Goal: Task Accomplishment & Management: Manage account settings

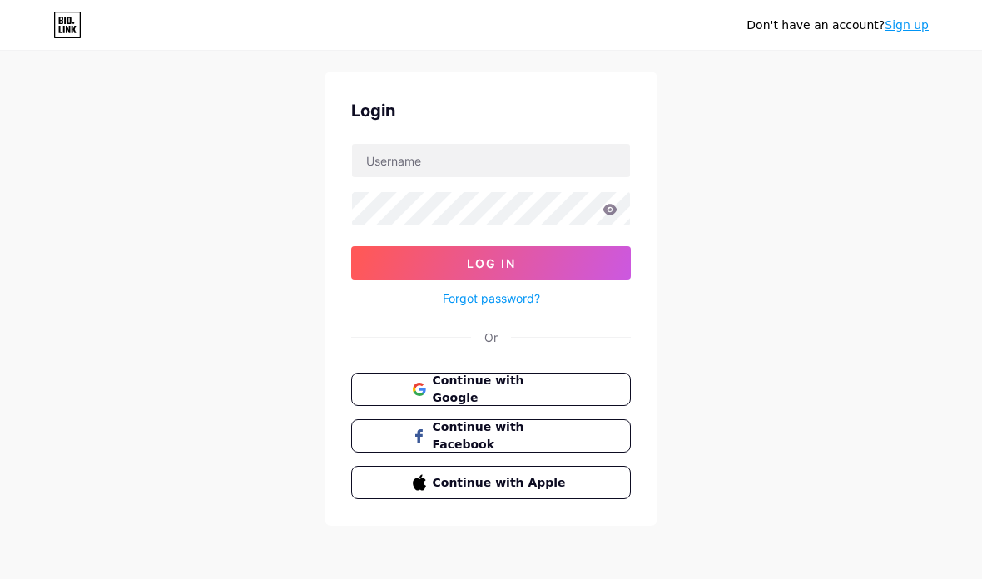
scroll to position [67, 0]
type input "[EMAIL_ADDRESS][DOMAIN_NAME]"
click at [522, 246] on button "Log In" at bounding box center [491, 262] width 280 height 33
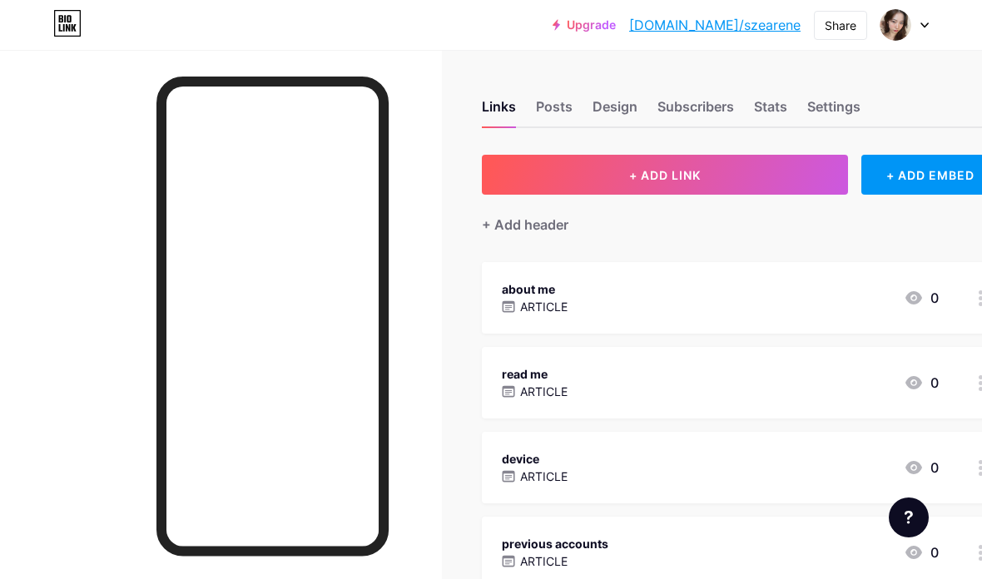
click at [803, 383] on div "read me ARTICLE 0" at bounding box center [720, 383] width 437 height 38
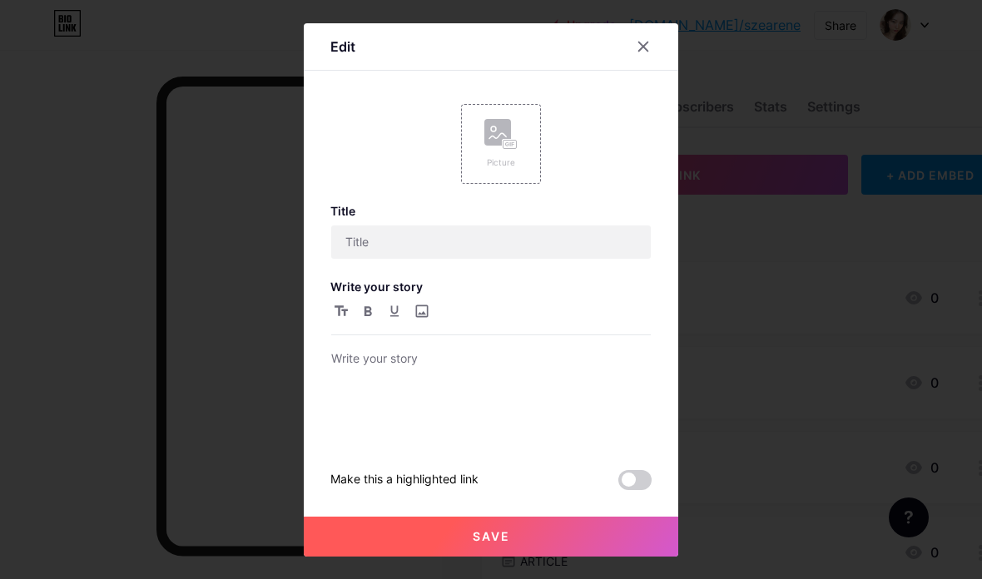
type input "read me"
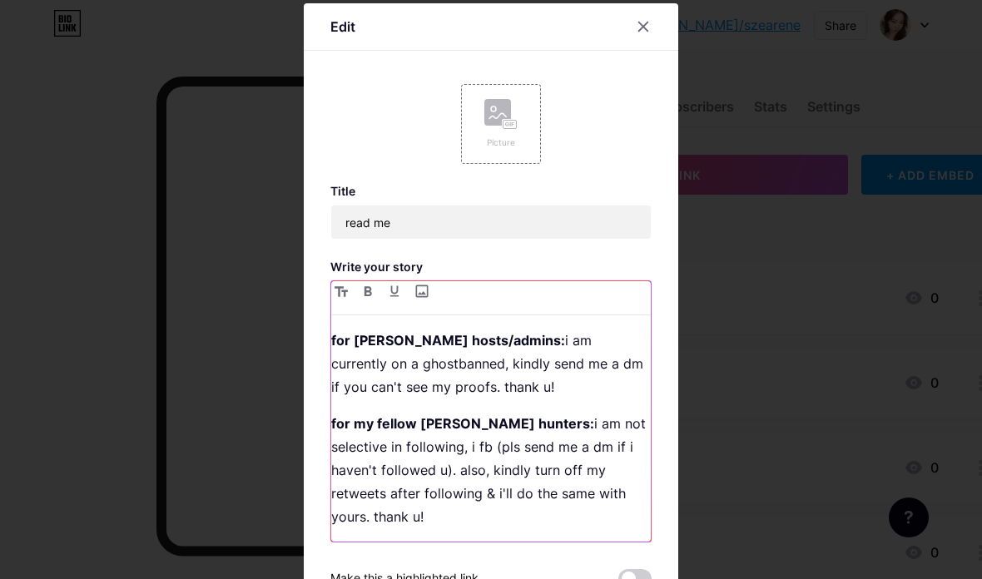
click at [464, 386] on p "for gaw hosts/admins: i am currently on a ghostbanned, kindly send me a dm if y…" at bounding box center [491, 364] width 320 height 70
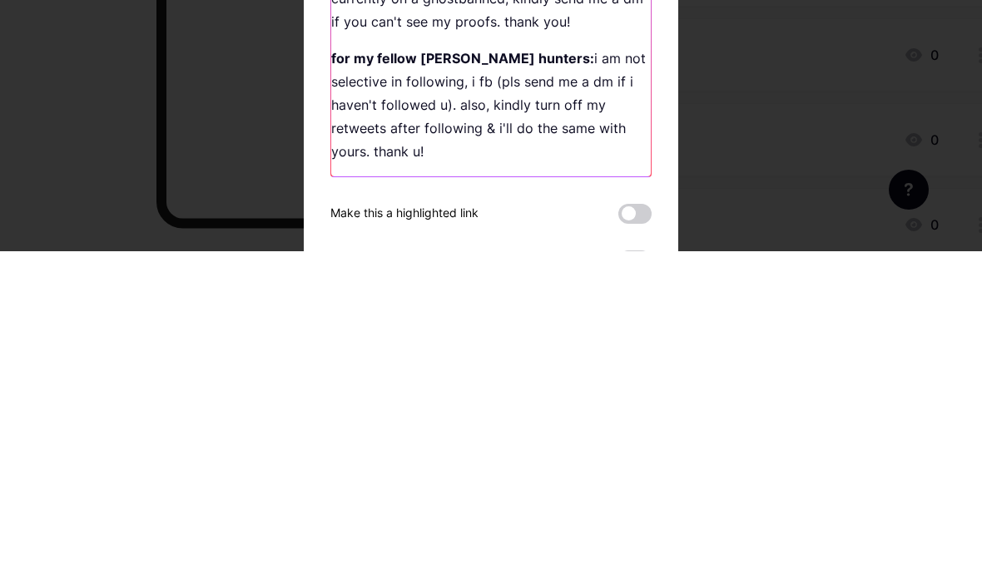
scroll to position [37, 0]
click at [607, 375] on p "for my fellow gaw hunters: i am not selective in following, i fb (pls send me a…" at bounding box center [491, 433] width 320 height 116
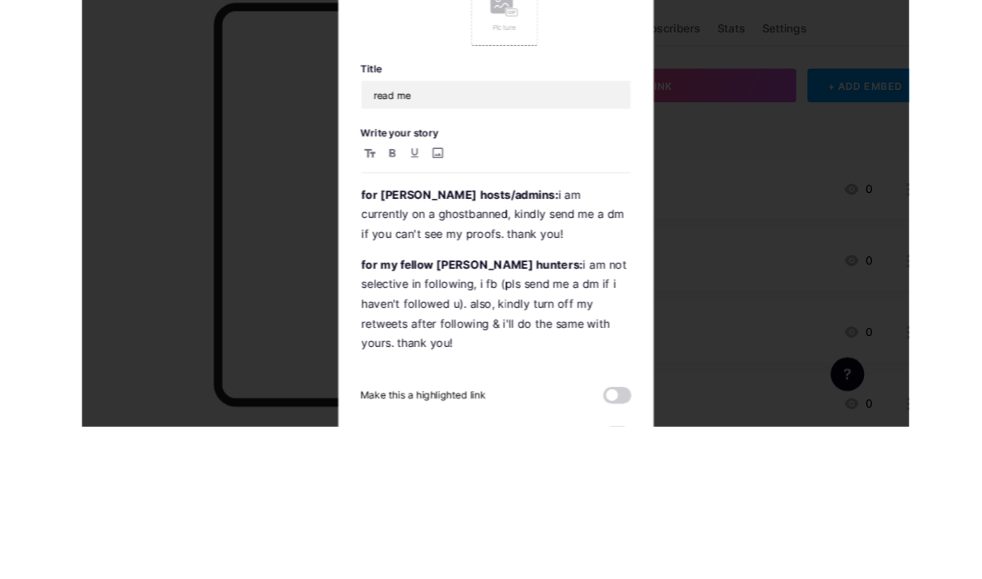
scroll to position [73, 0]
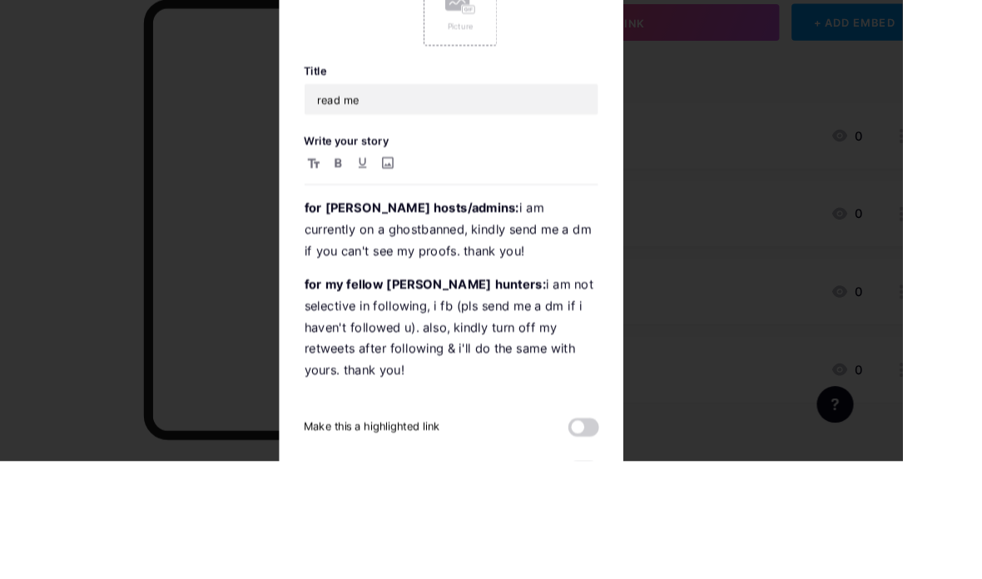
click at [597, 578] on div "Links Posts Design Subscribers Stats Settings + ADD LINK + ADD EMBED + Add head…" at bounding box center [534, 343] width 1068 height 732
click at [358, 578] on div "Links Posts Design Subscribers Stats Settings + ADD LINK + ADD EMBED + Add head…" at bounding box center [534, 343] width 1068 height 732
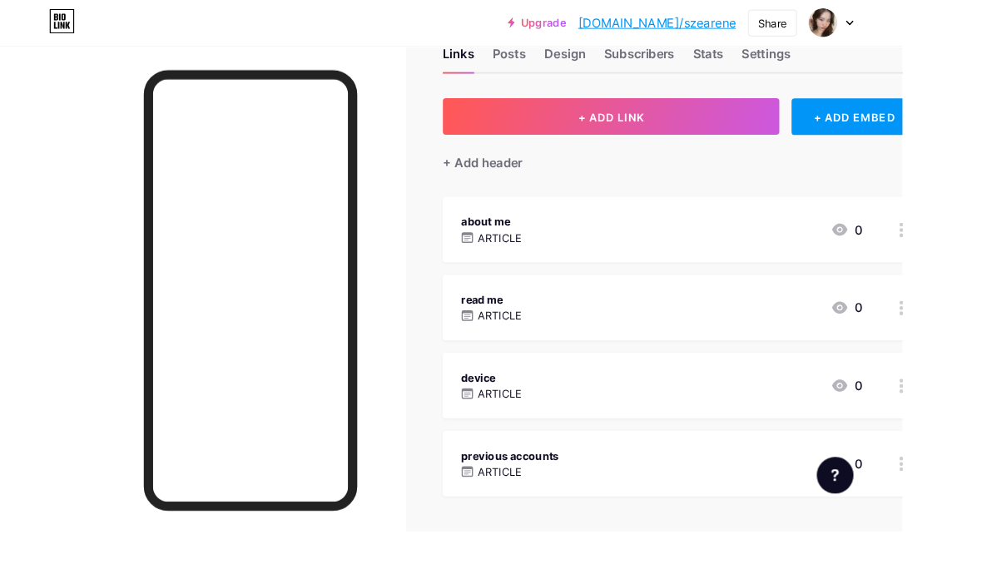
scroll to position [0, 0]
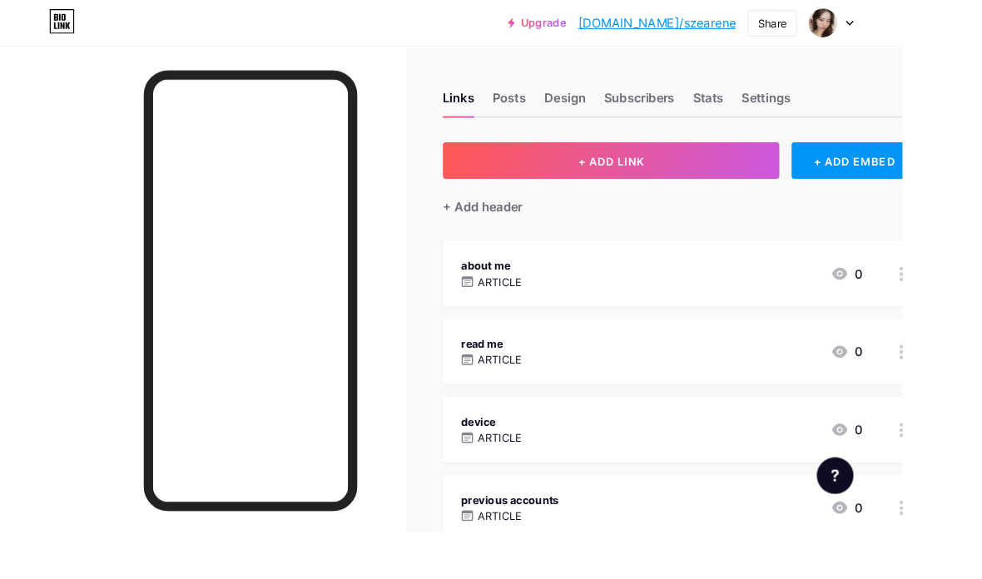
click at [564, 105] on div "Posts" at bounding box center [554, 112] width 37 height 30
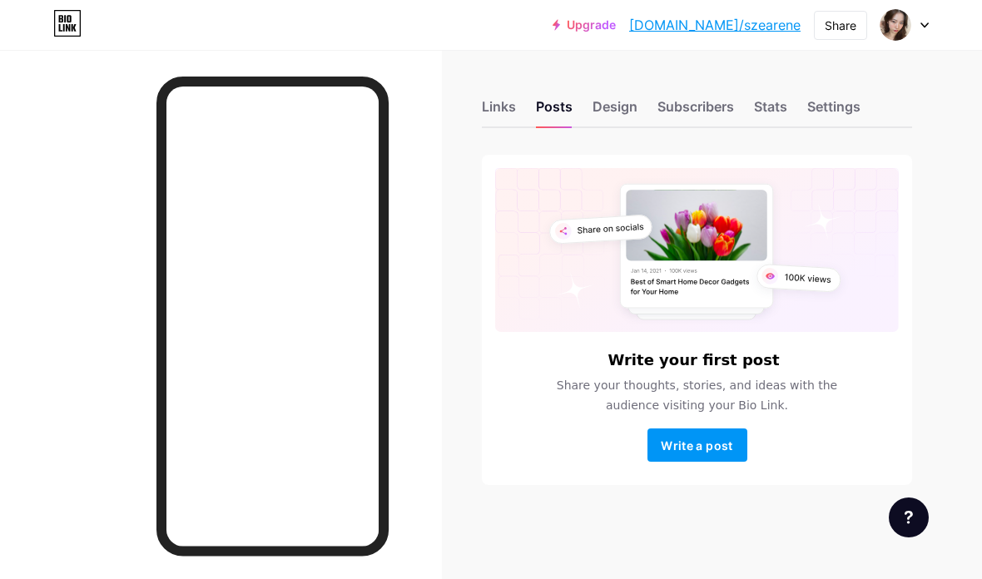
click at [615, 107] on div "Design" at bounding box center [614, 112] width 45 height 30
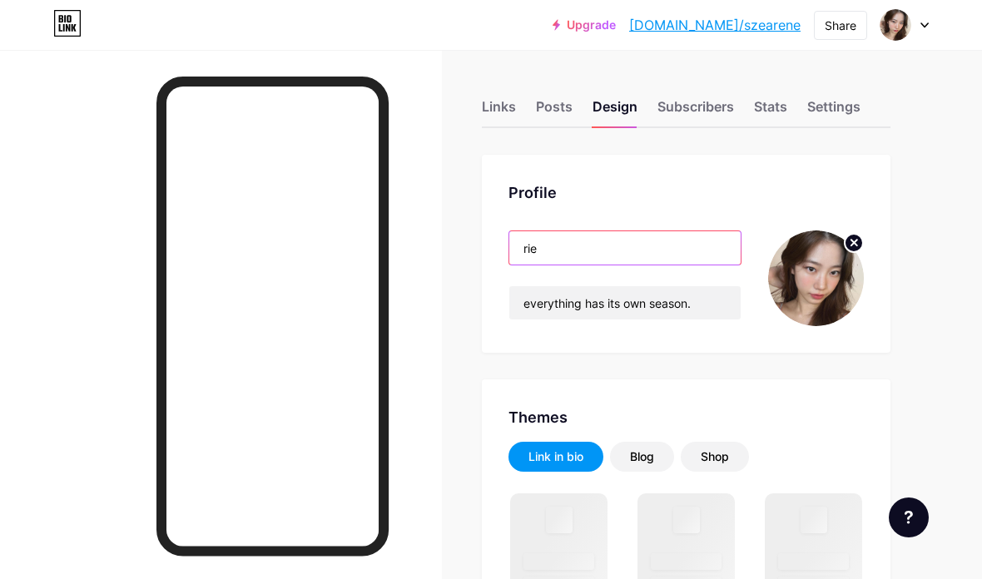
click at [556, 252] on input "rie" at bounding box center [624, 247] width 231 height 33
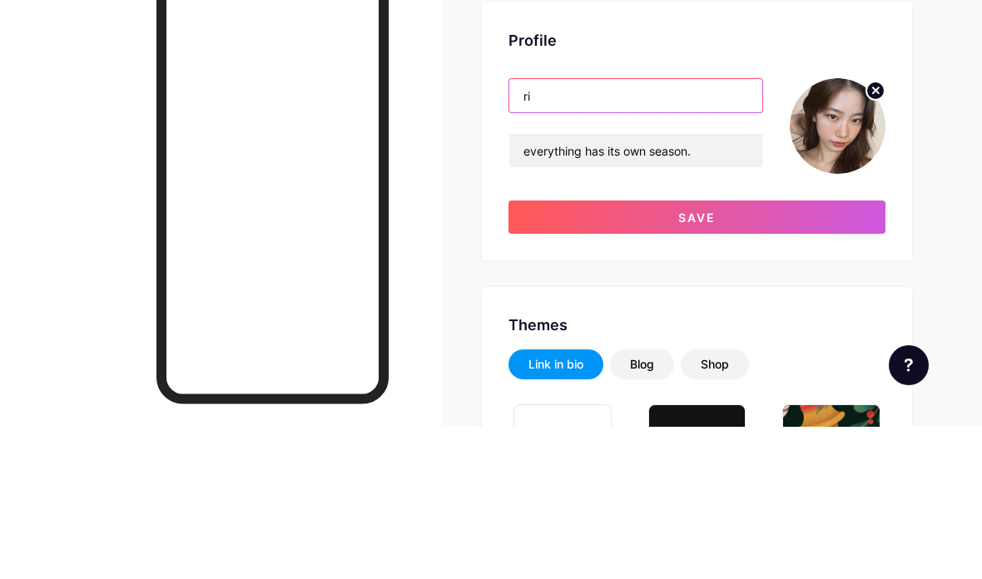
type input "r"
type input "#c987aa"
type input "#000000"
type input "rae"
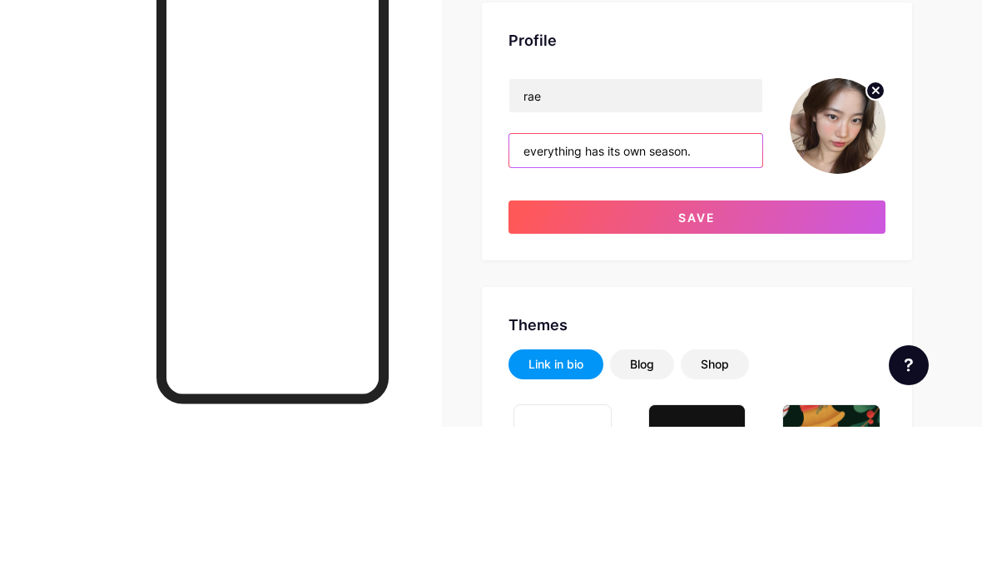
click at [593, 286] on input "everything has its own season." at bounding box center [635, 302] width 253 height 33
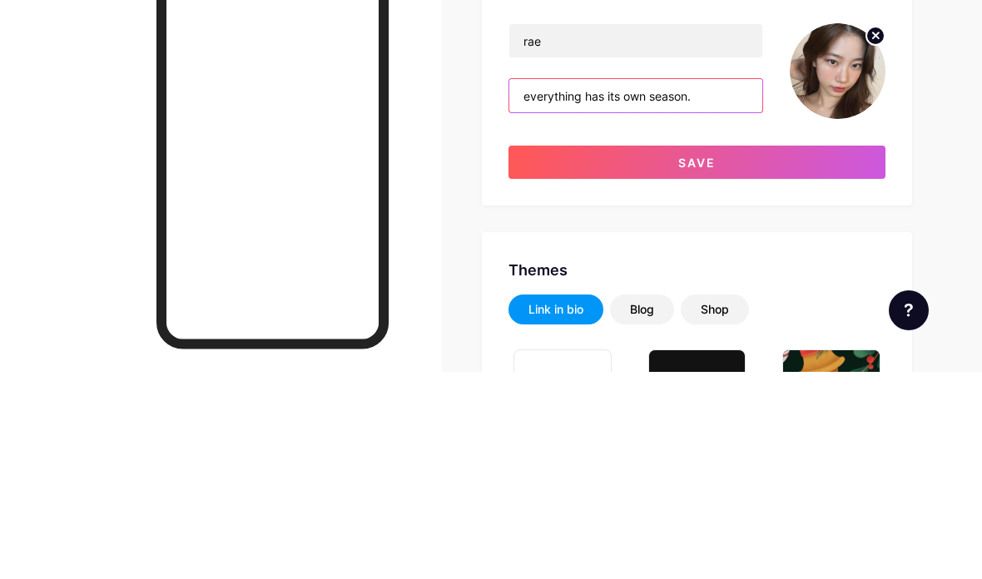
click at [597, 286] on input "everything has its own season." at bounding box center [635, 302] width 253 height 33
click at [713, 286] on input "everything has its own season." at bounding box center [635, 302] width 253 height 33
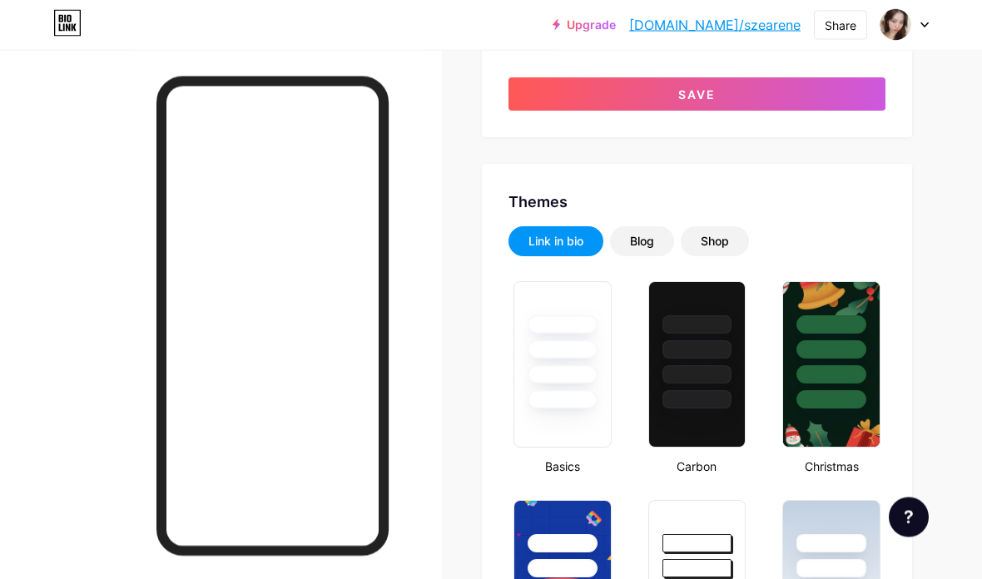
scroll to position [275, 0]
click at [838, 379] on div at bounding box center [831, 374] width 70 height 18
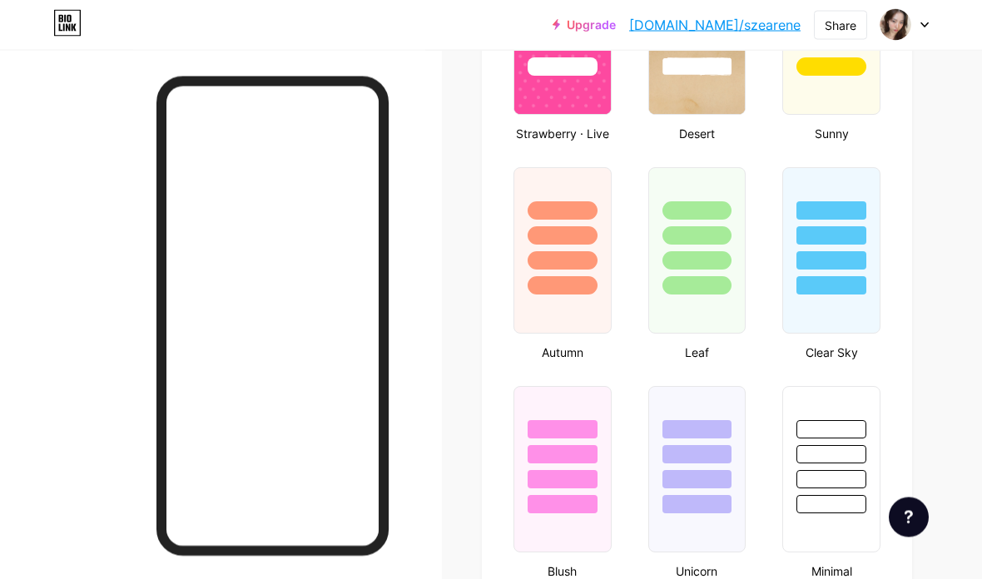
scroll to position [1482, 0]
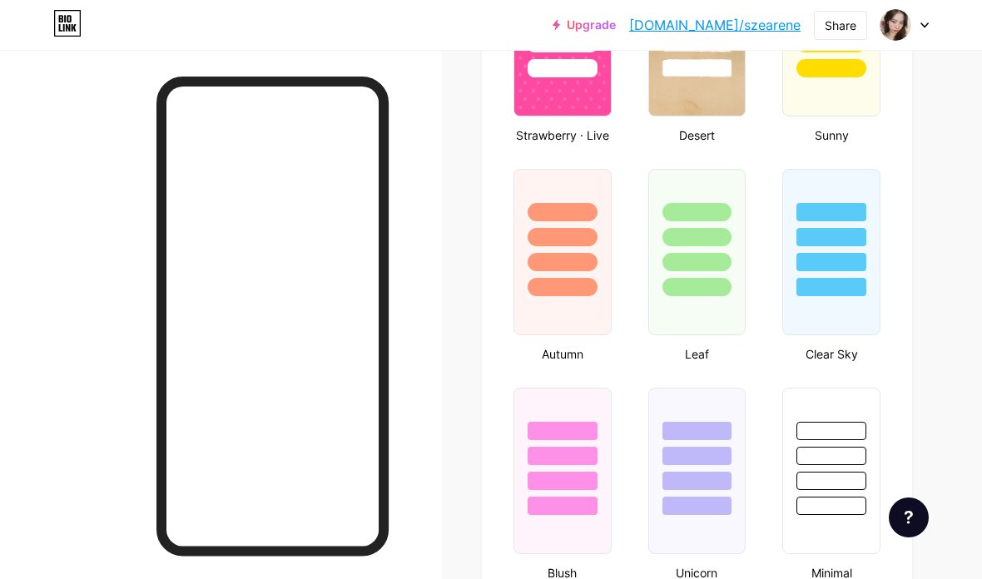
click at [593, 258] on div at bounding box center [563, 262] width 70 height 18
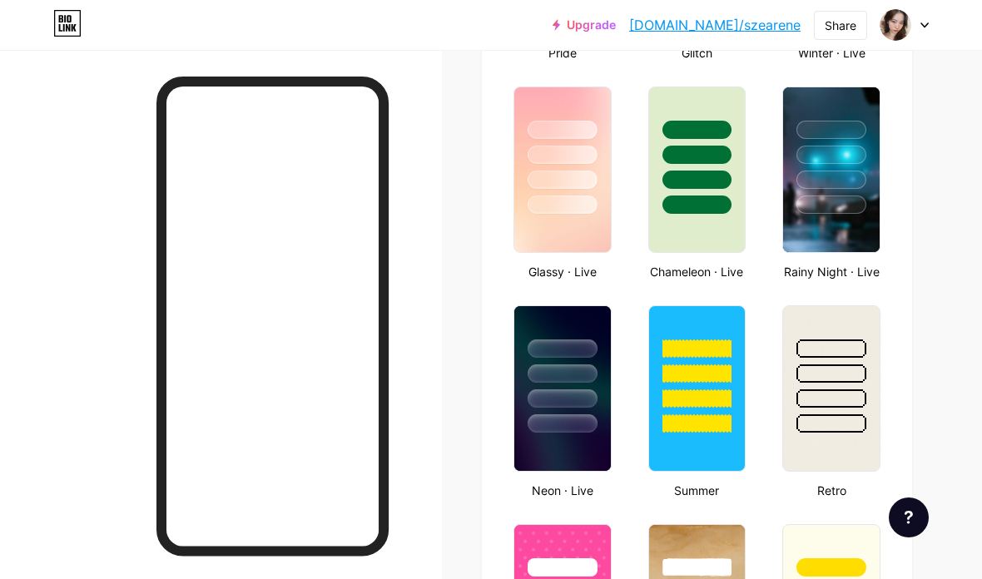
scroll to position [827, 0]
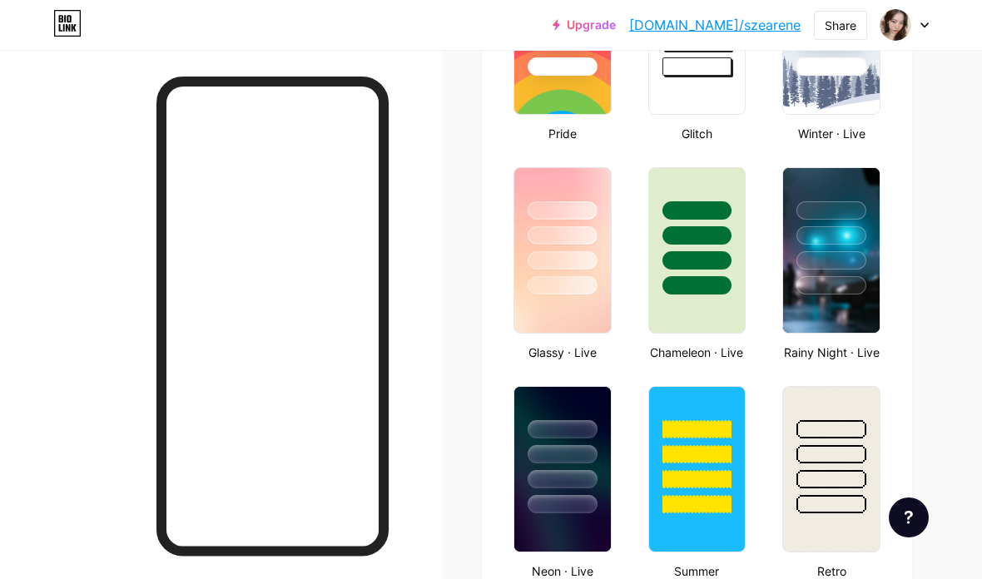
click at [580, 275] on div at bounding box center [562, 231] width 97 height 126
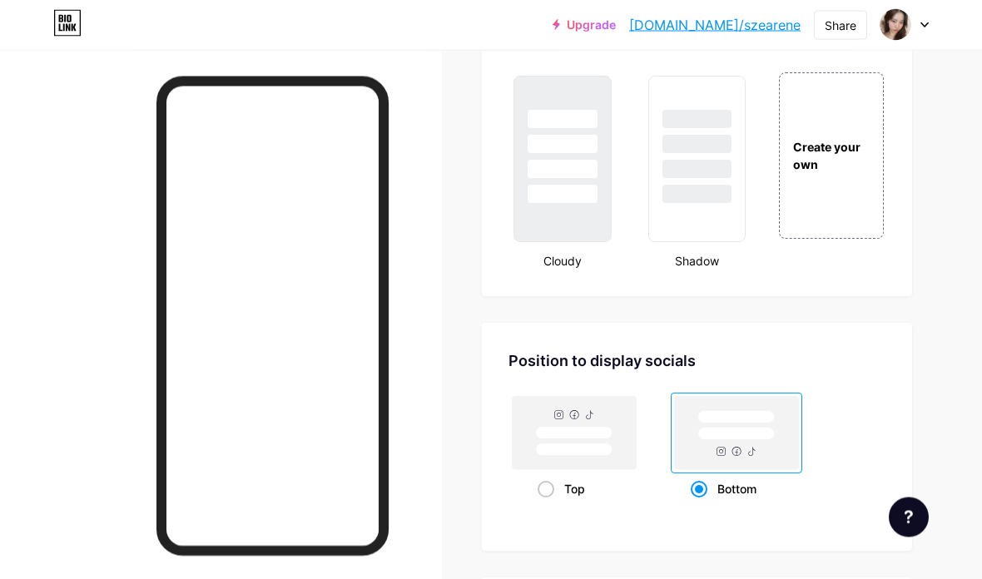
scroll to position [2013, 0]
click at [719, 226] on div at bounding box center [697, 159] width 98 height 166
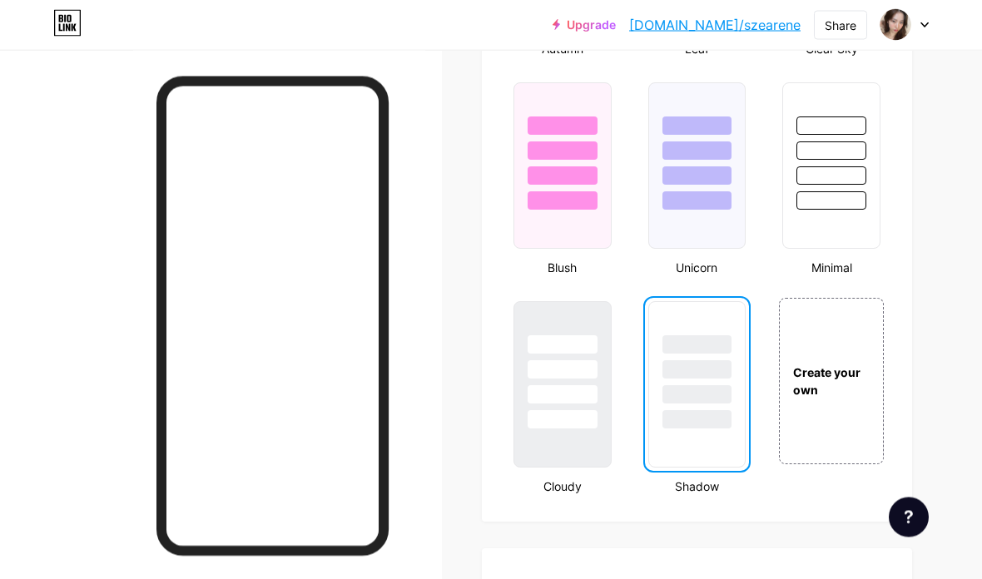
scroll to position [1732, 0]
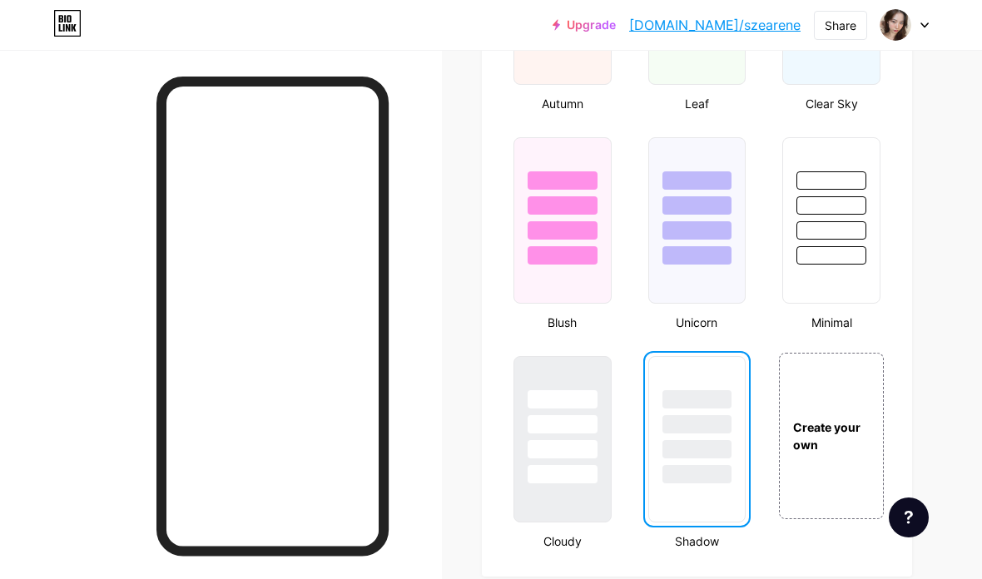
click at [740, 258] on div at bounding box center [697, 201] width 97 height 126
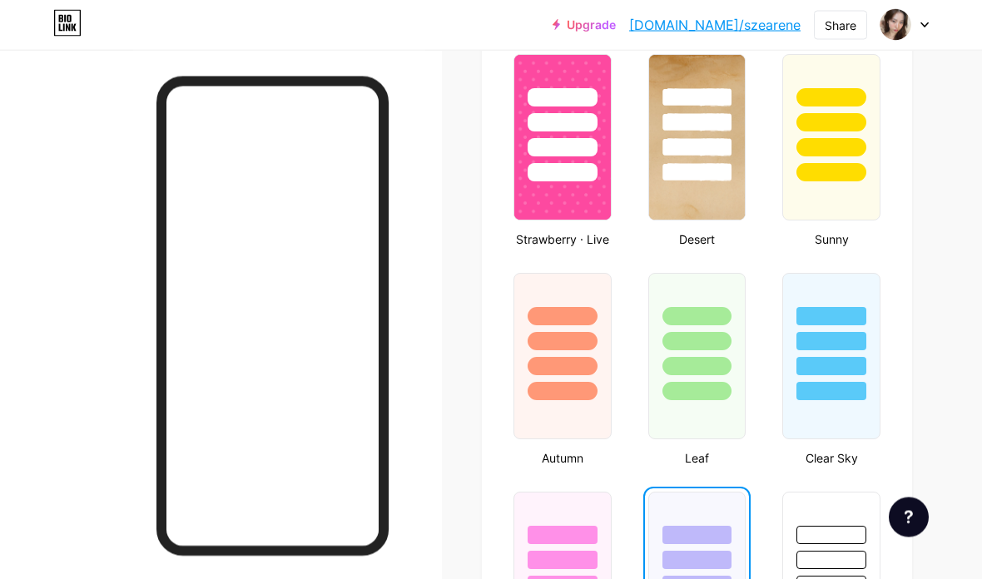
scroll to position [1375, 0]
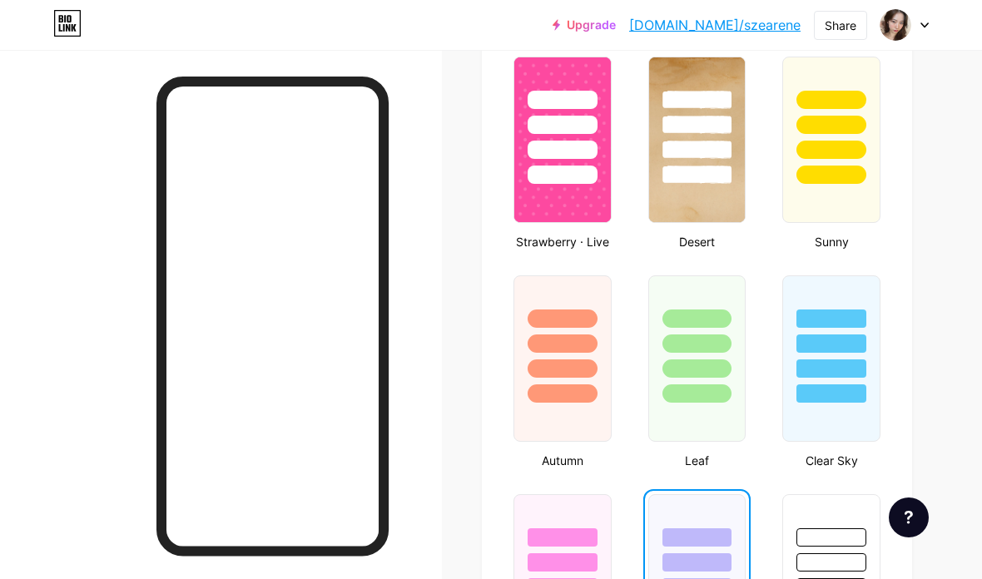
click at [724, 343] on div at bounding box center [697, 343] width 70 height 18
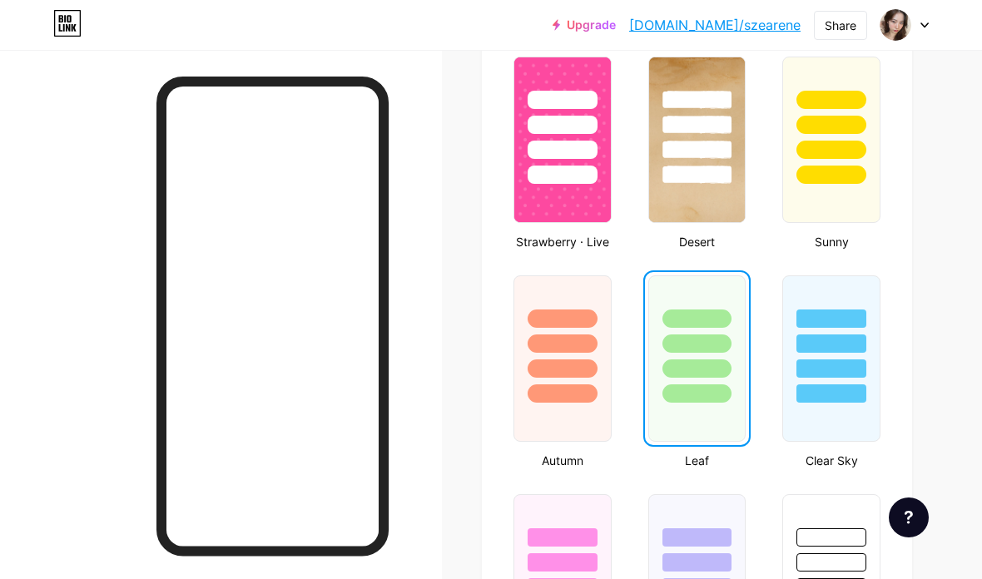
click at [544, 421] on div at bounding box center [562, 358] width 98 height 166
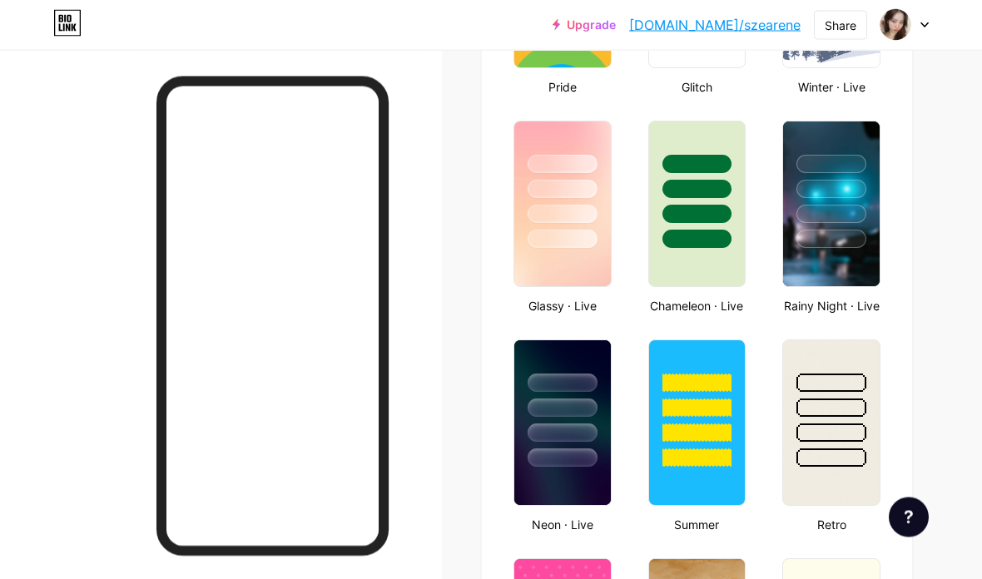
scroll to position [867, 0]
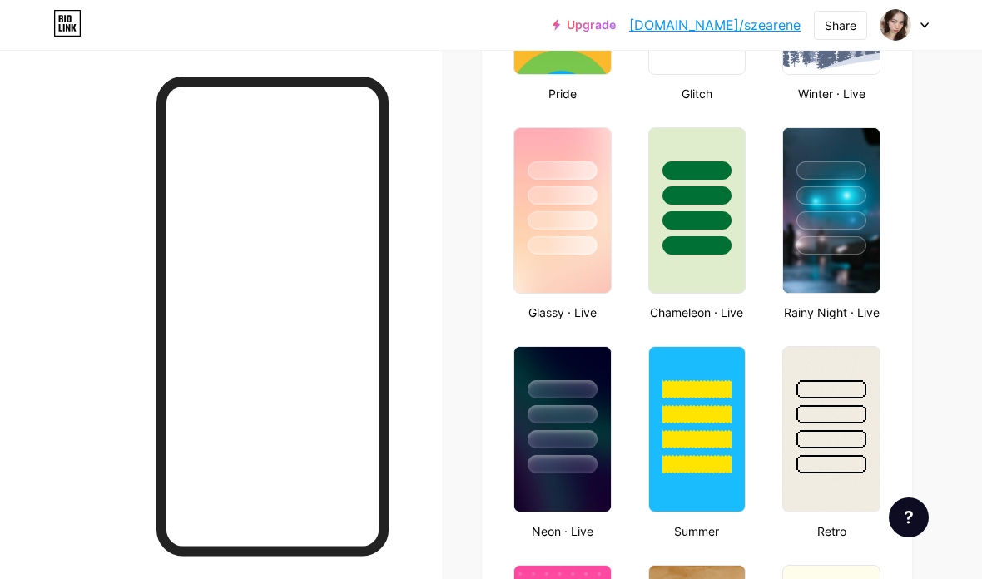
click at [584, 261] on img at bounding box center [562, 210] width 97 height 165
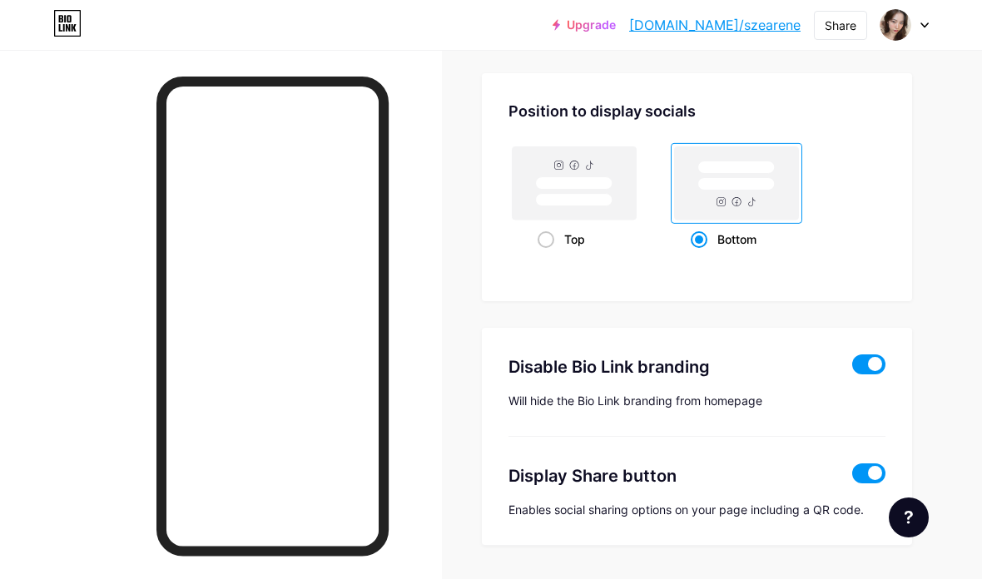
scroll to position [2246, 0]
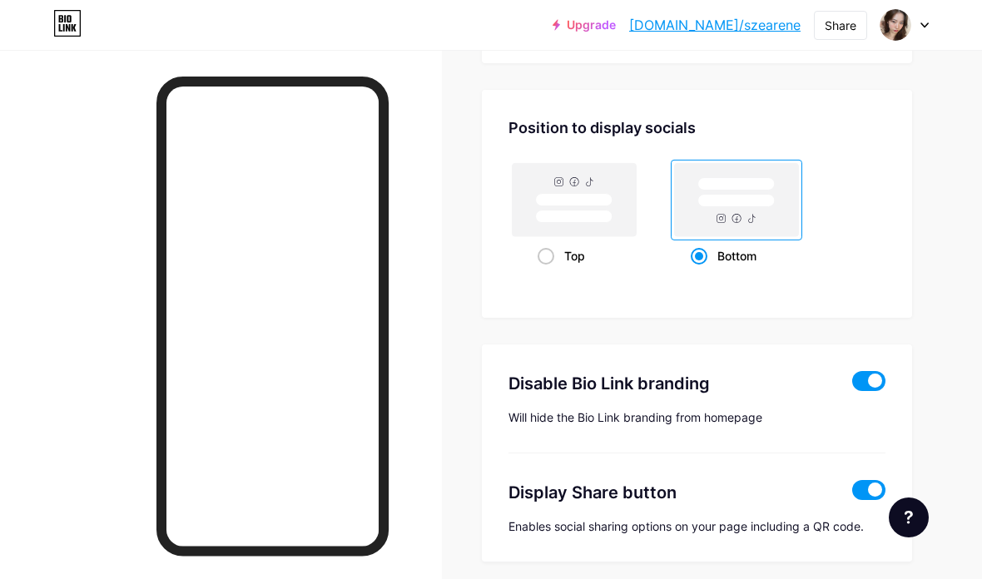
click at [855, 371] on label at bounding box center [868, 381] width 33 height 20
click at [852, 385] on input "checkbox" at bounding box center [852, 385] width 0 height 0
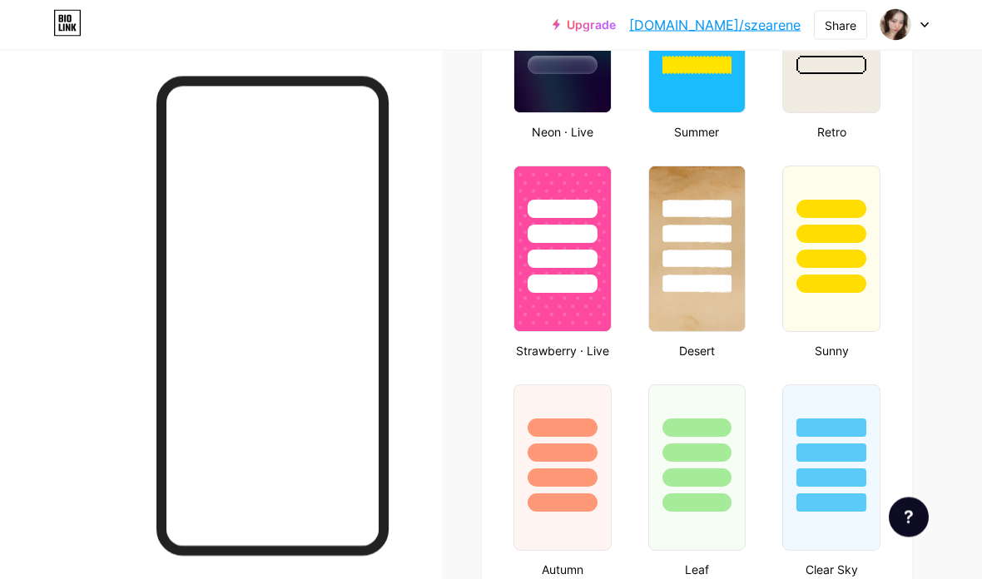
scroll to position [1206, 0]
click at [879, 302] on div at bounding box center [831, 249] width 98 height 166
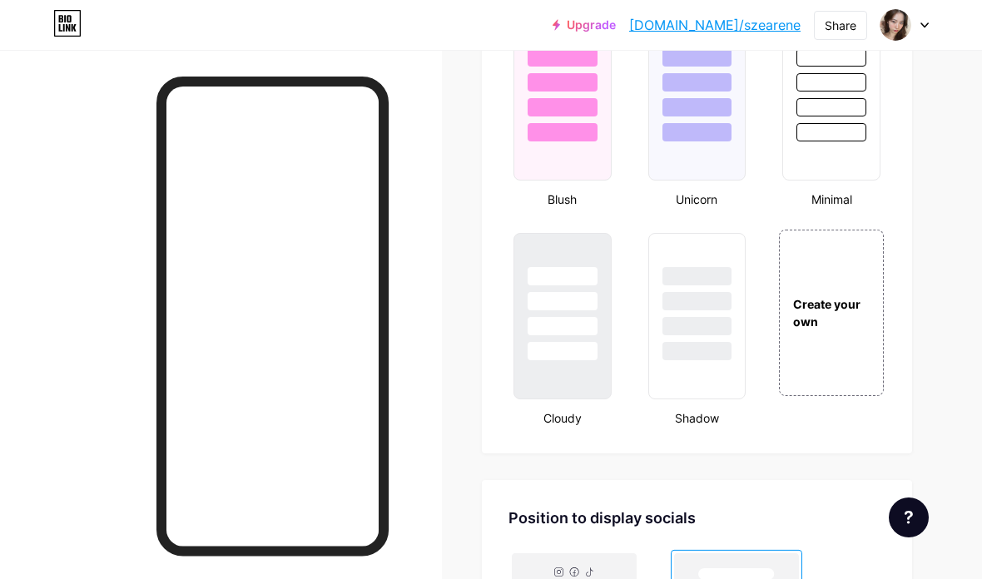
scroll to position [1850, 0]
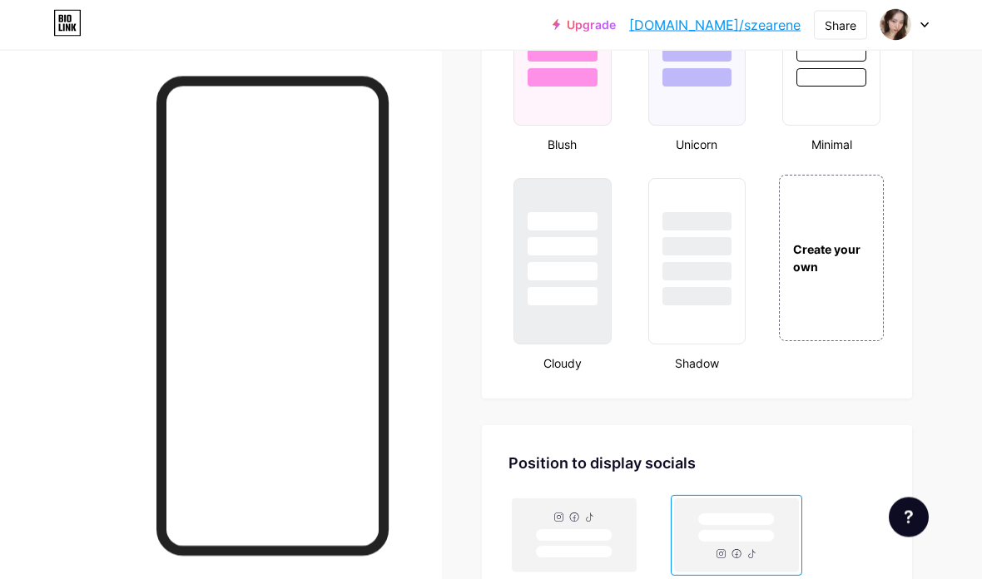
click at [857, 302] on div "Create your own" at bounding box center [831, 258] width 105 height 166
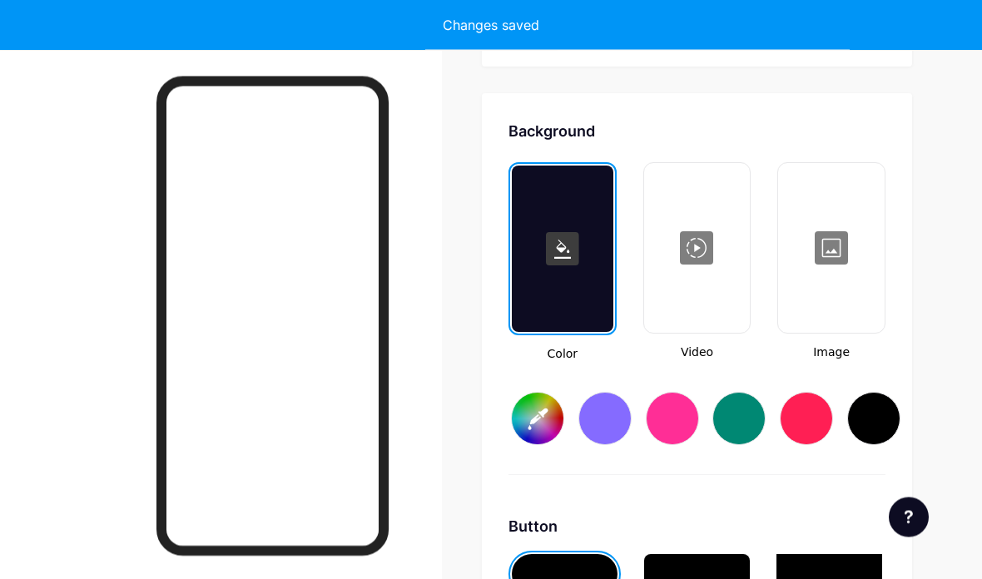
scroll to position [2209, 0]
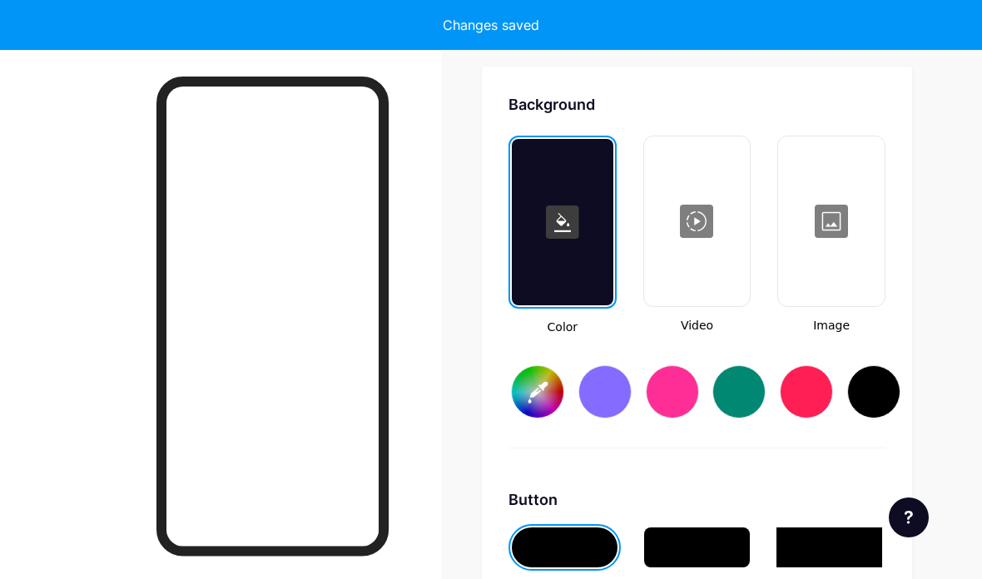
type input "#ffffff"
type input "#000000"
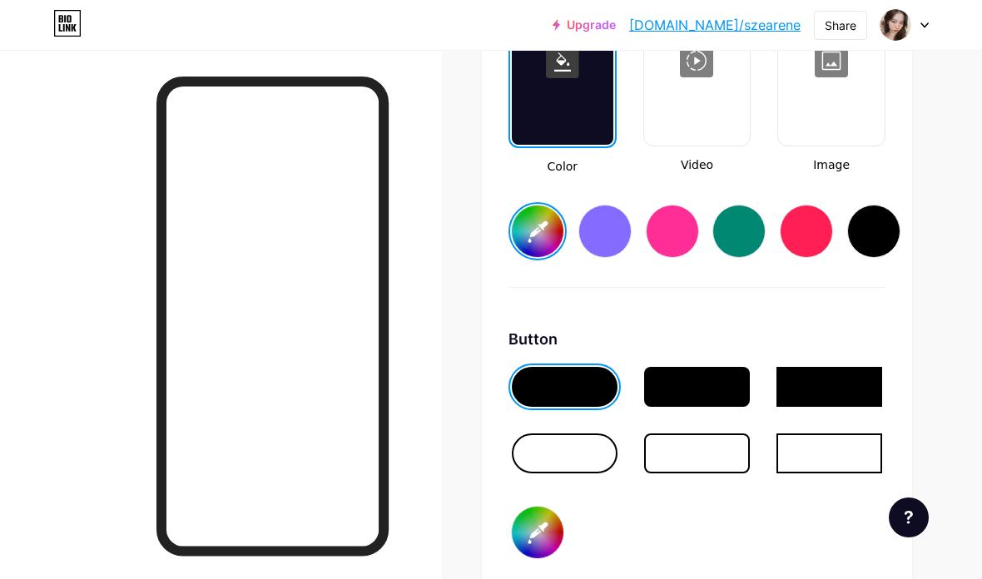
scroll to position [2372, 0]
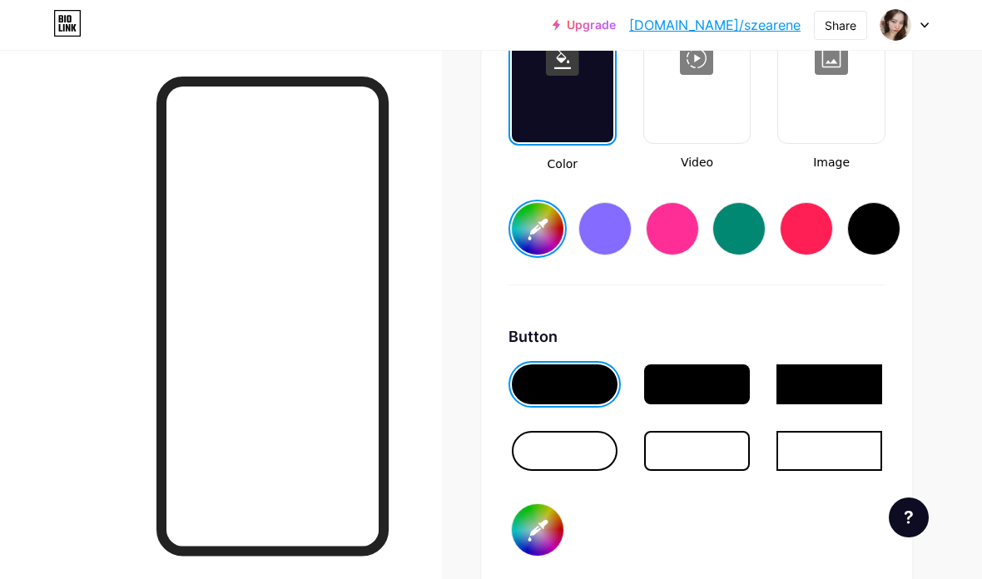
click at [607, 445] on div at bounding box center [565, 451] width 106 height 40
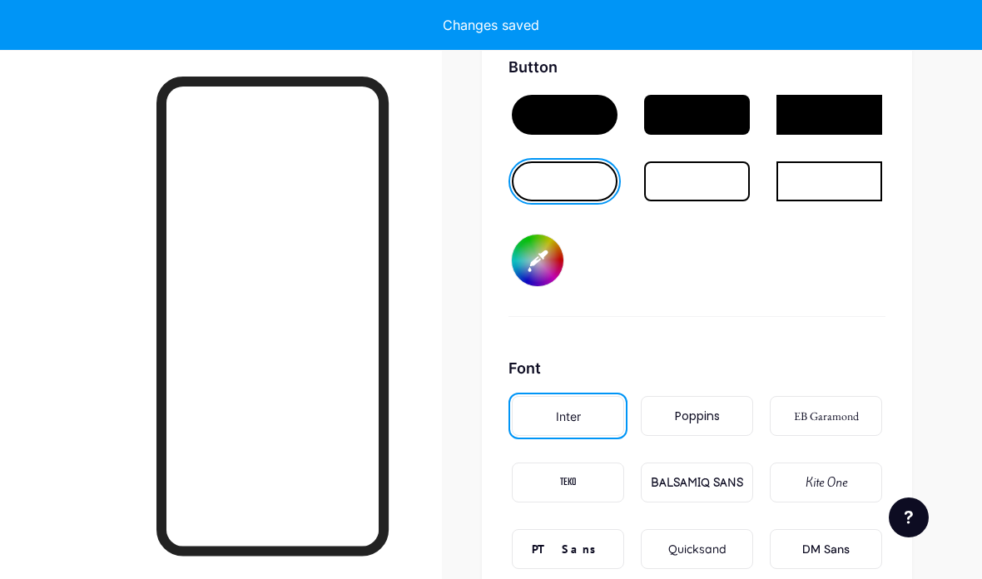
scroll to position [2725, 0]
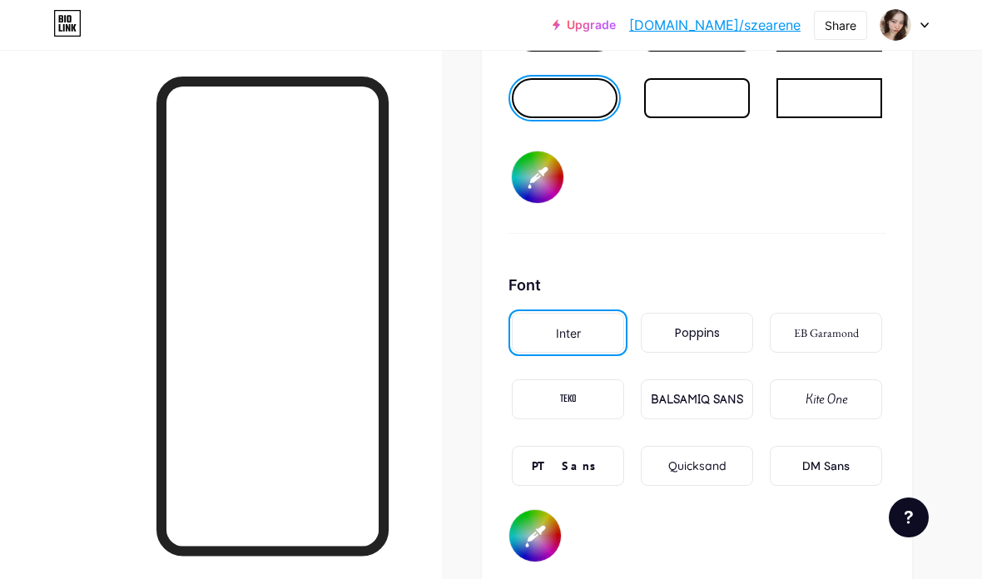
click at [728, 340] on div "Poppins" at bounding box center [697, 333] width 112 height 40
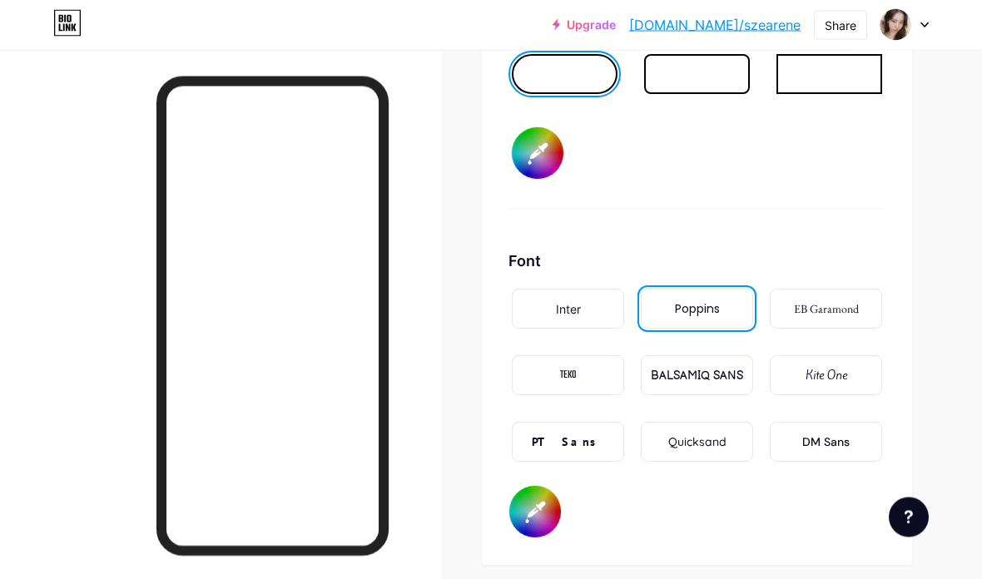
scroll to position [2749, 0]
click at [872, 292] on div "EB Garamond" at bounding box center [826, 309] width 112 height 40
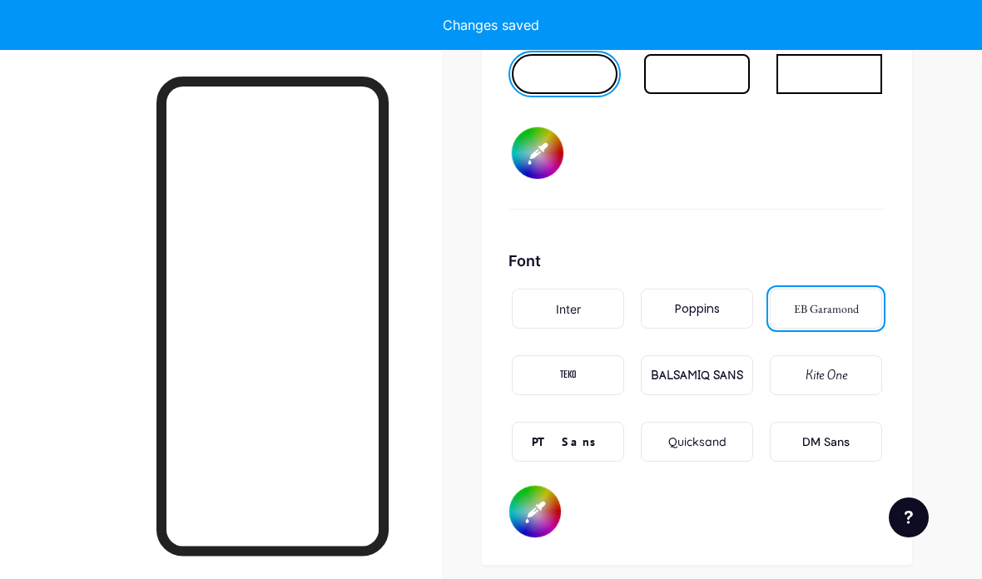
type input "#ffffff"
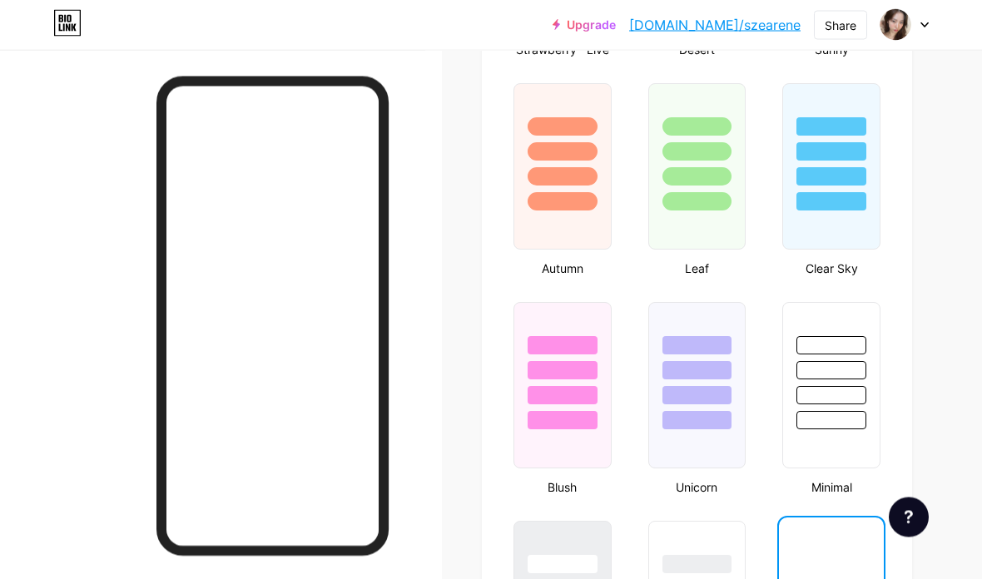
scroll to position [1484, 0]
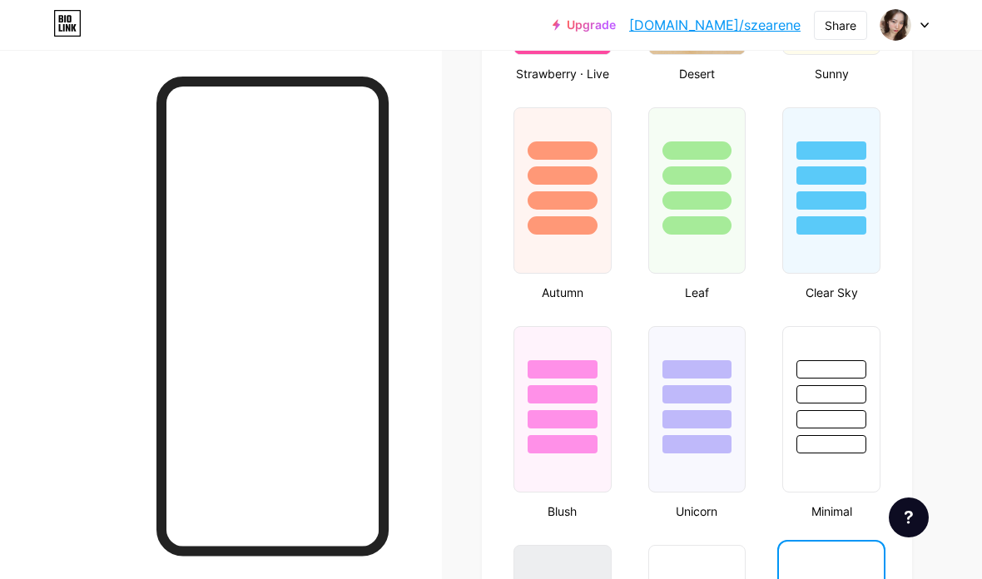
click at [573, 235] on div at bounding box center [563, 225] width 70 height 18
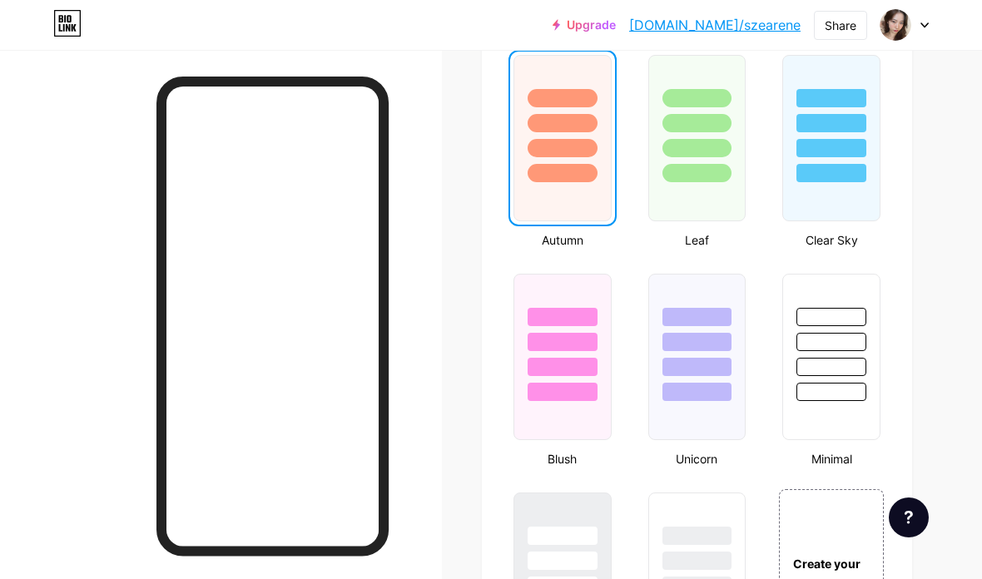
scroll to position [1494, 0]
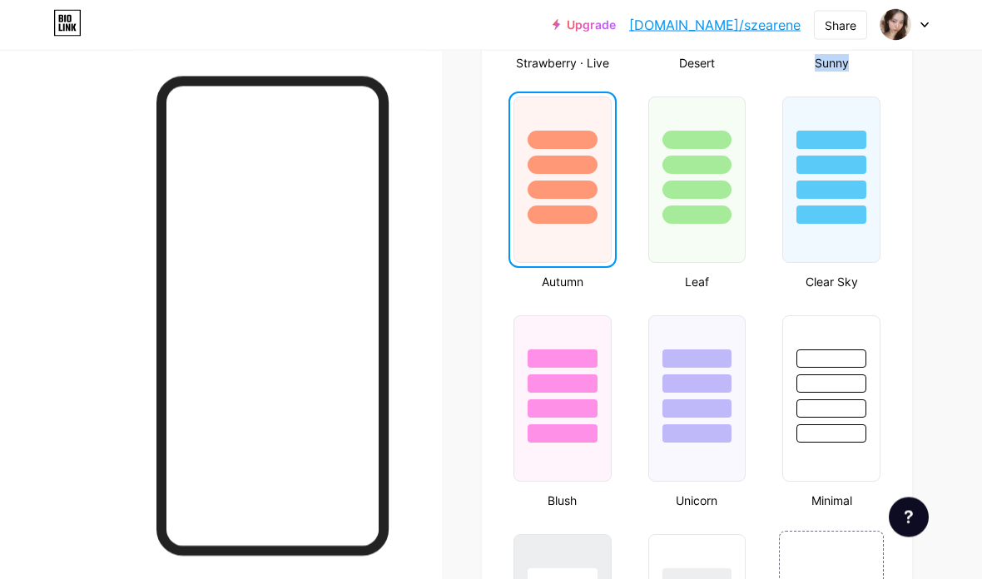
click at [688, 288] on div "Leaf" at bounding box center [697, 282] width 108 height 17
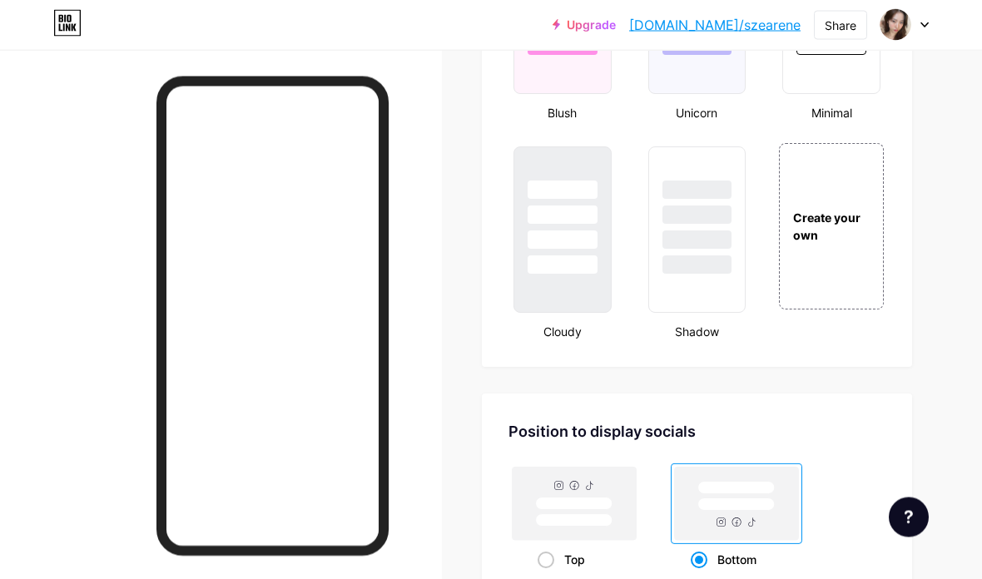
scroll to position [1882, 0]
click at [839, 230] on div "Create your own" at bounding box center [831, 226] width 103 height 35
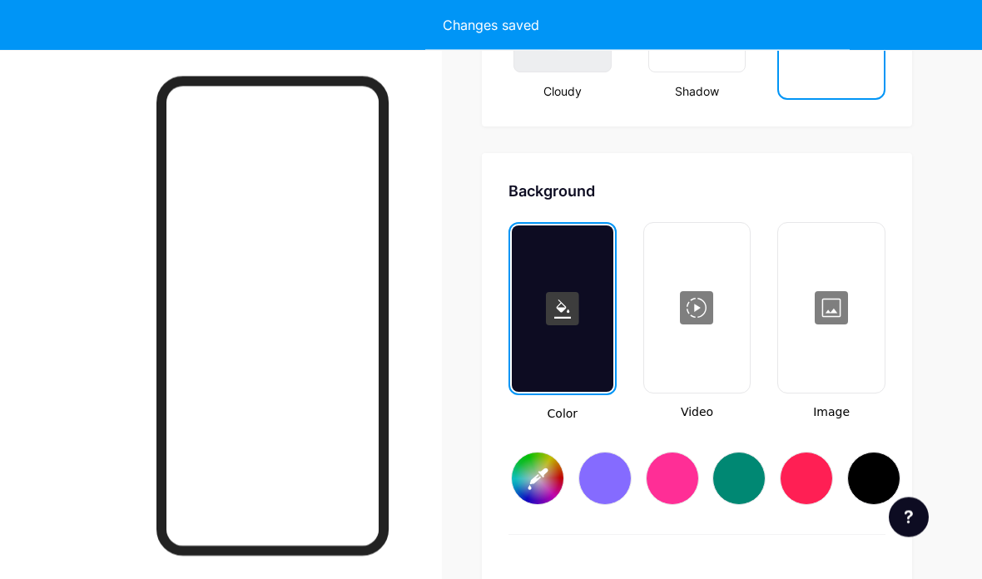
scroll to position [2209, 0]
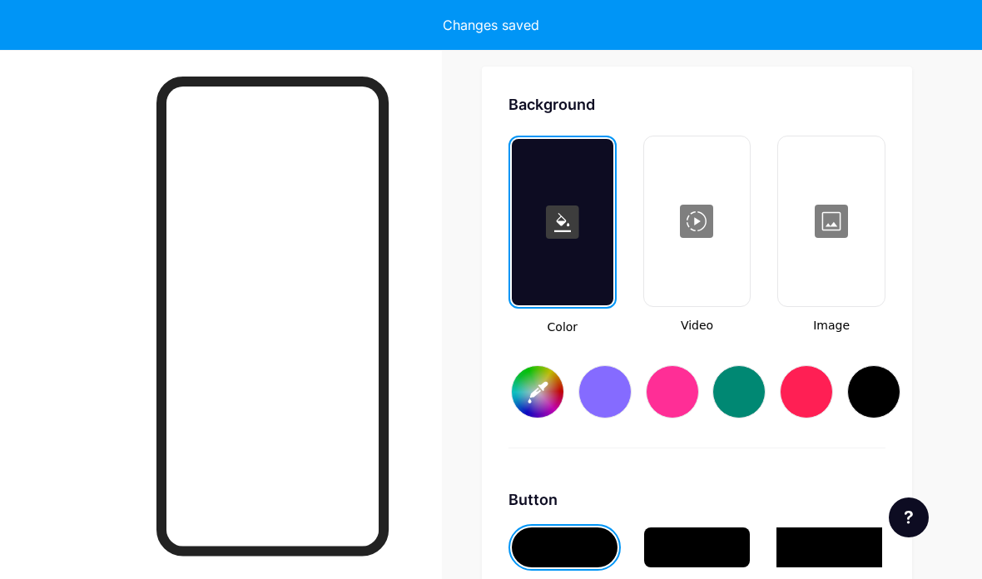
type input "#ffffff"
type input "#000000"
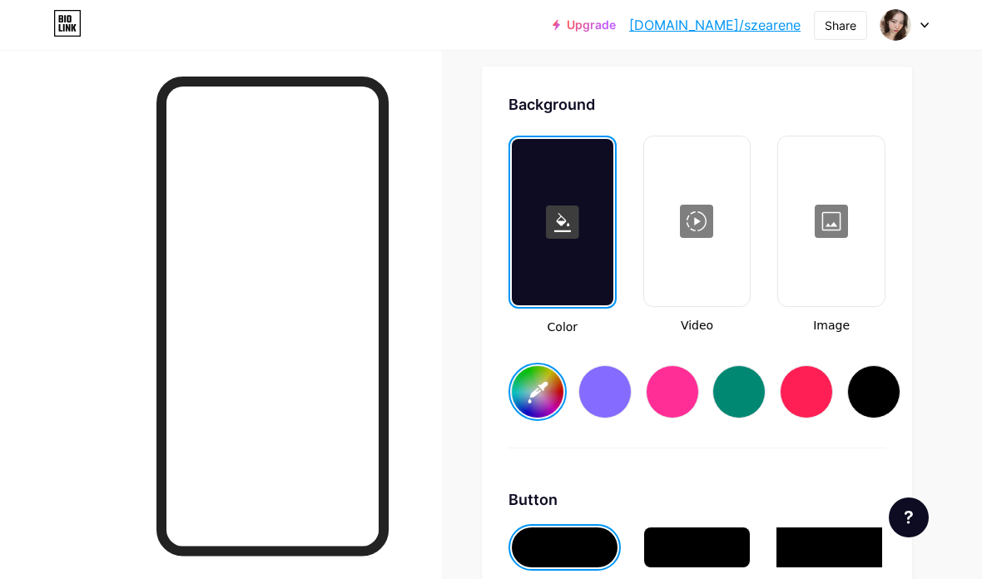
click at [855, 211] on div at bounding box center [831, 221] width 103 height 166
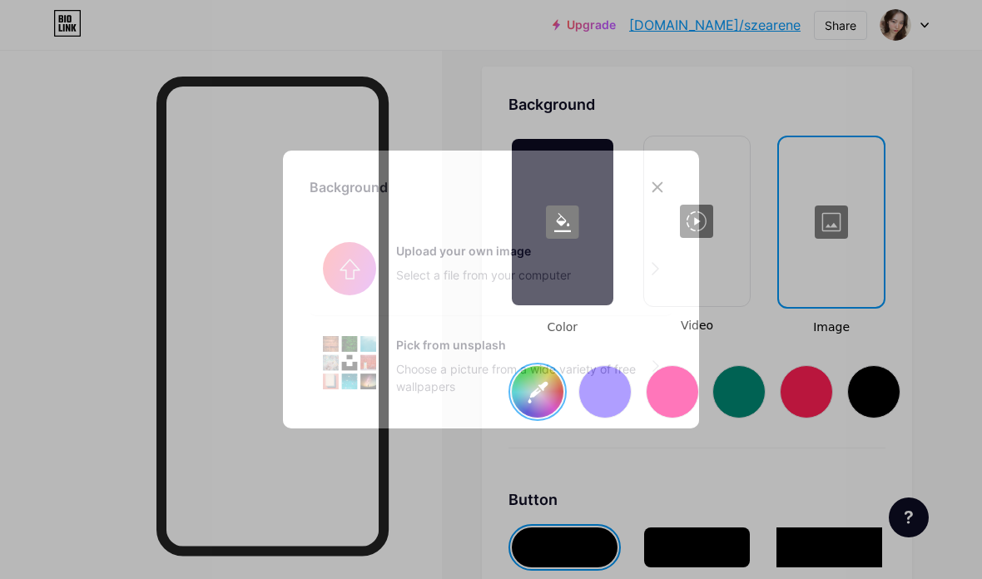
click at [600, 395] on div "Choose a picture from a wide variety of free wallpapers" at bounding box center [524, 377] width 256 height 35
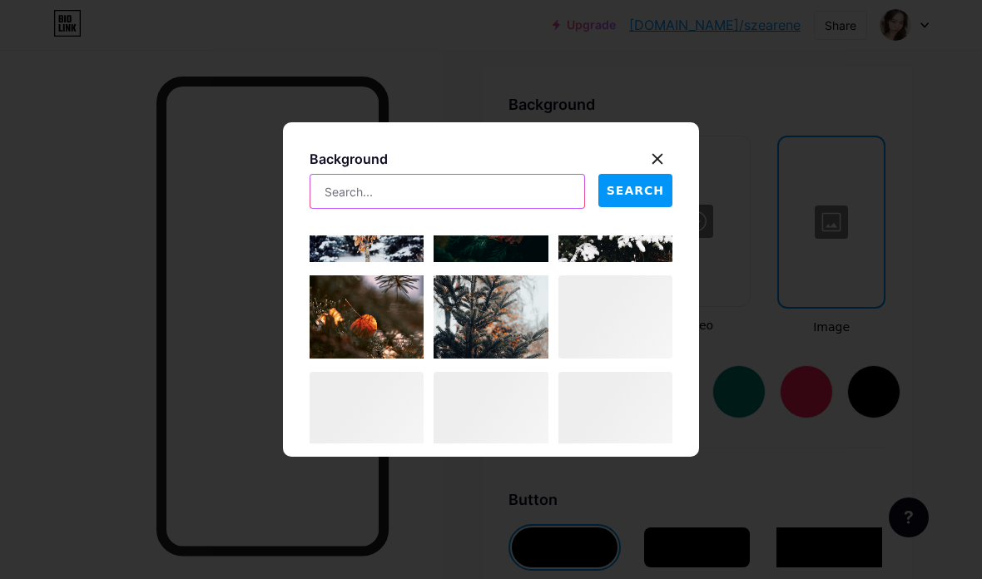
click at [506, 208] on input "text" at bounding box center [447, 191] width 274 height 33
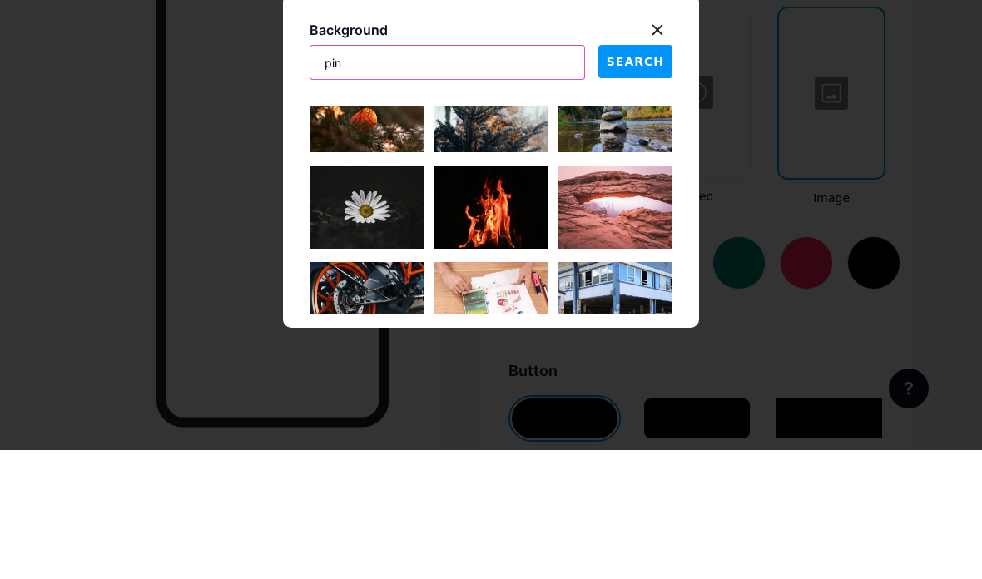
scroll to position [617, 0]
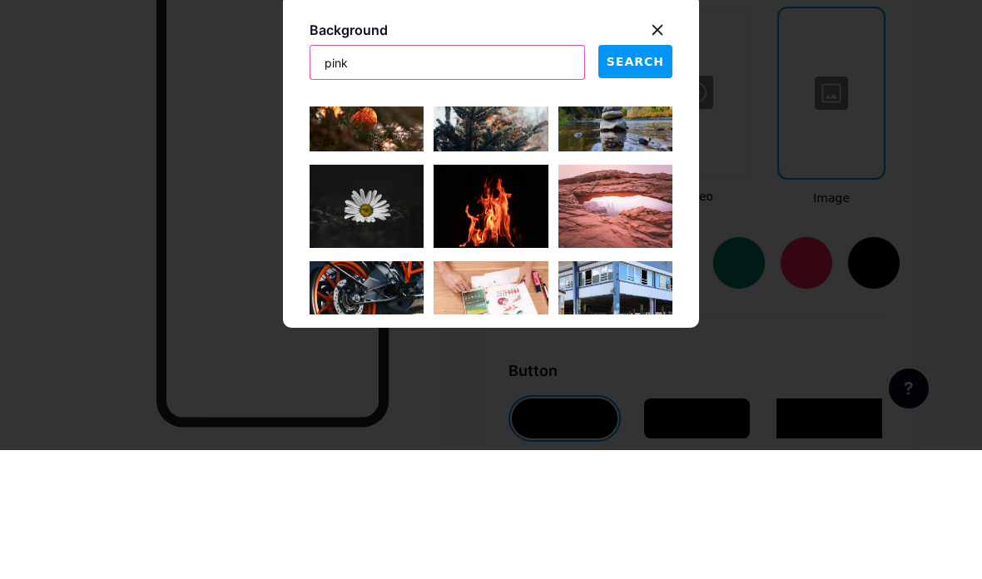
type input "pink"
click at [649, 182] on span "SEARCH" at bounding box center [635, 190] width 57 height 17
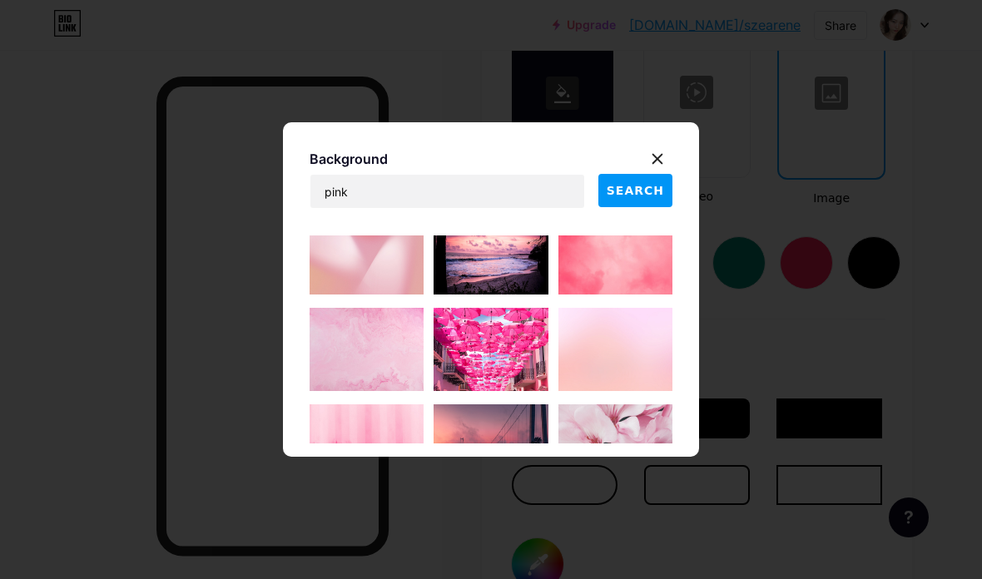
scroll to position [1078, 0]
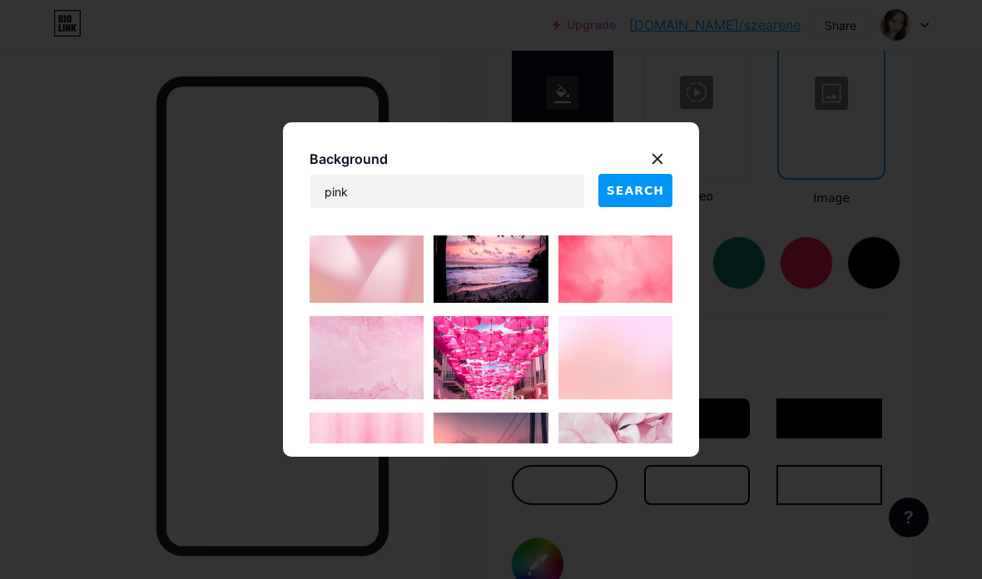
click at [627, 392] on img at bounding box center [615, 357] width 114 height 83
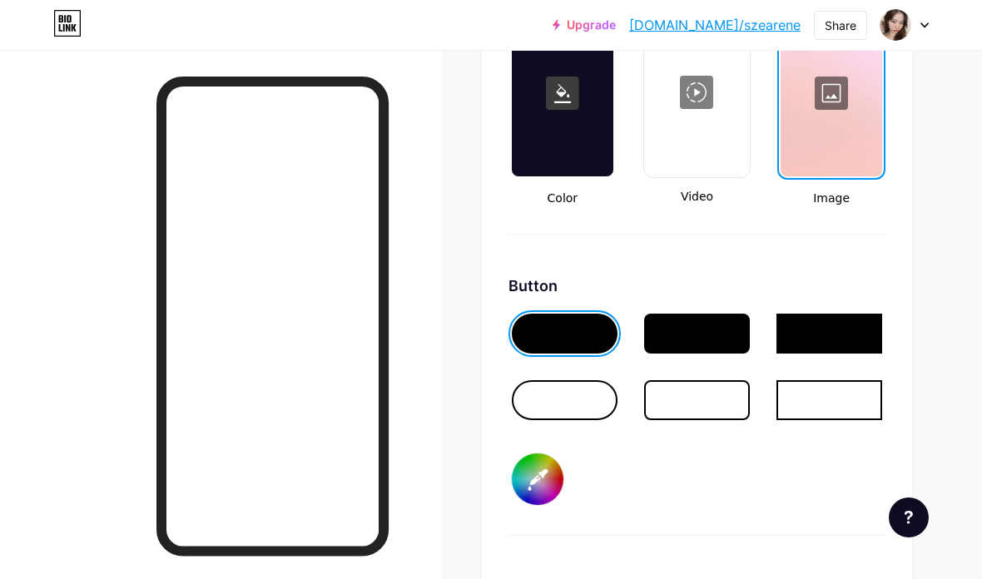
click at [595, 405] on div at bounding box center [565, 400] width 106 height 40
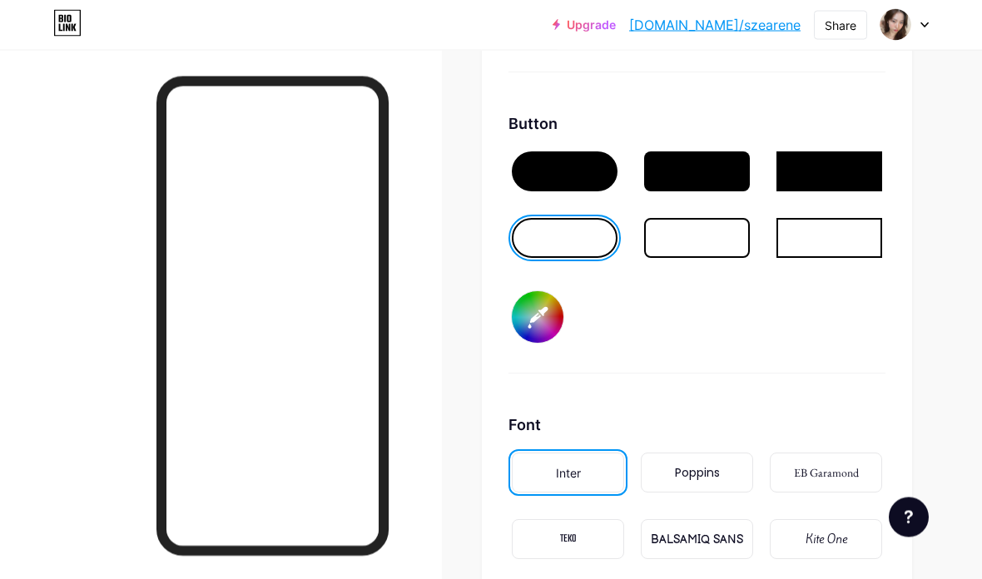
scroll to position [2503, 0]
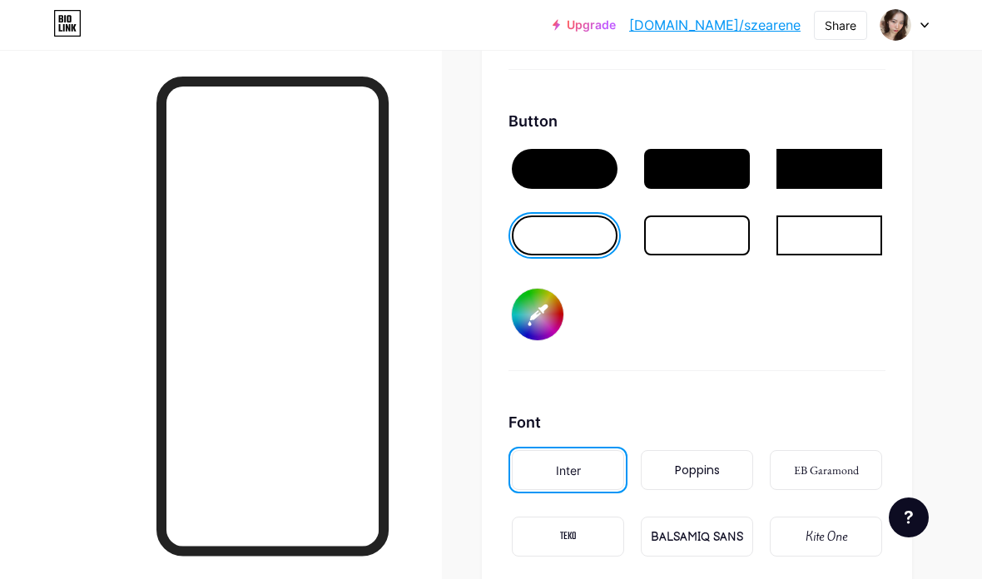
click at [536, 319] on input "#000000" at bounding box center [538, 315] width 52 height 52
type input "#f4a4c0"
click at [581, 172] on div at bounding box center [565, 169] width 106 height 40
click at [593, 166] on div at bounding box center [565, 169] width 106 height 40
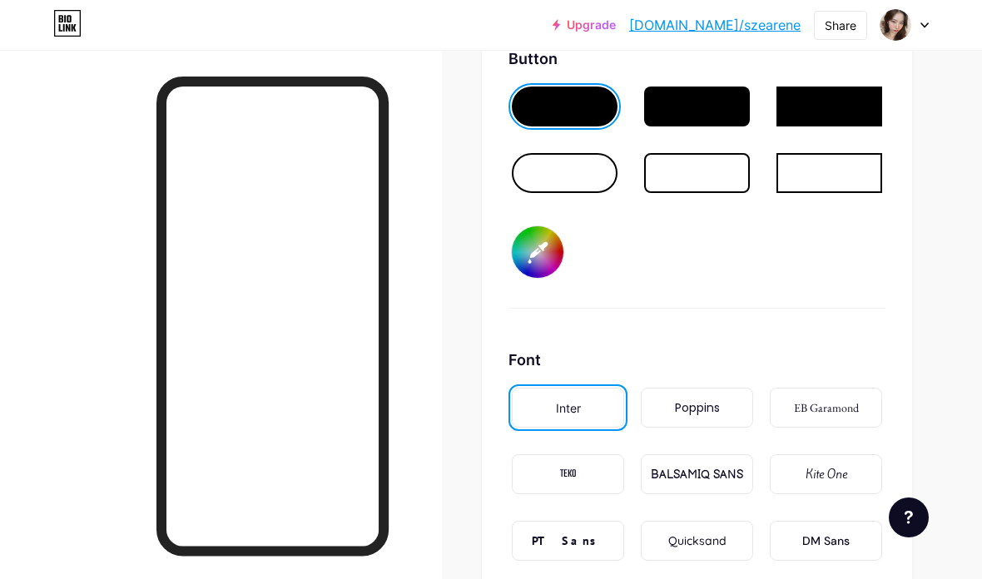
scroll to position [2681, 0]
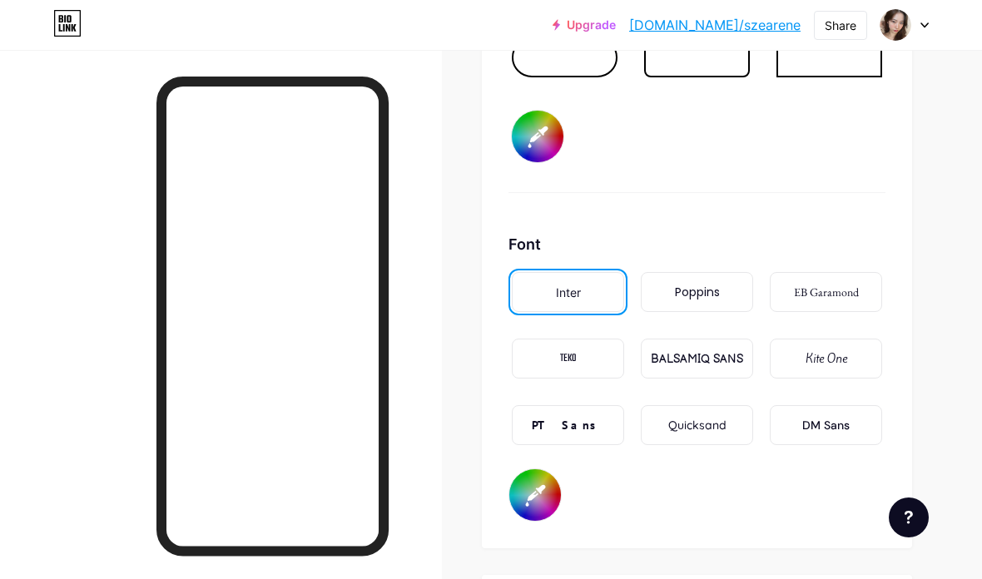
click at [830, 426] on div "DM Sans" at bounding box center [825, 425] width 47 height 17
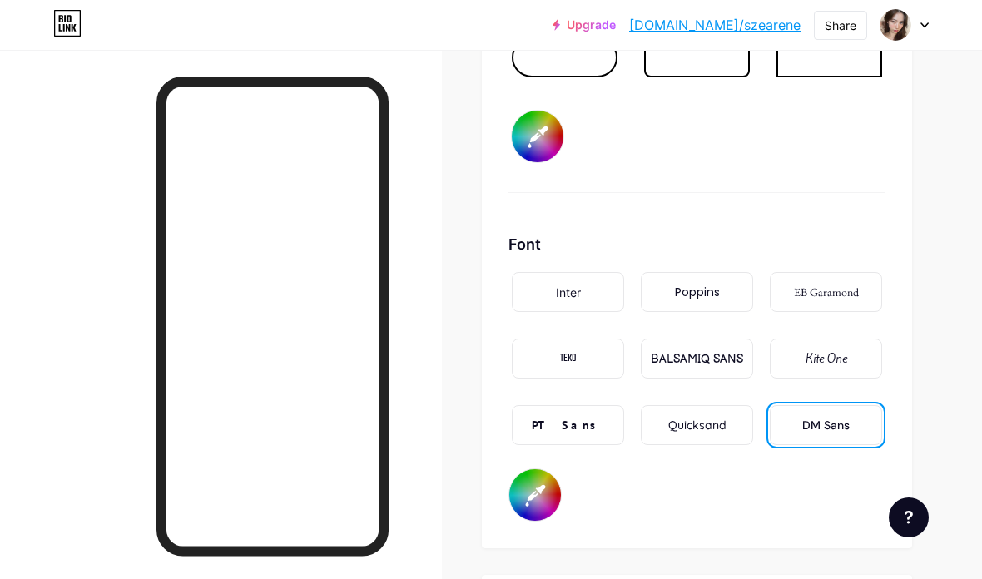
click at [730, 422] on div "Quicksand" at bounding box center [697, 425] width 112 height 40
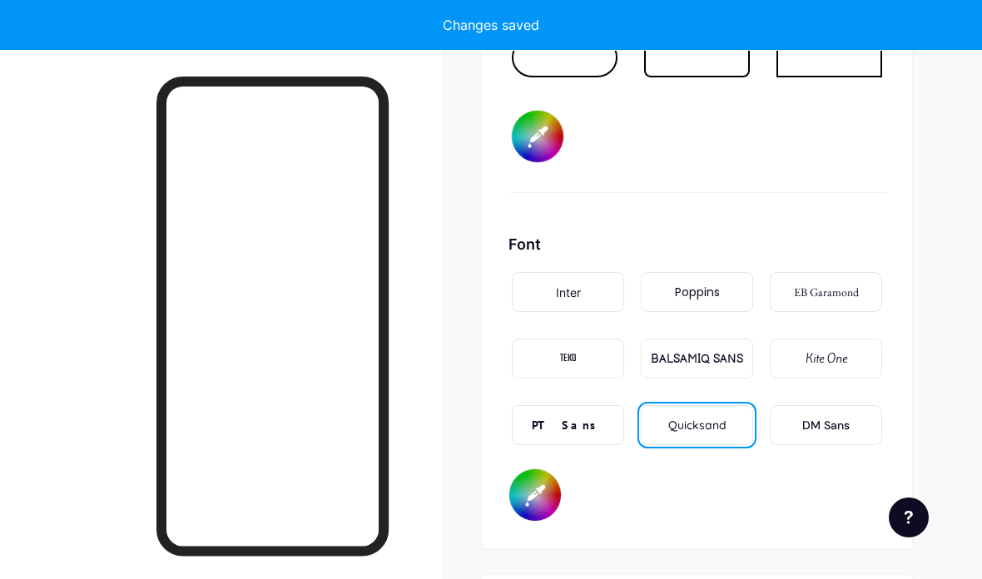
click at [594, 416] on div "PT Sans" at bounding box center [568, 425] width 112 height 40
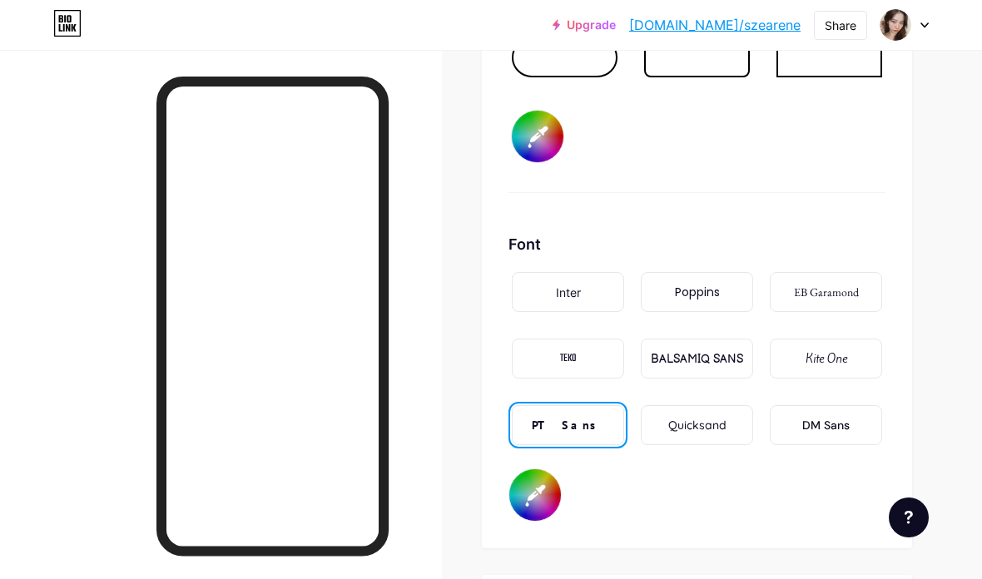
click at [860, 289] on div "EB Garamond" at bounding box center [826, 292] width 112 height 40
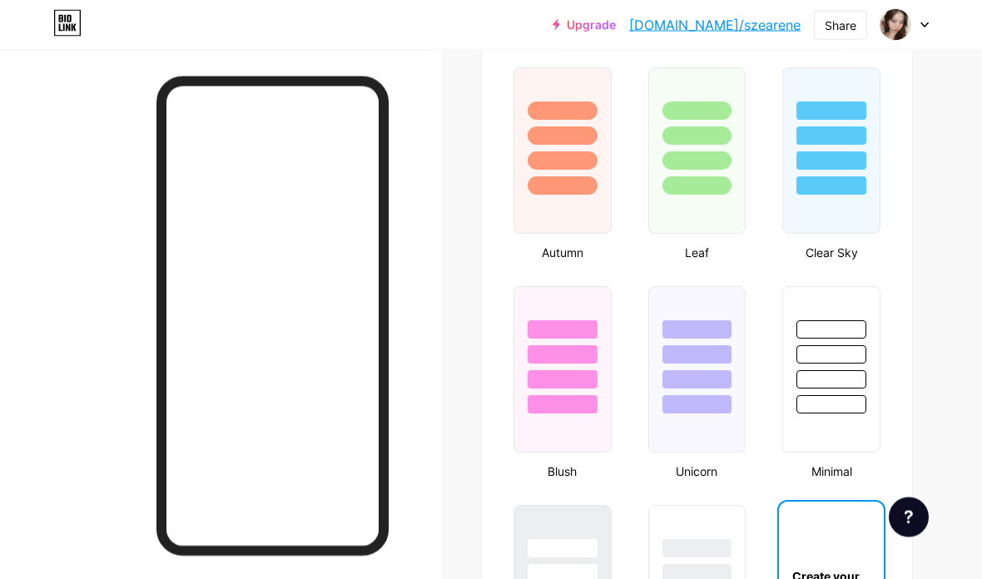
scroll to position [1523, 0]
click at [576, 201] on div at bounding box center [562, 150] width 98 height 166
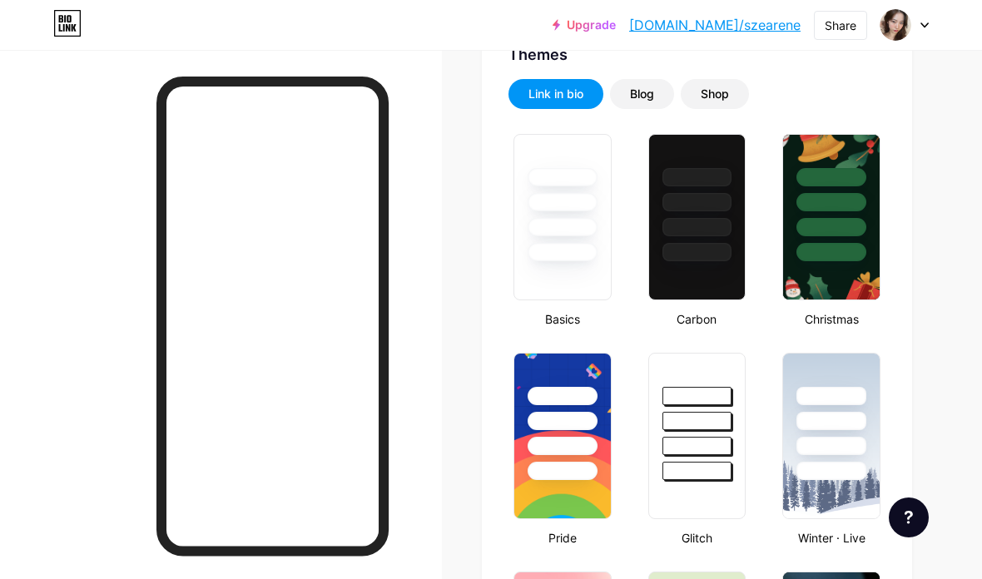
scroll to position [361, 0]
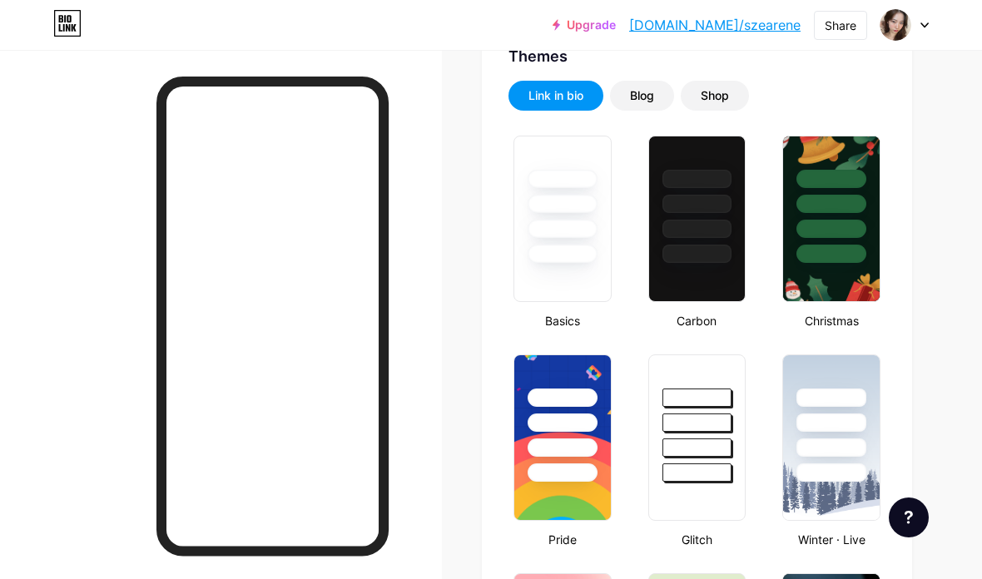
click at [745, 26] on link "[DOMAIN_NAME]/szearene" at bounding box center [714, 25] width 171 height 20
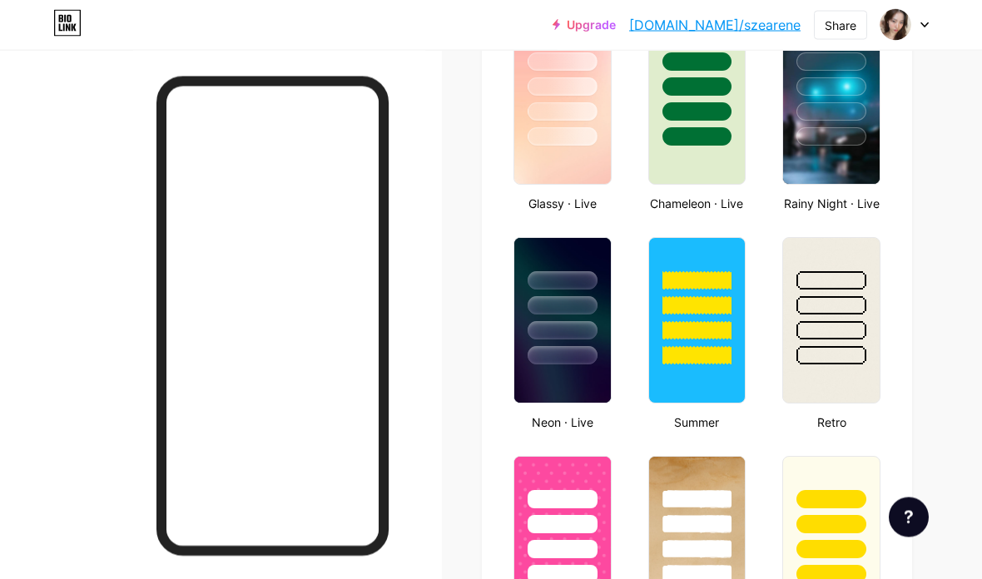
scroll to position [916, 0]
click at [587, 155] on img at bounding box center [562, 101] width 97 height 165
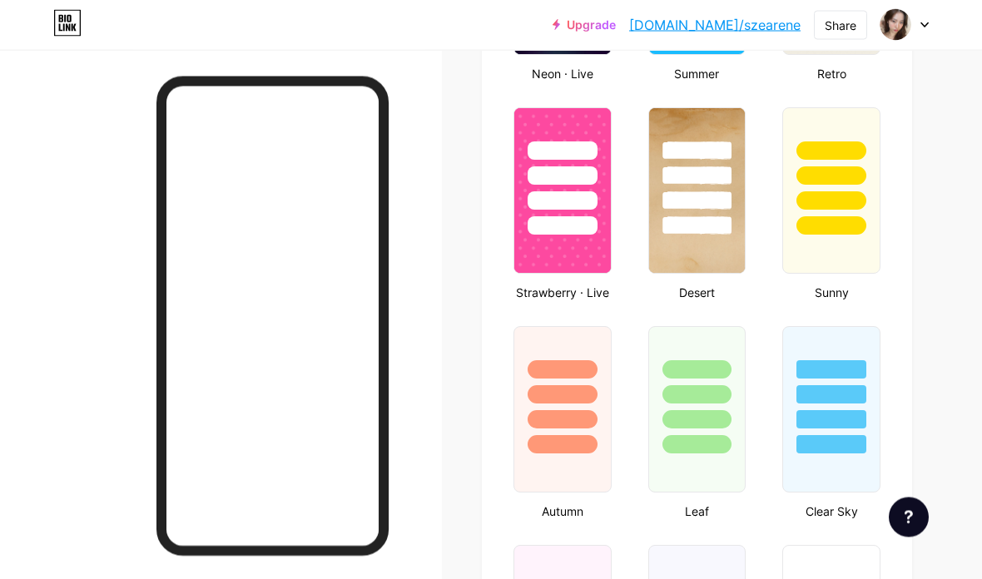
scroll to position [1271, 0]
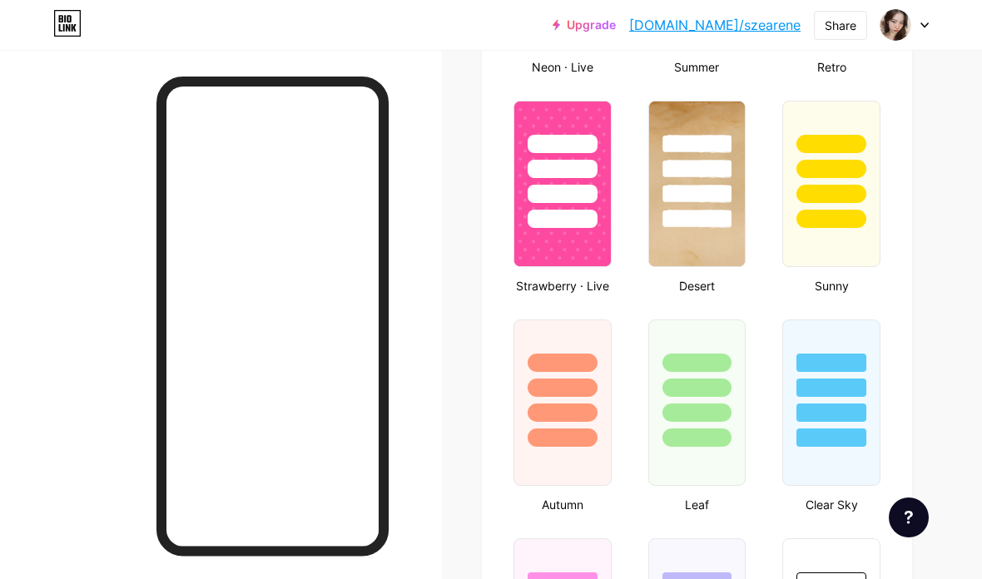
click at [588, 427] on div at bounding box center [562, 383] width 97 height 126
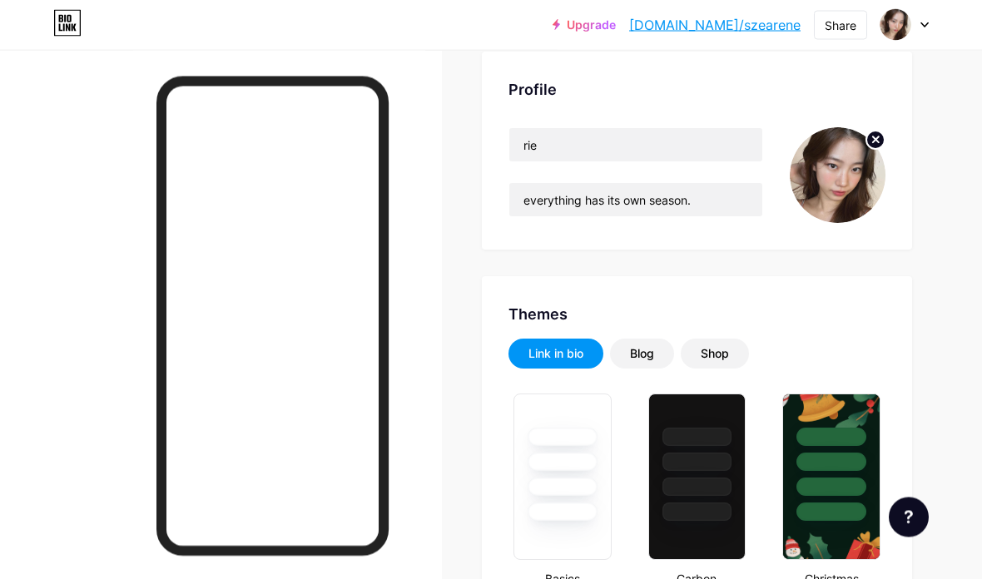
scroll to position [0, 0]
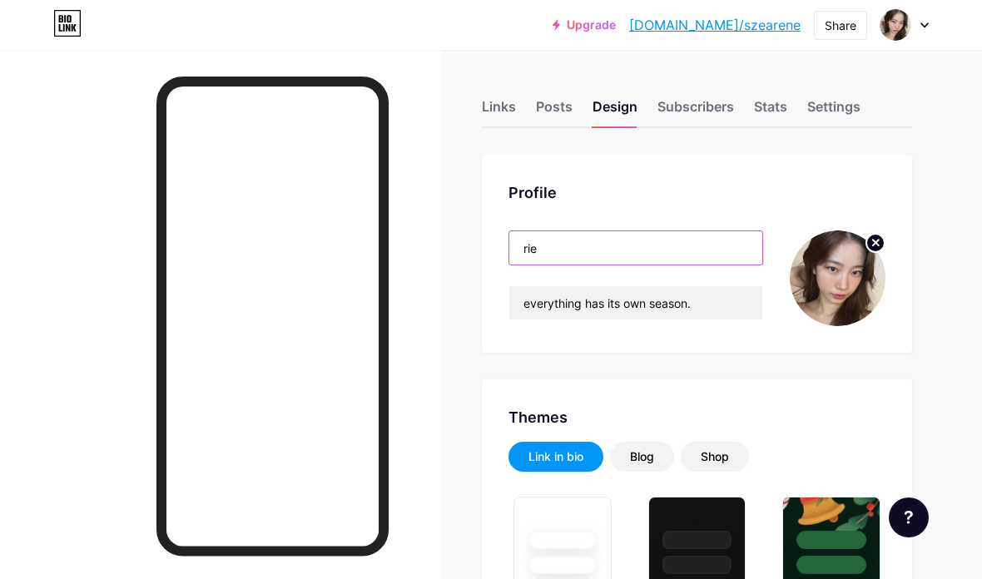
click at [577, 244] on input "rie" at bounding box center [635, 247] width 253 height 33
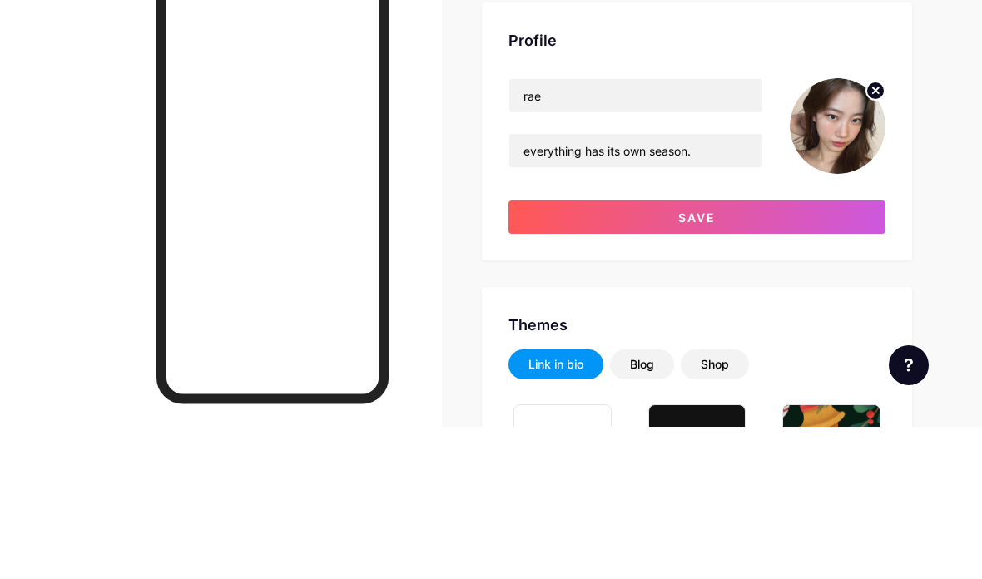
scroll to position [152, 0]
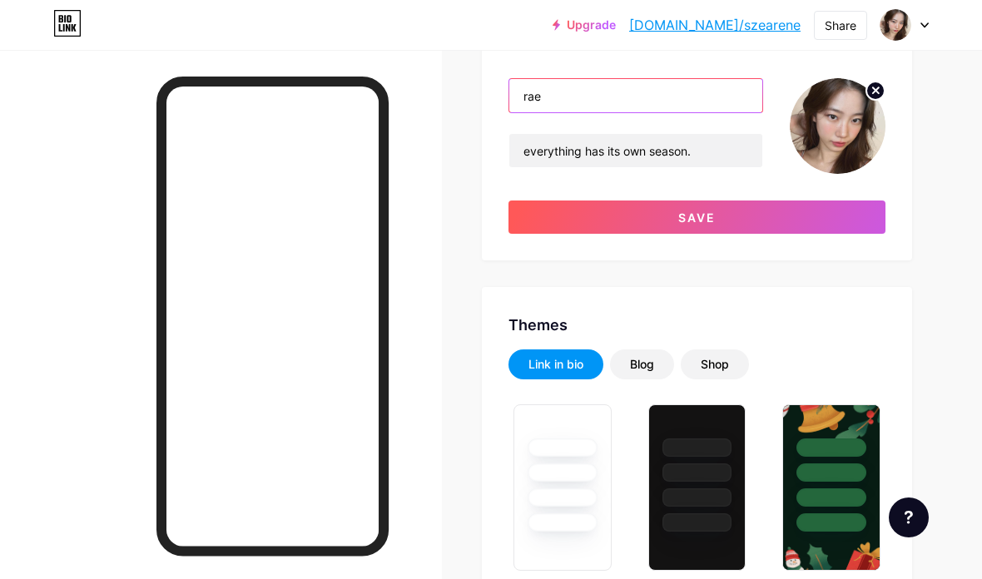
type input "rae"
click at [711, 215] on span "Save" at bounding box center [696, 218] width 37 height 14
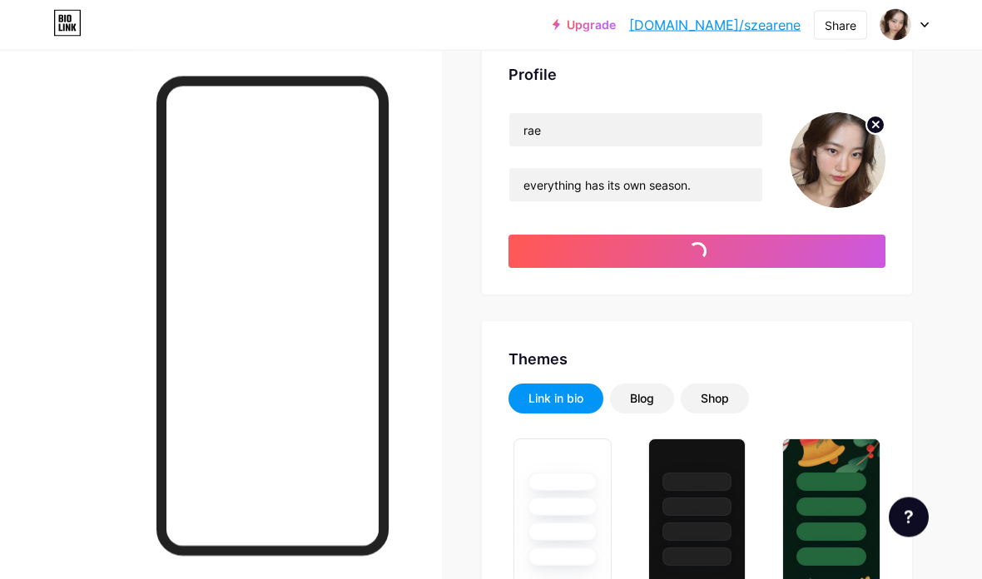
scroll to position [0, 0]
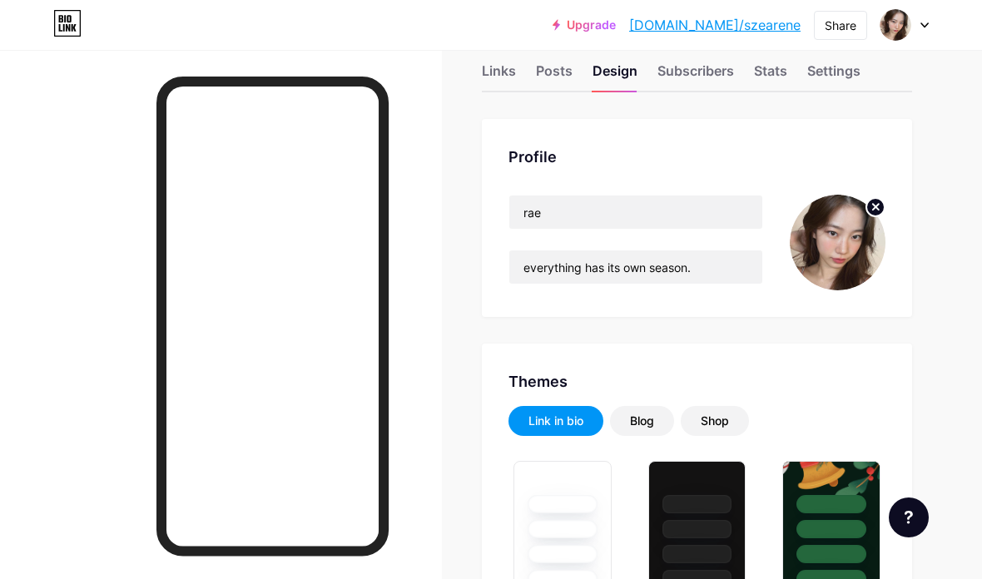
type input "#000000"
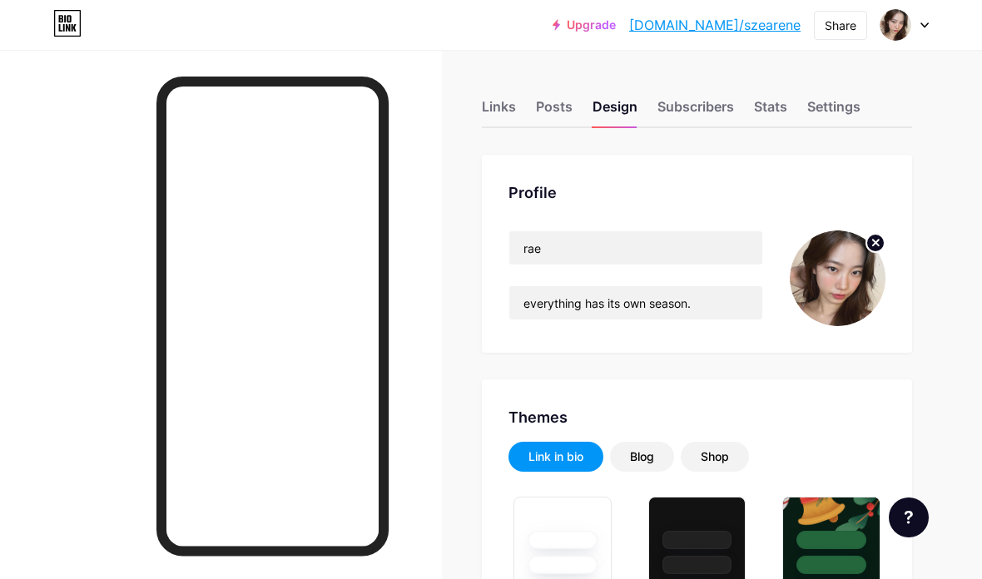
type input "#000000"
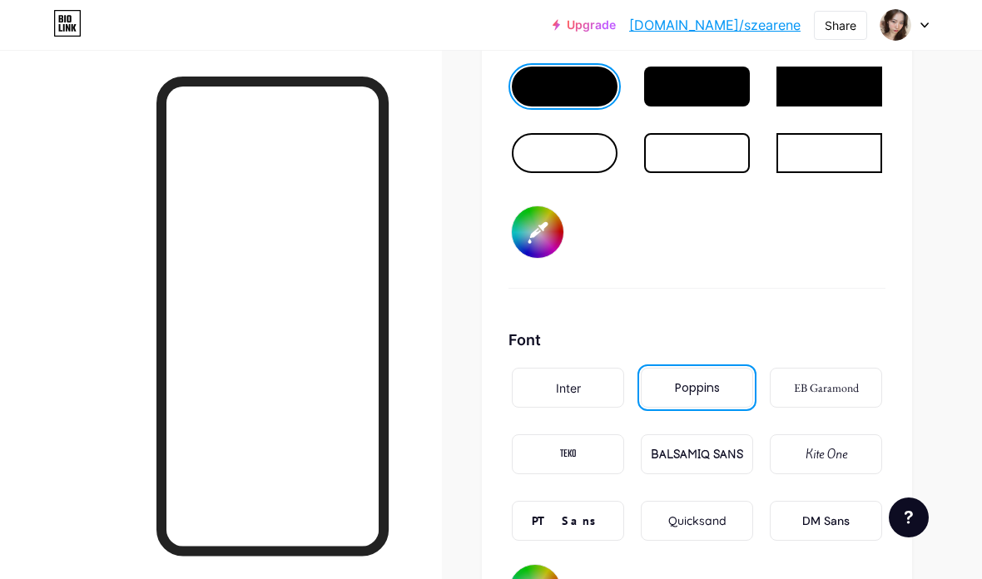
scroll to position [2622, 0]
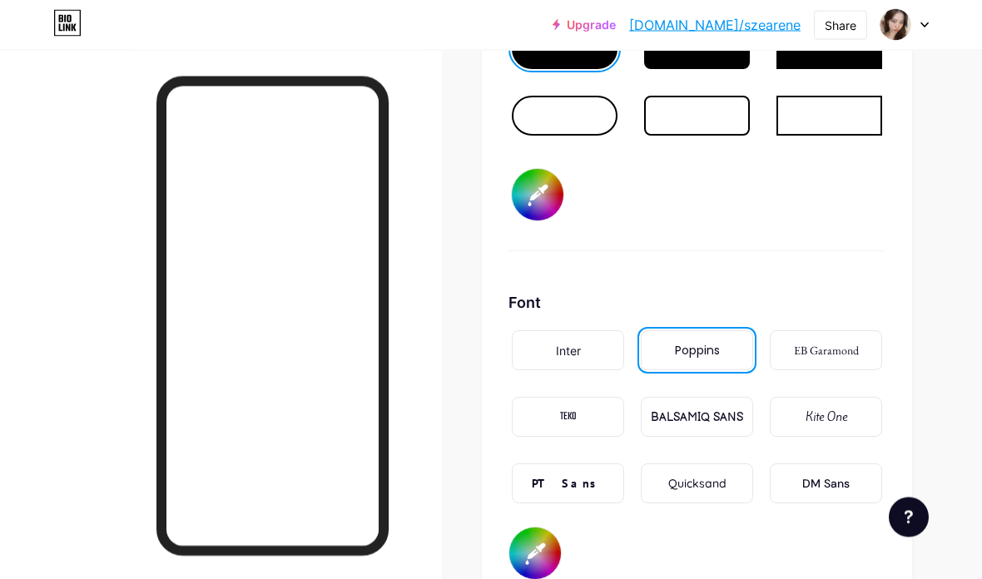
click at [592, 484] on div "PT Sans" at bounding box center [568, 484] width 112 height 40
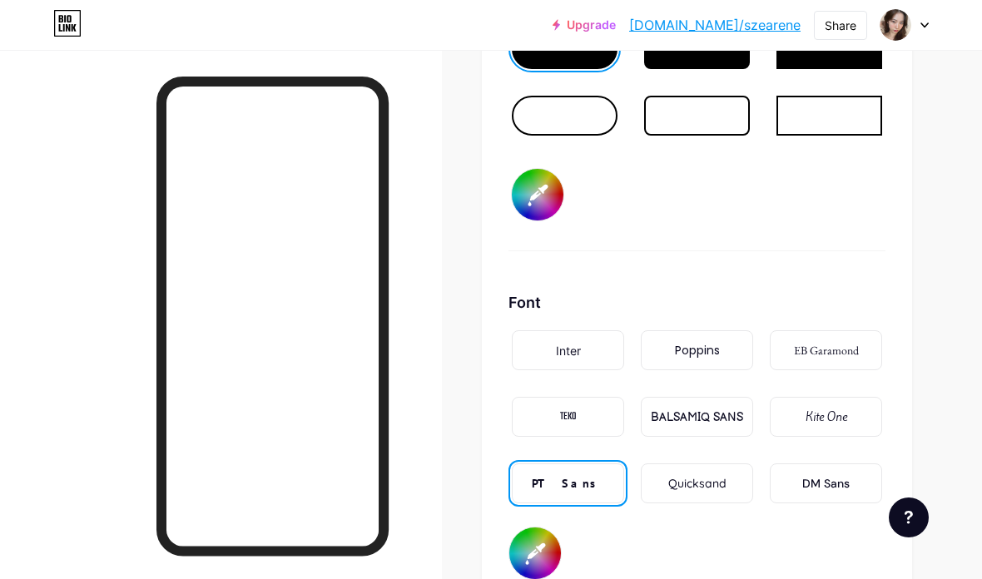
click at [590, 414] on div "TEKO" at bounding box center [568, 417] width 112 height 40
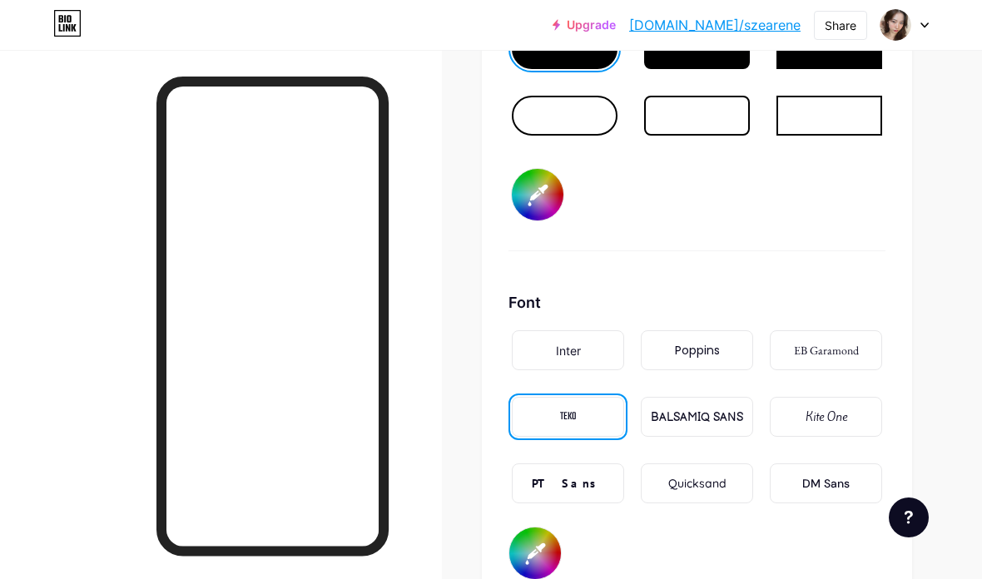
click at [855, 347] on div "EB Garamond" at bounding box center [826, 350] width 65 height 17
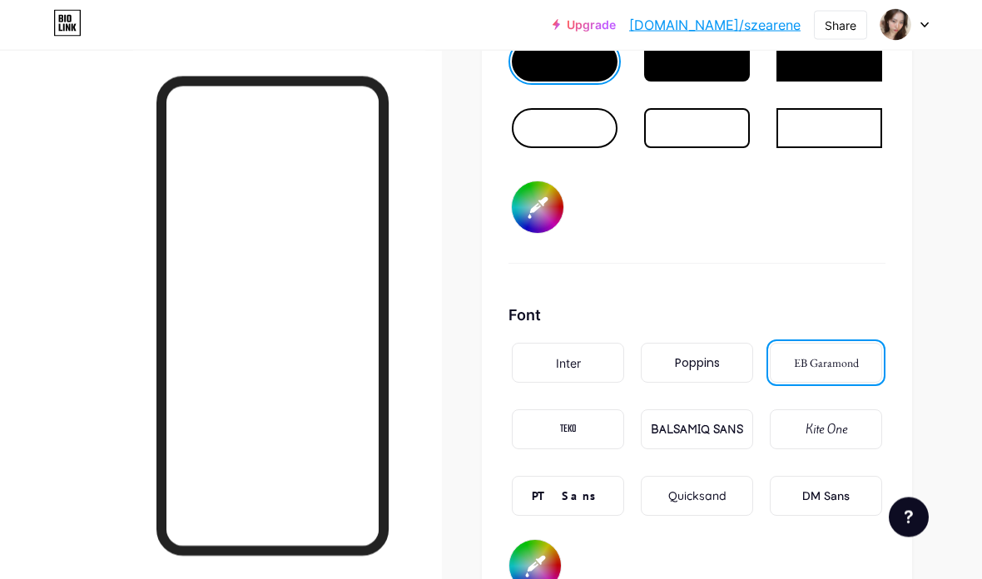
scroll to position [2594, 0]
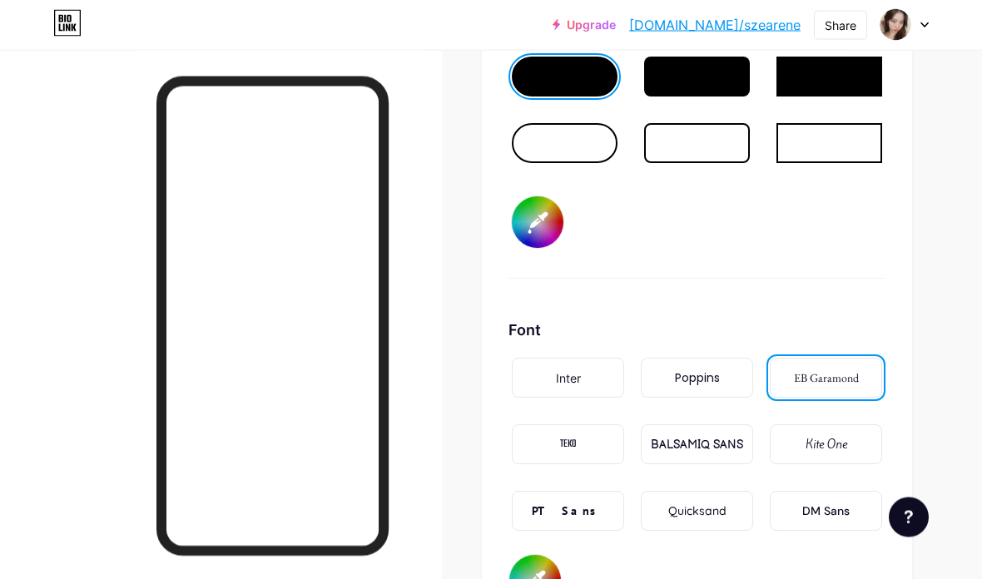
click at [587, 136] on div at bounding box center [565, 144] width 106 height 40
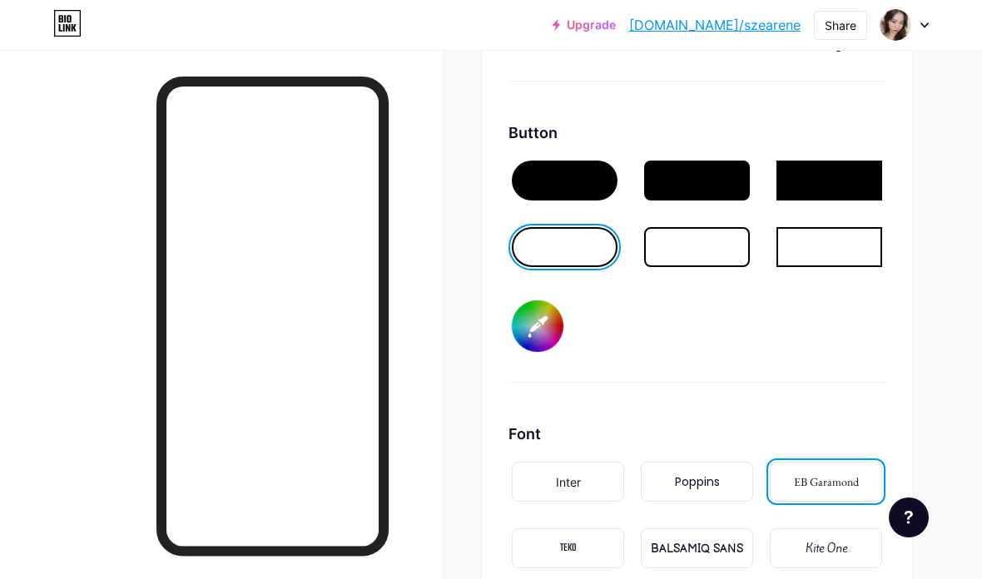
scroll to position [2490, 0]
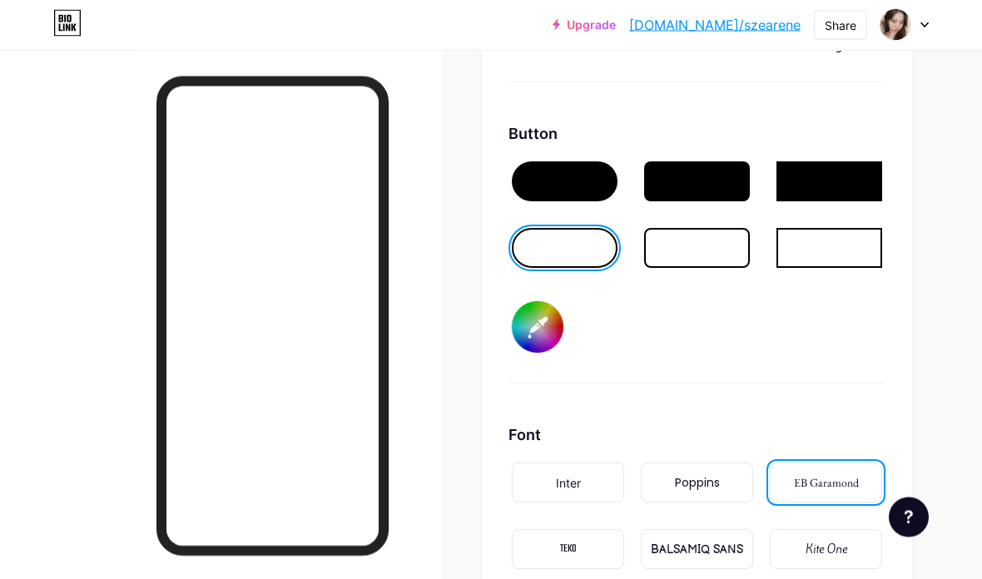
click at [546, 320] on input "#000000" at bounding box center [538, 328] width 52 height 52
click at [548, 322] on input "#000000" at bounding box center [538, 328] width 52 height 52
type input "#f4a4c0"
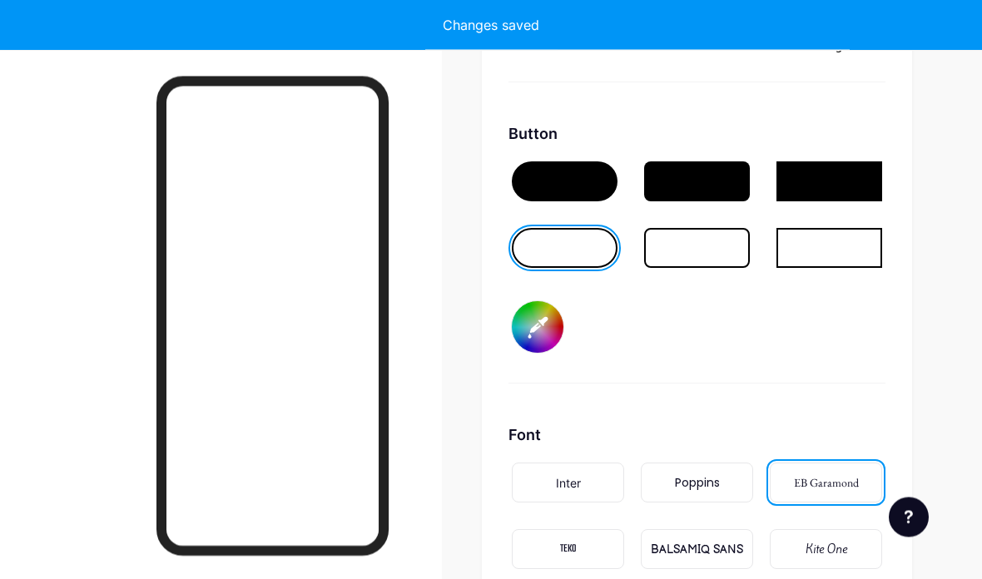
scroll to position [2490, 0]
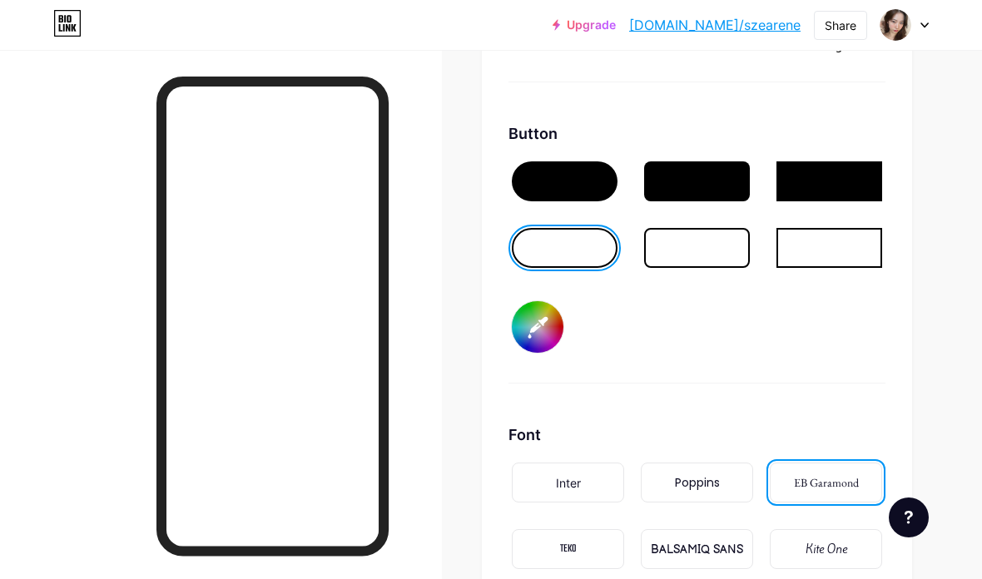
click at [580, 181] on div at bounding box center [565, 181] width 106 height 40
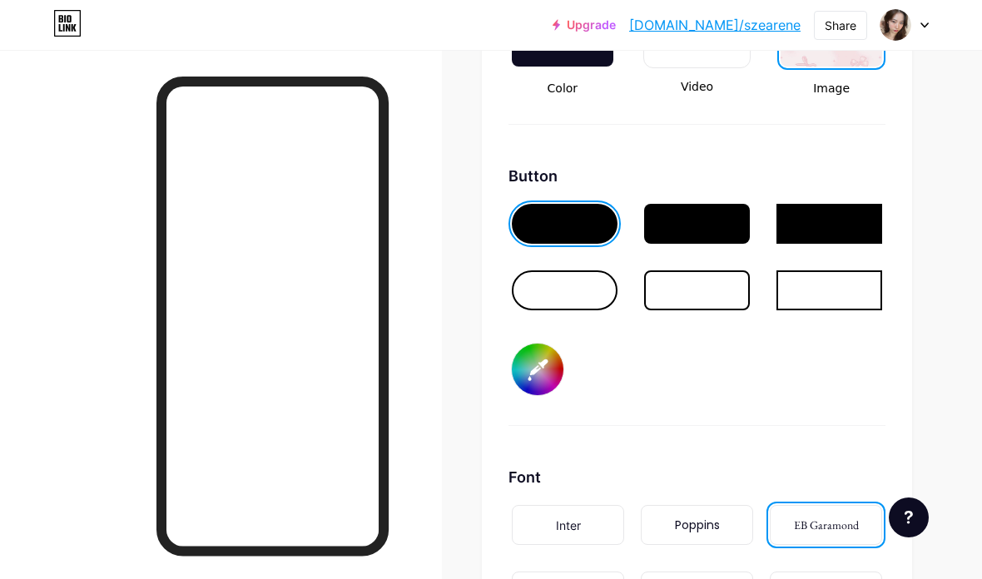
scroll to position [2435, 0]
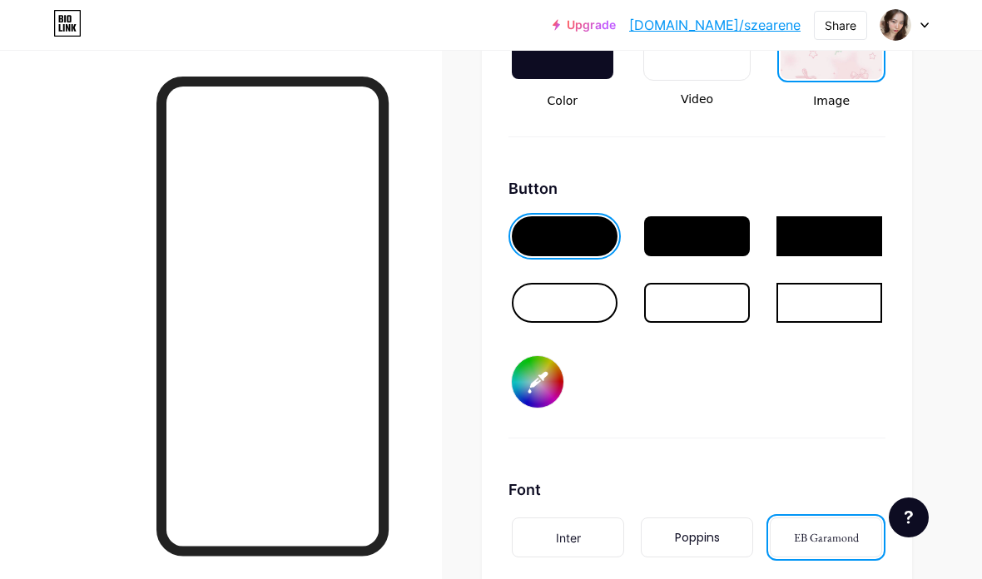
click at [582, 310] on div at bounding box center [565, 303] width 106 height 40
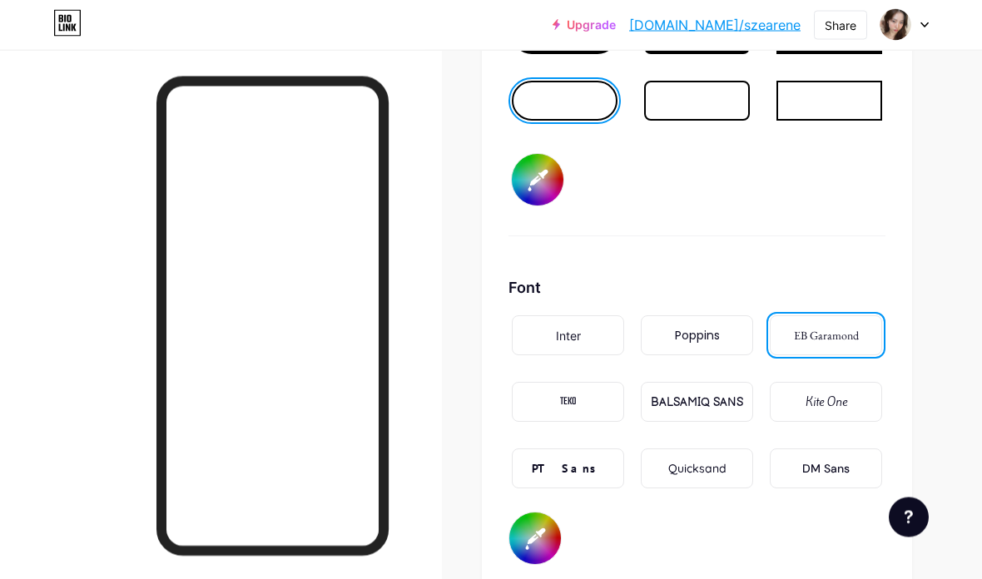
scroll to position [2638, 0]
click at [529, 539] on input "#000000" at bounding box center [535, 539] width 52 height 52
type input "#b92d5d"
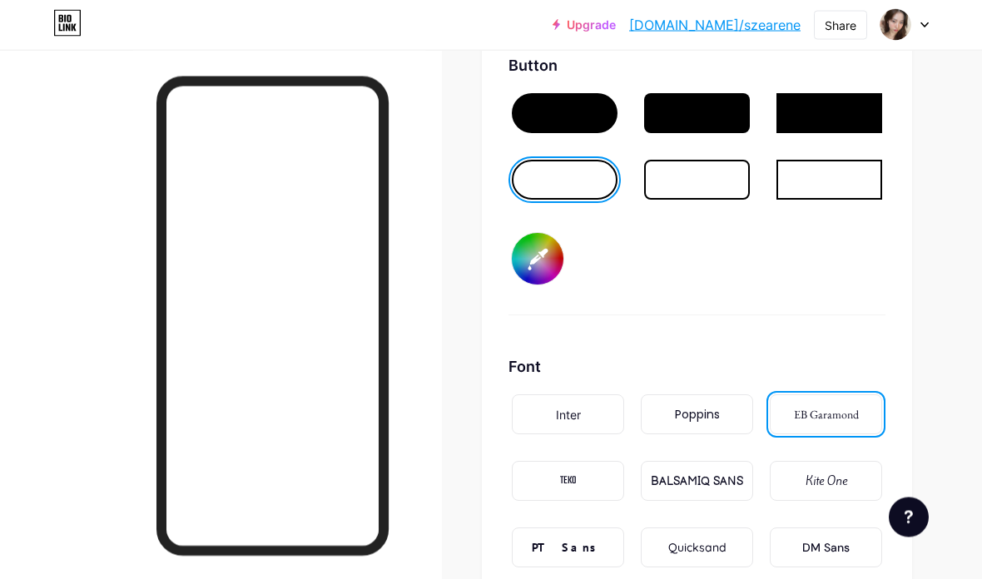
scroll to position [2558, 0]
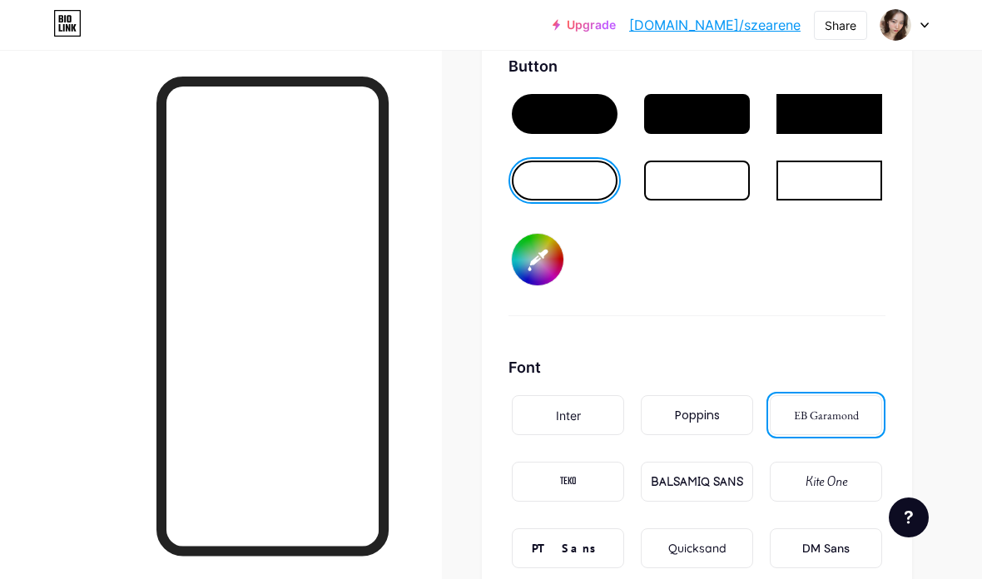
click at [538, 260] on input "#f4a4c0" at bounding box center [538, 260] width 52 height 52
click at [759, 22] on link "[DOMAIN_NAME]/szearene" at bounding box center [714, 25] width 171 height 20
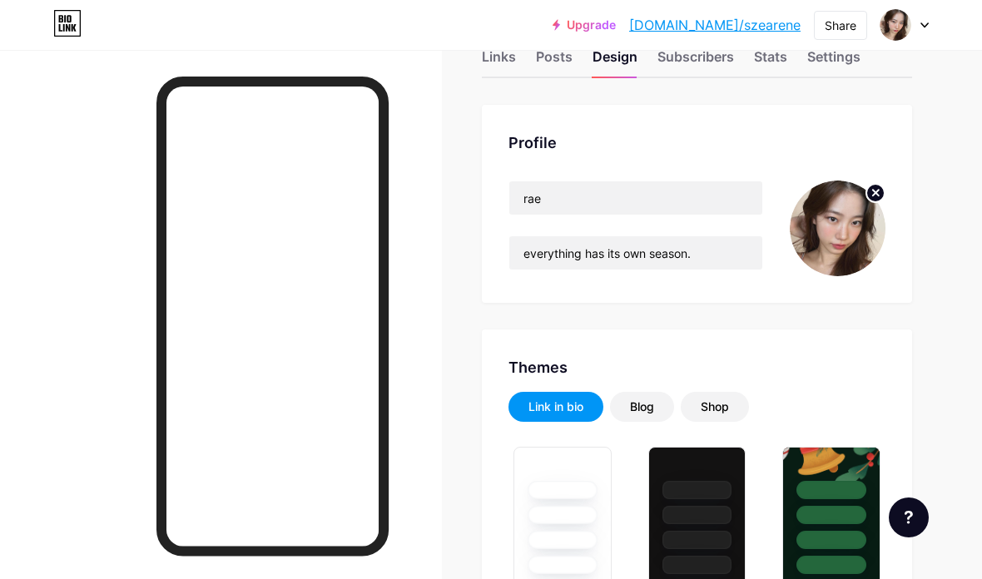
scroll to position [0, 0]
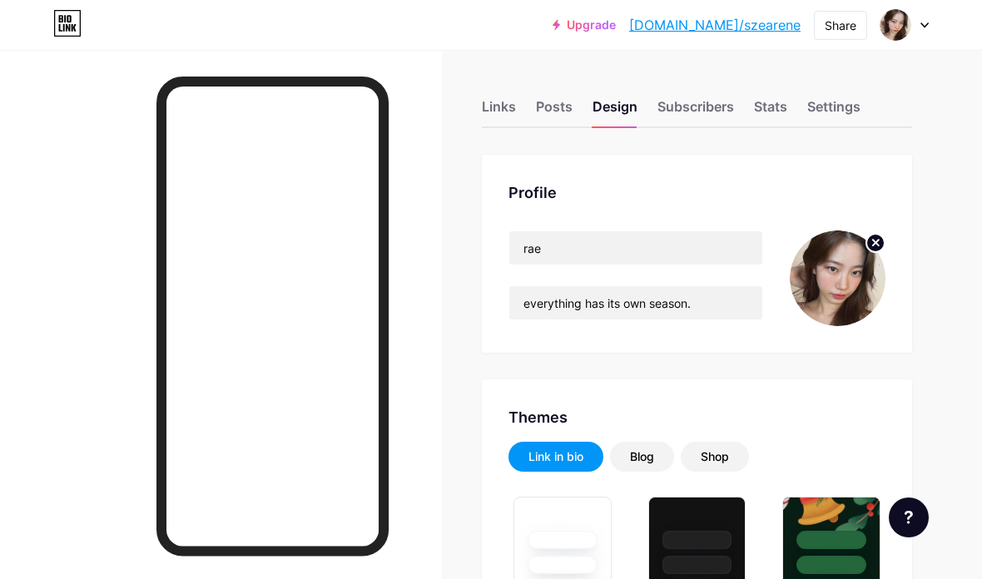
click at [506, 107] on div "Links" at bounding box center [499, 112] width 34 height 30
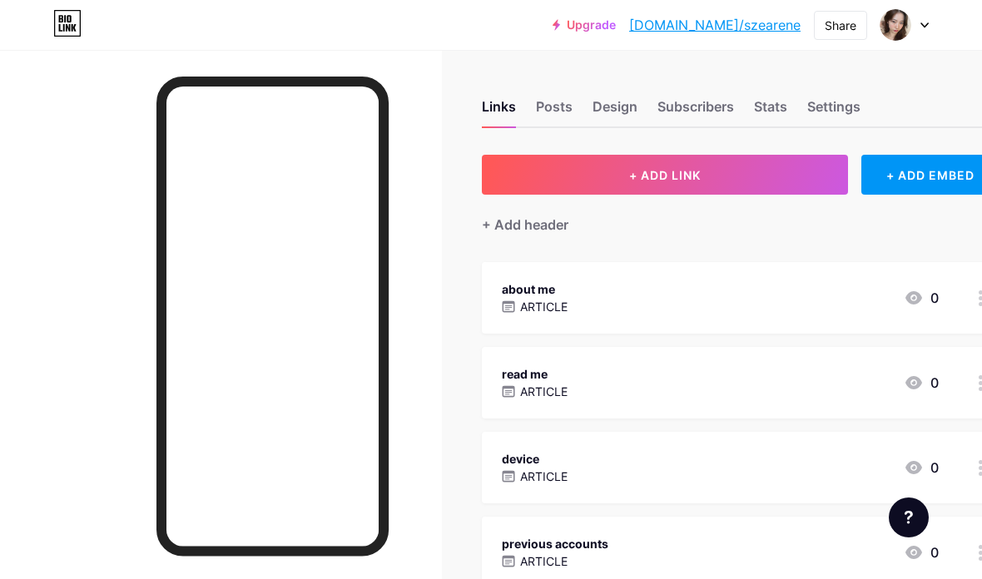
click at [816, 296] on div "about me ARTICLE 0" at bounding box center [720, 298] width 437 height 38
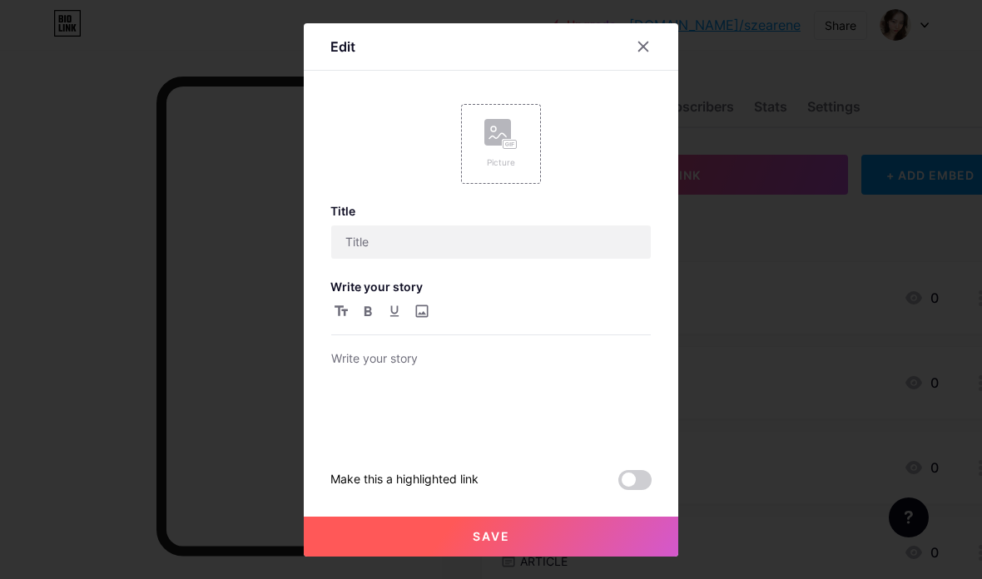
type input "about me"
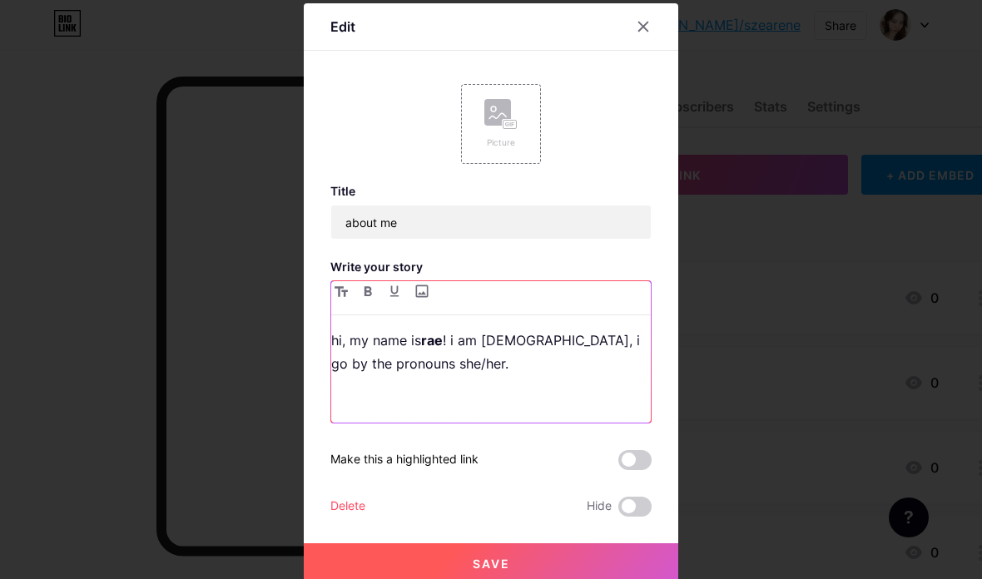
click at [572, 375] on p "hi, my name is rae ! i am 22 years old, i go by the pronouns she/her." at bounding box center [491, 352] width 320 height 47
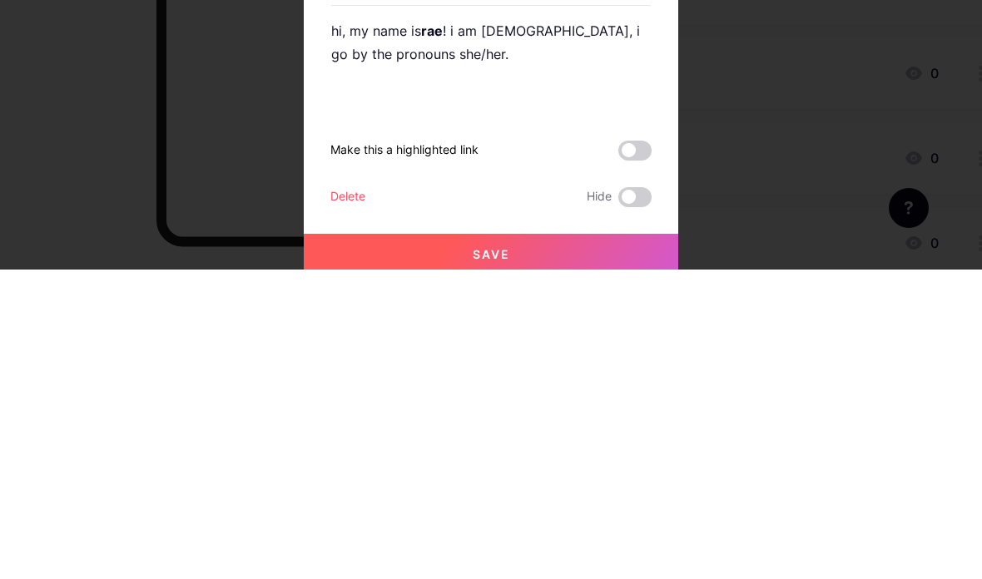
click at [832, 99] on div at bounding box center [491, 289] width 982 height 579
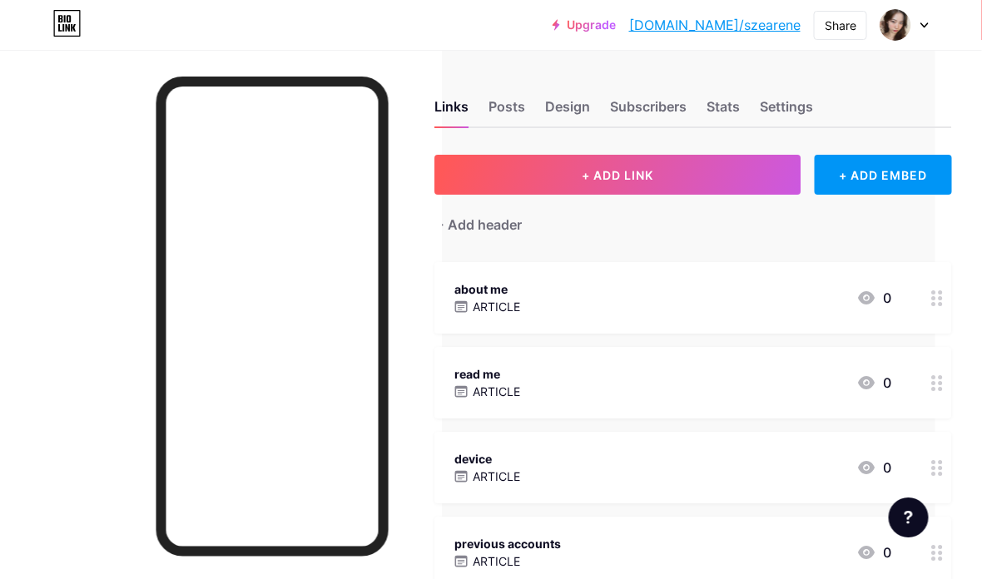
scroll to position [0, 47]
click at [582, 98] on div "Design" at bounding box center [567, 112] width 45 height 30
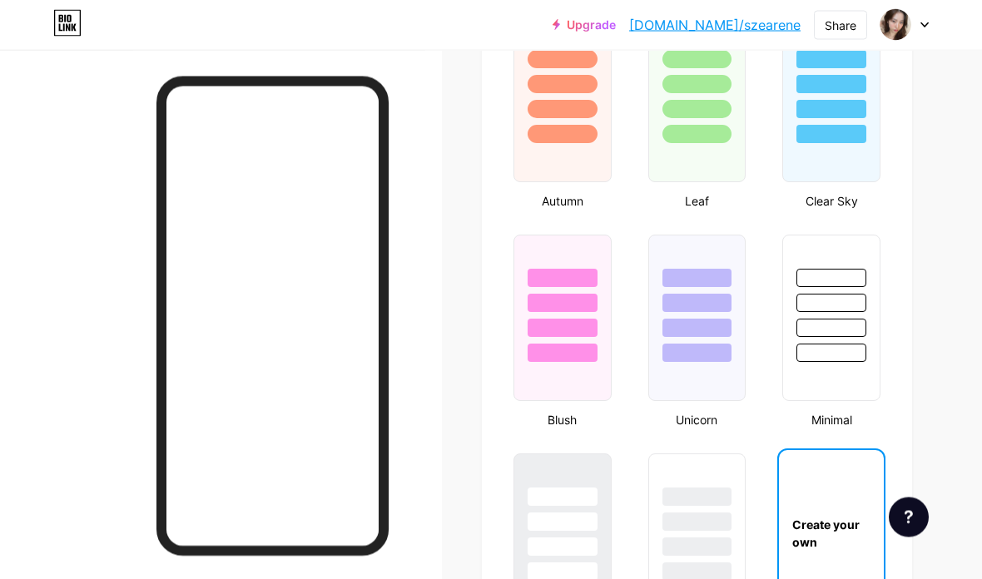
type input "#000000"
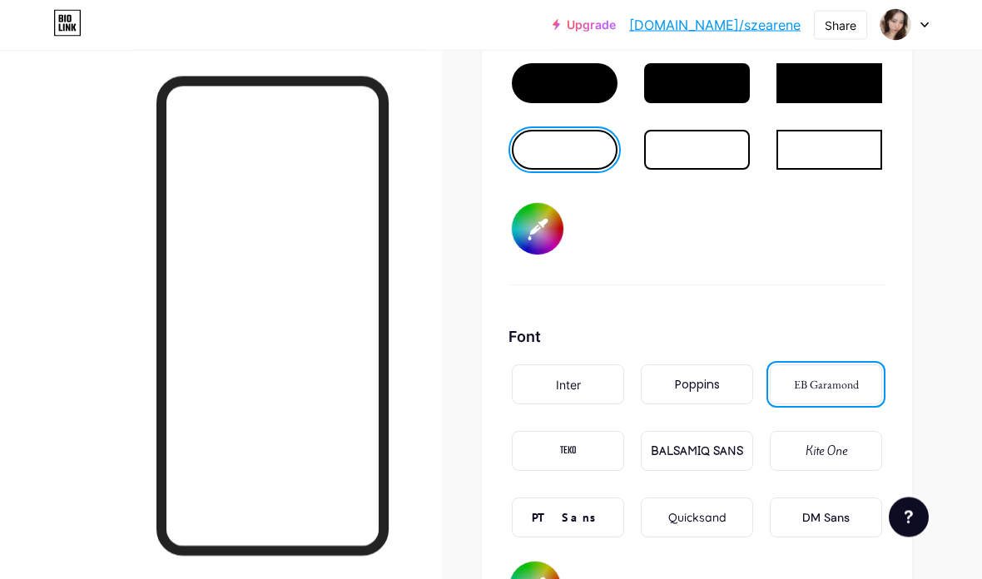
scroll to position [2695, 0]
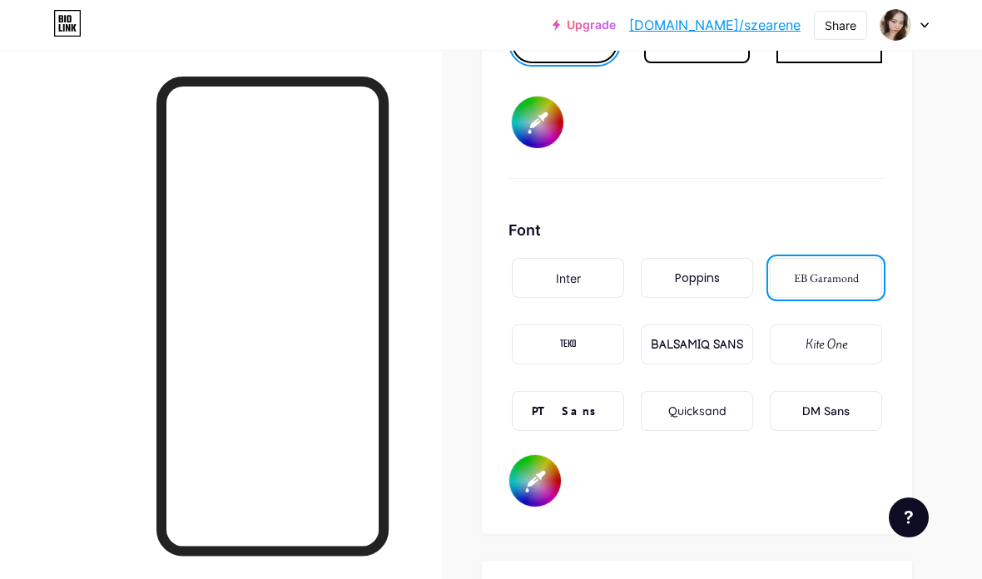
click at [537, 465] on input "#b92d5d" at bounding box center [535, 481] width 52 height 52
type input "#000000"
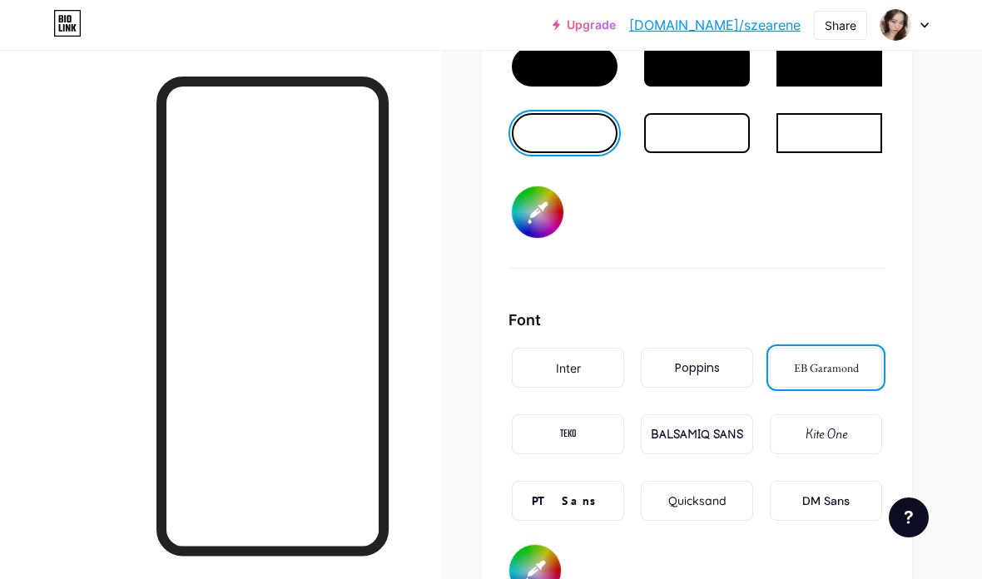
scroll to position [2600, 0]
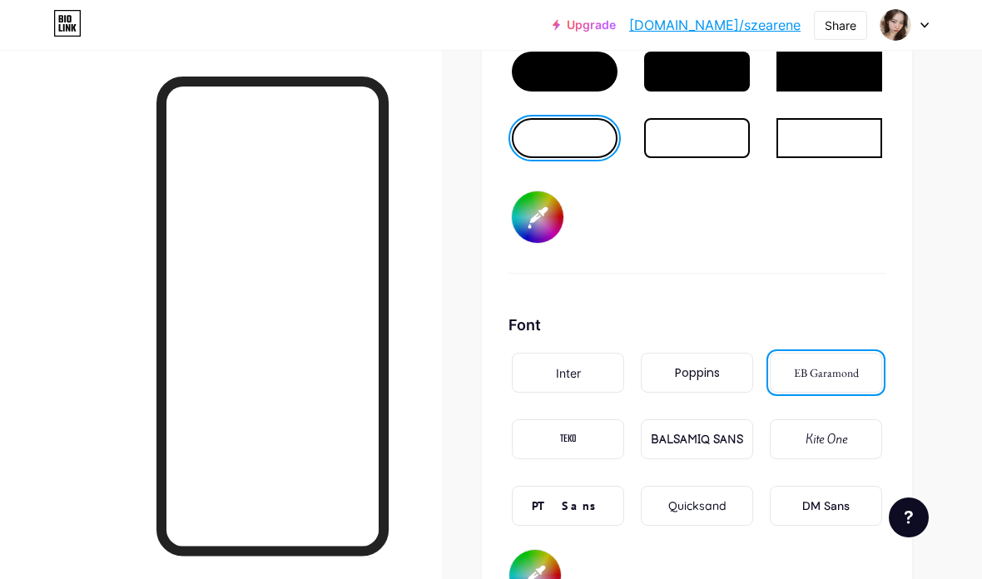
click at [592, 74] on div at bounding box center [565, 72] width 106 height 40
click at [547, 224] on input "#f4a4c0" at bounding box center [538, 217] width 52 height 52
type input "#f9d3e0"
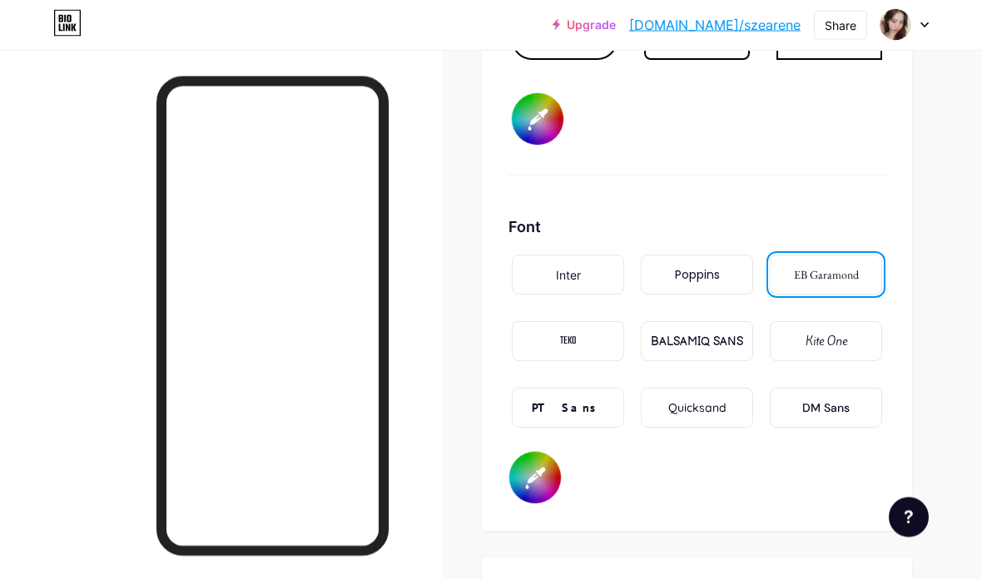
click at [528, 483] on input "#000000" at bounding box center [535, 479] width 52 height 52
type input "#b92d5d"
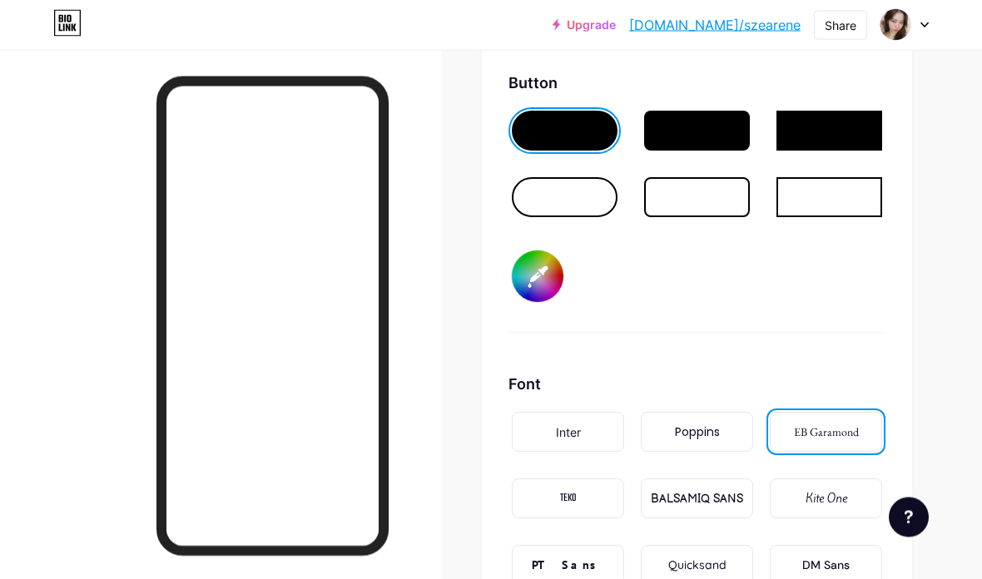
scroll to position [2505, 0]
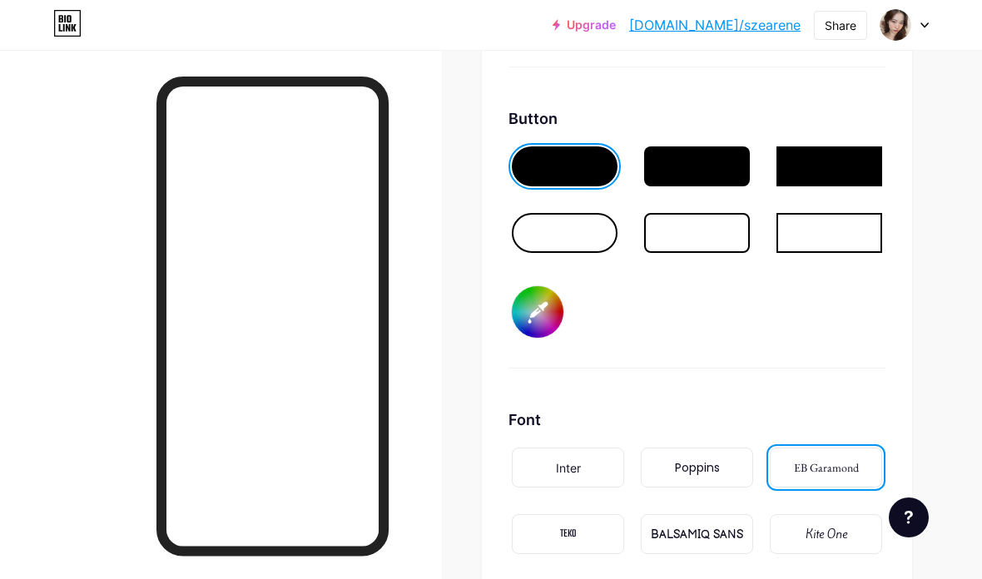
click at [537, 315] on input "#f9d3e0" at bounding box center [538, 312] width 52 height 52
type input "#f9d3e0"
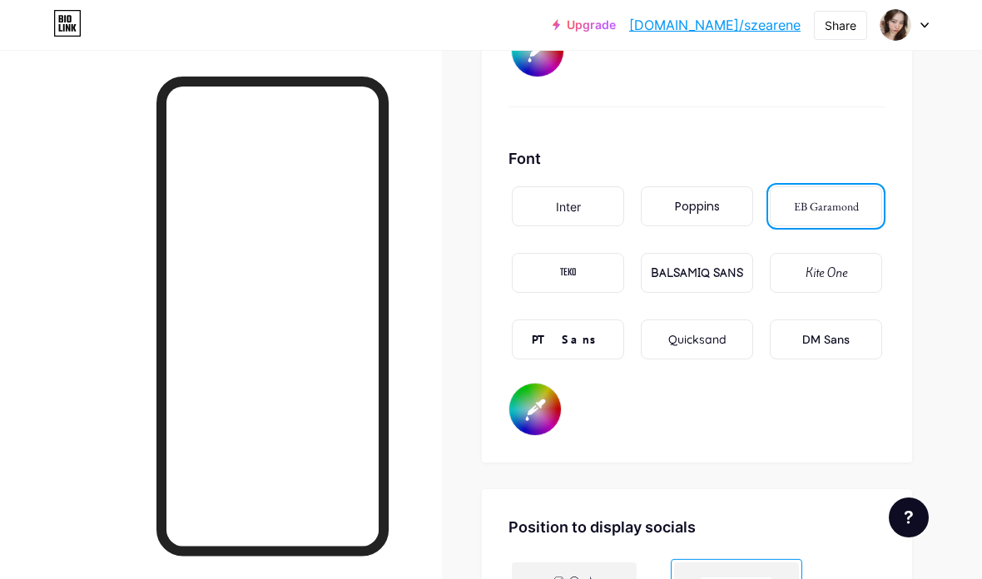
scroll to position [2768, 0]
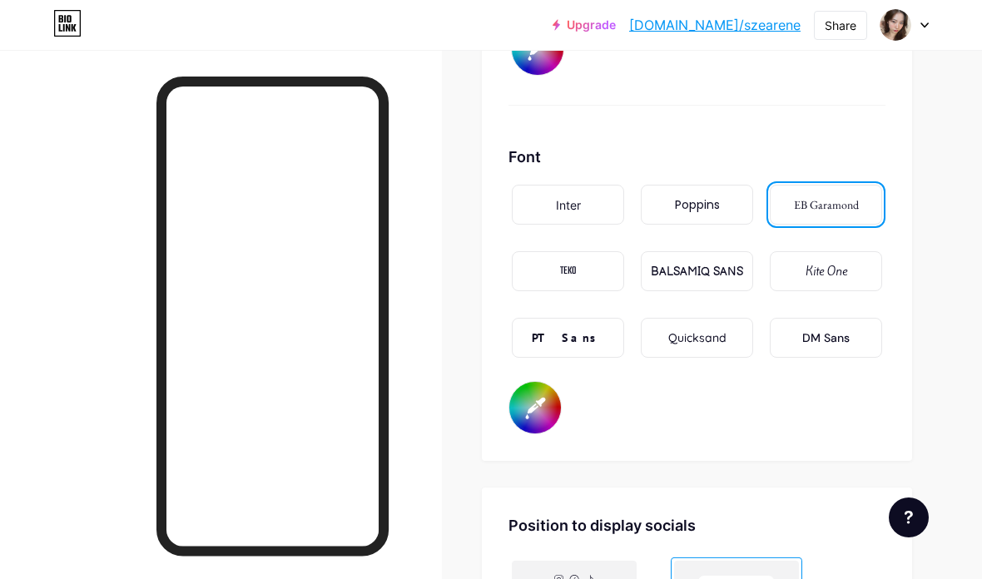
click at [542, 407] on input "#b92d5d" at bounding box center [535, 408] width 52 height 52
type input "#b92d5d"
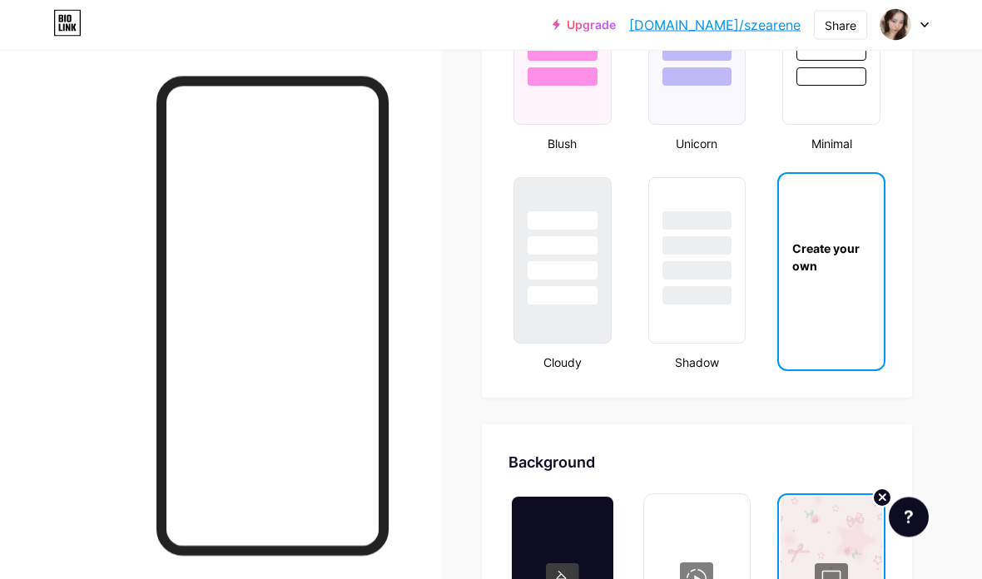
scroll to position [1841, 0]
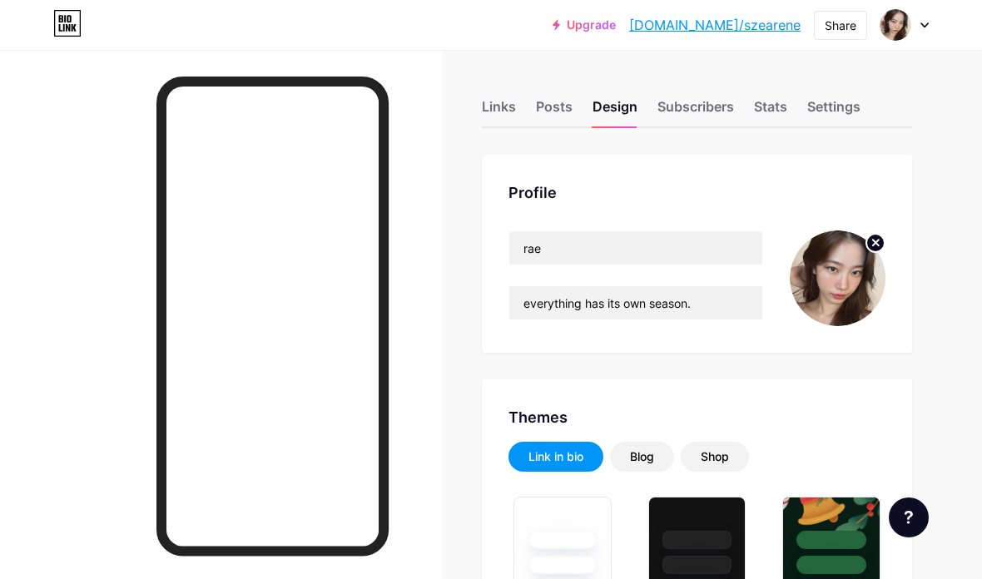
type input "#f9d3e0"
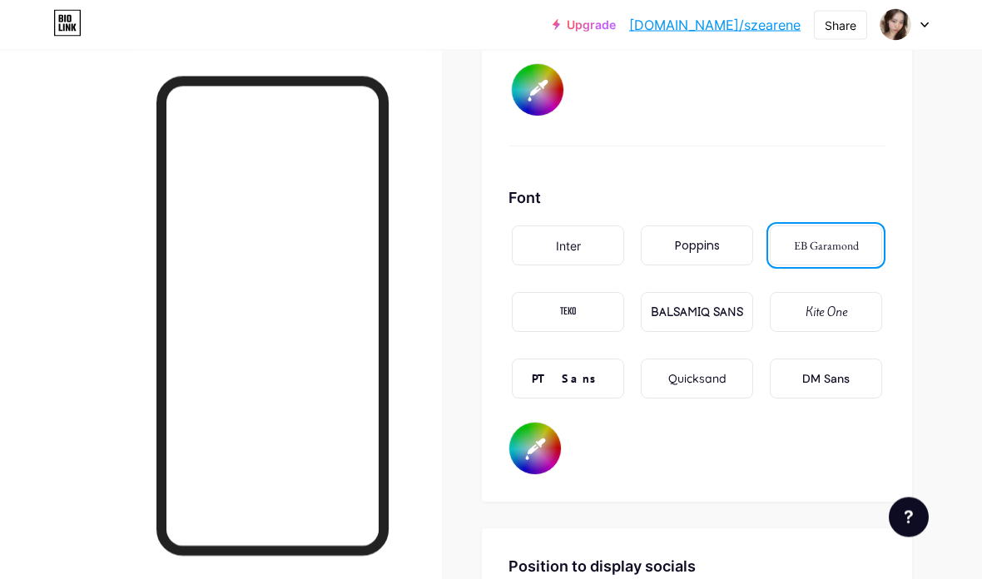
scroll to position [2732, 0]
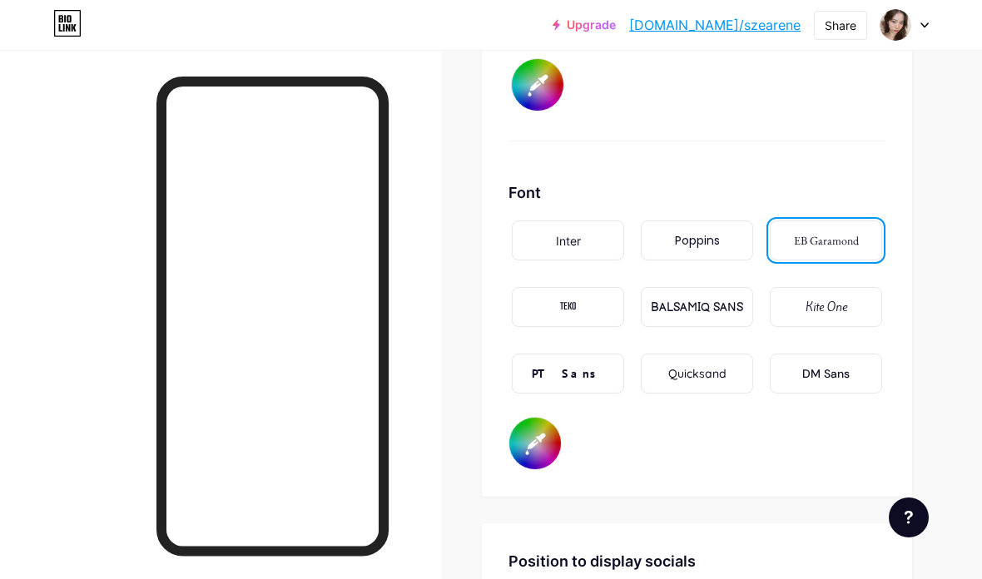
click at [569, 238] on div "Inter" at bounding box center [568, 240] width 25 height 17
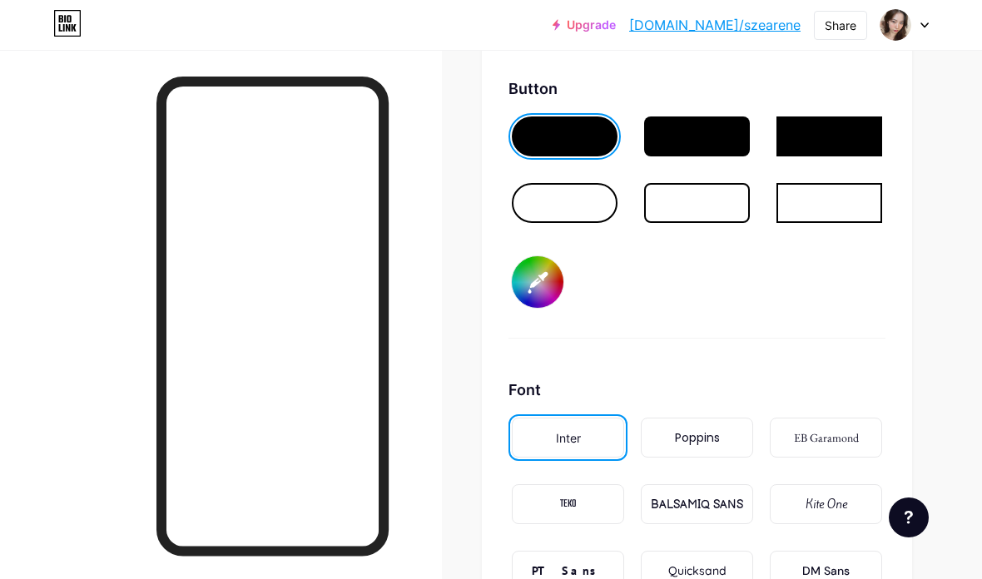
scroll to position [2522, 0]
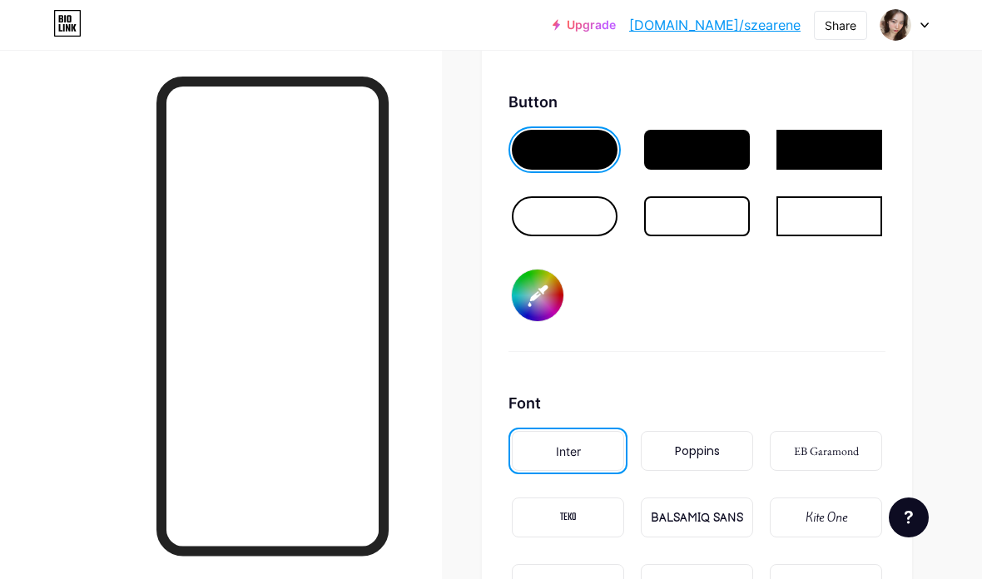
click at [532, 230] on div at bounding box center [565, 216] width 106 height 40
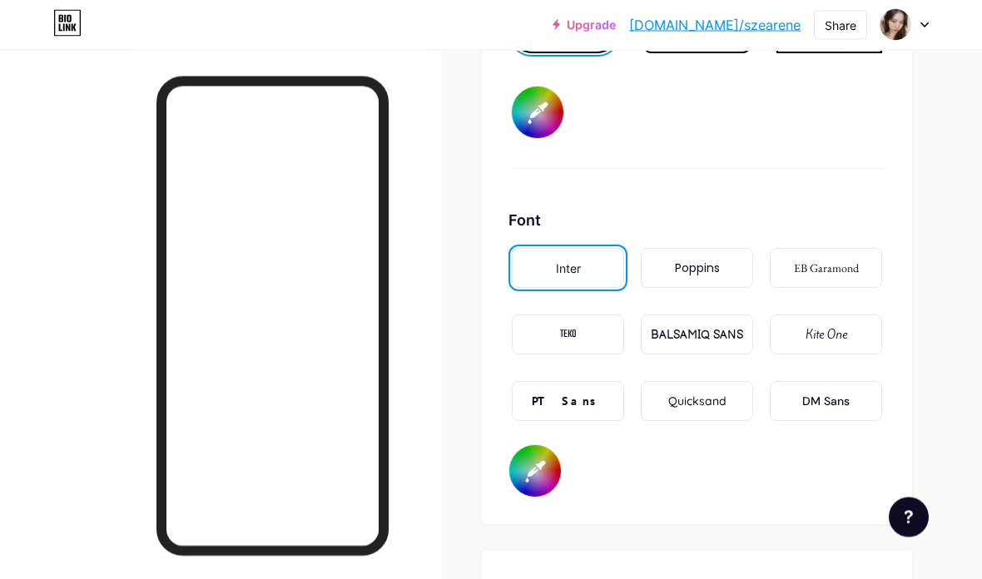
scroll to position [2738, 0]
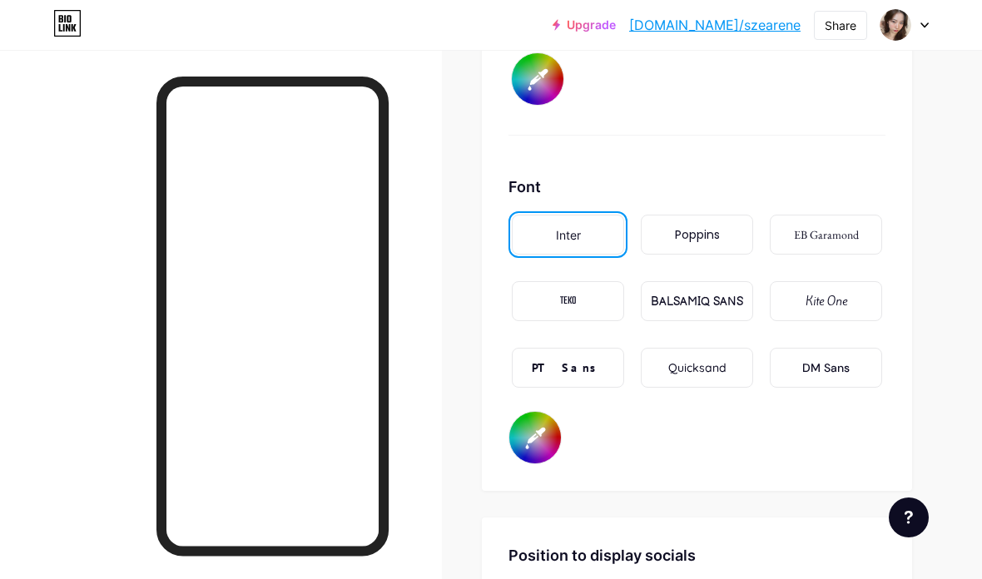
click at [525, 458] on input "#b92d5d" at bounding box center [535, 438] width 52 height 52
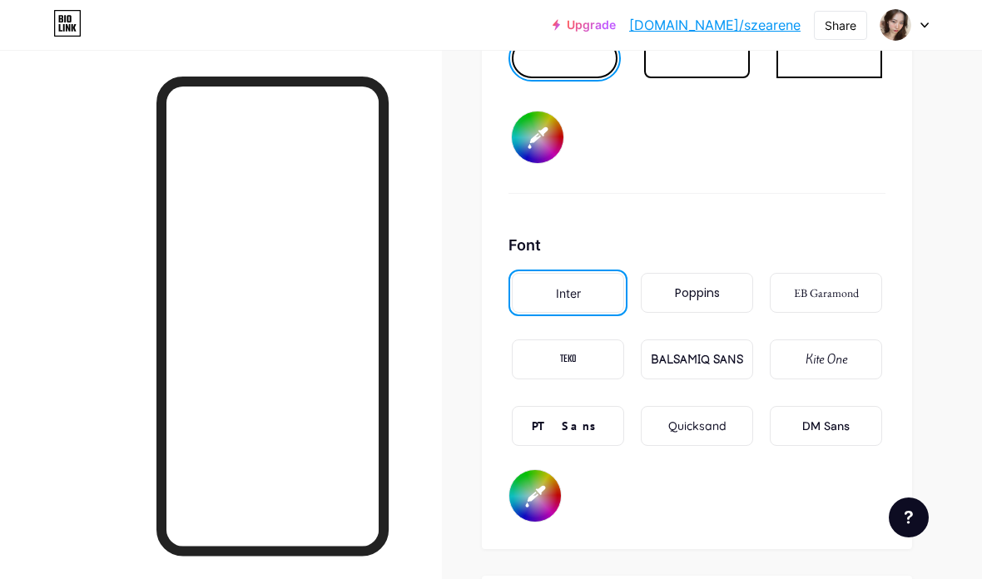
scroll to position [2691, 0]
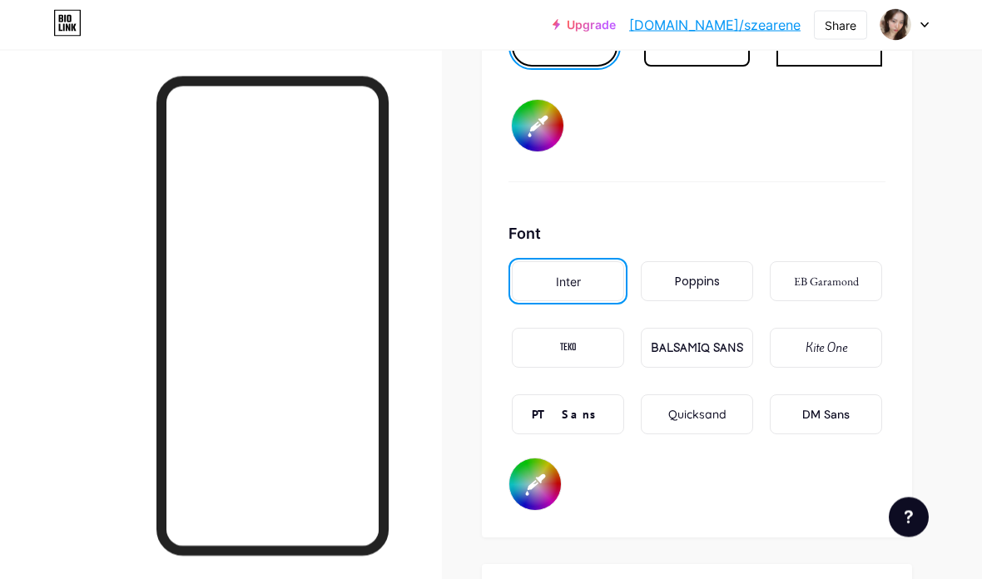
click at [529, 128] on input "#f9d3e0" at bounding box center [538, 127] width 52 height 52
click at [531, 477] on input "#000000" at bounding box center [535, 485] width 52 height 52
type input "#b92d5d"
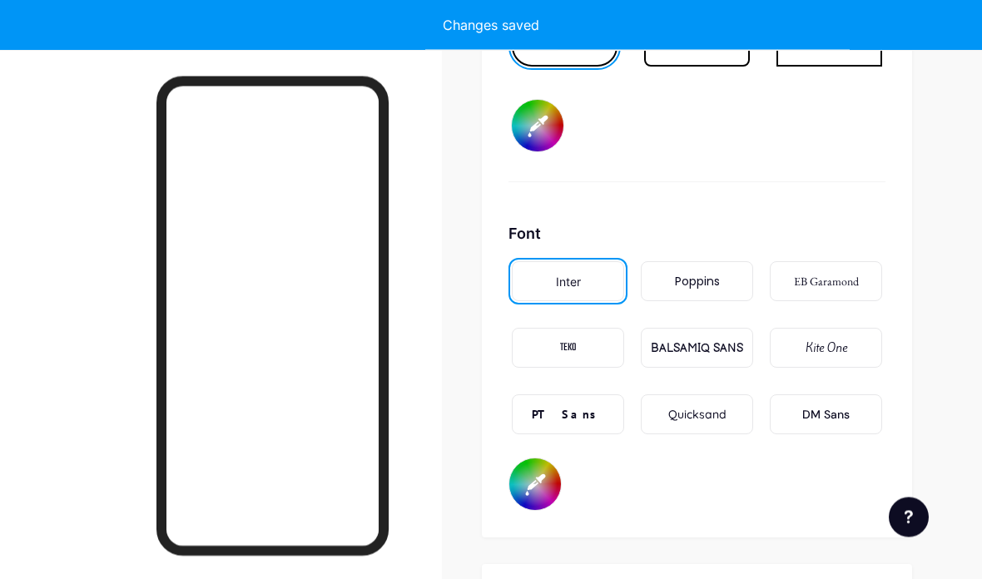
scroll to position [2692, 0]
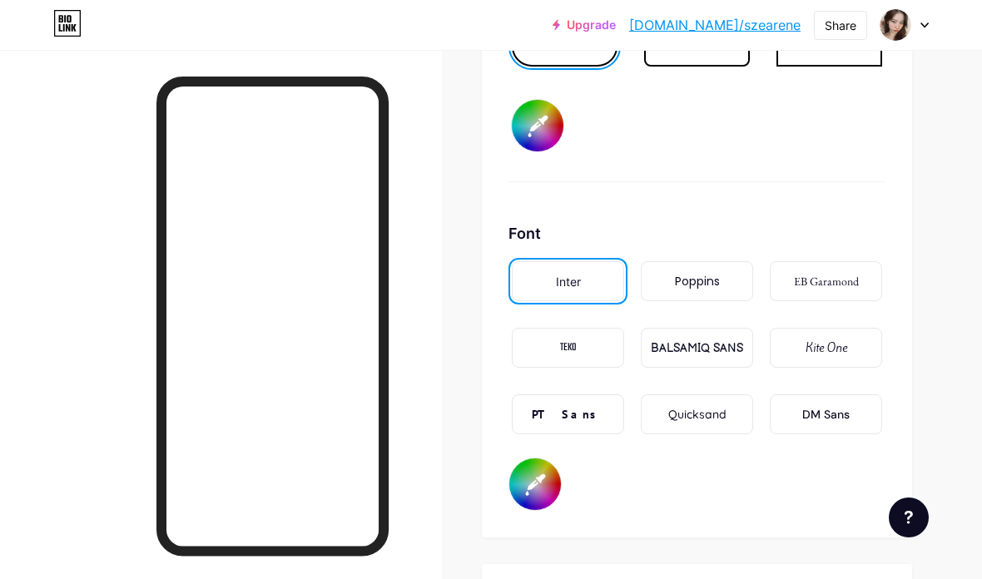
click at [855, 279] on div "EB Garamond" at bounding box center [826, 281] width 65 height 17
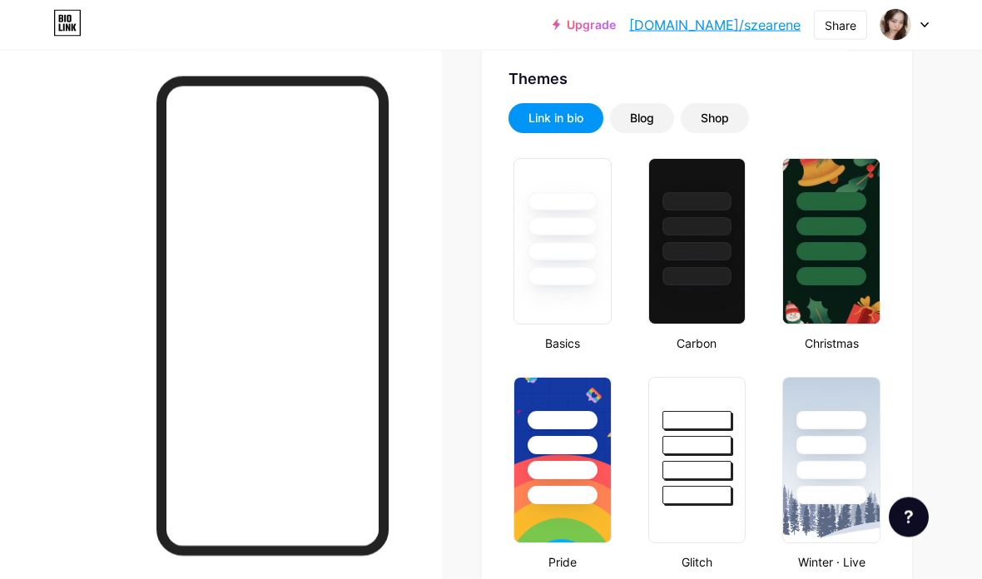
scroll to position [0, 0]
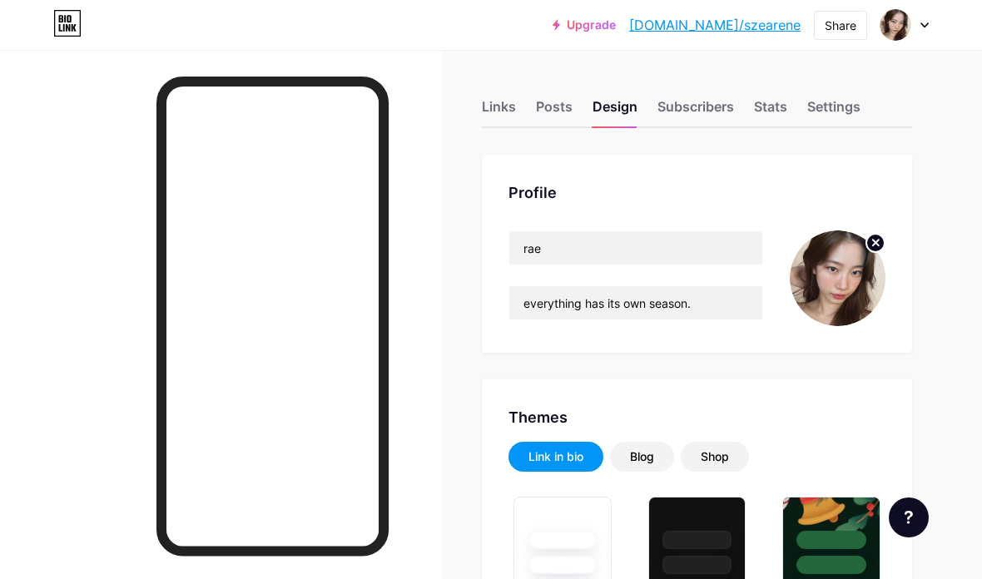
click at [485, 107] on div "Links" at bounding box center [499, 112] width 34 height 30
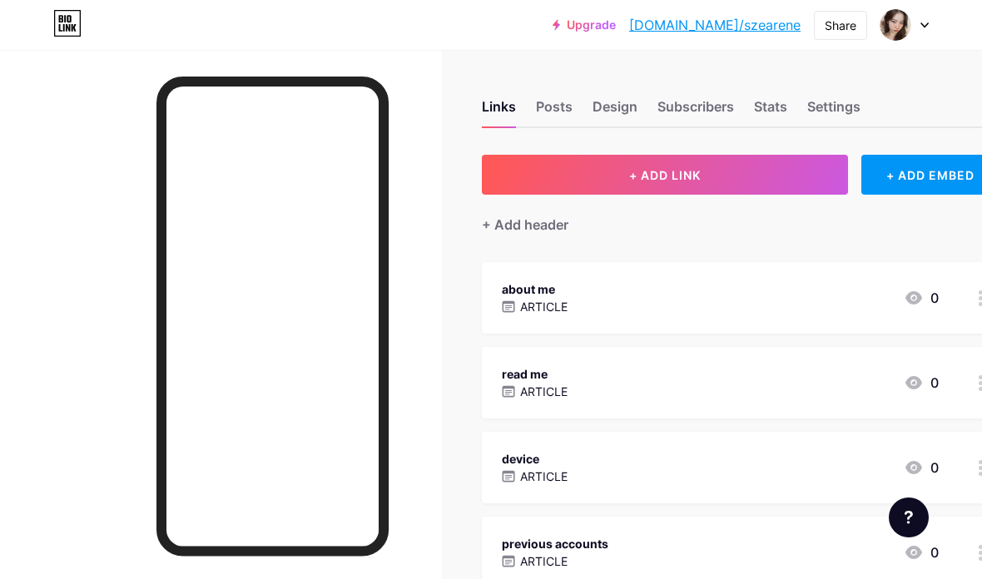
click at [518, 302] on div "ARTICLE" at bounding box center [535, 306] width 66 height 17
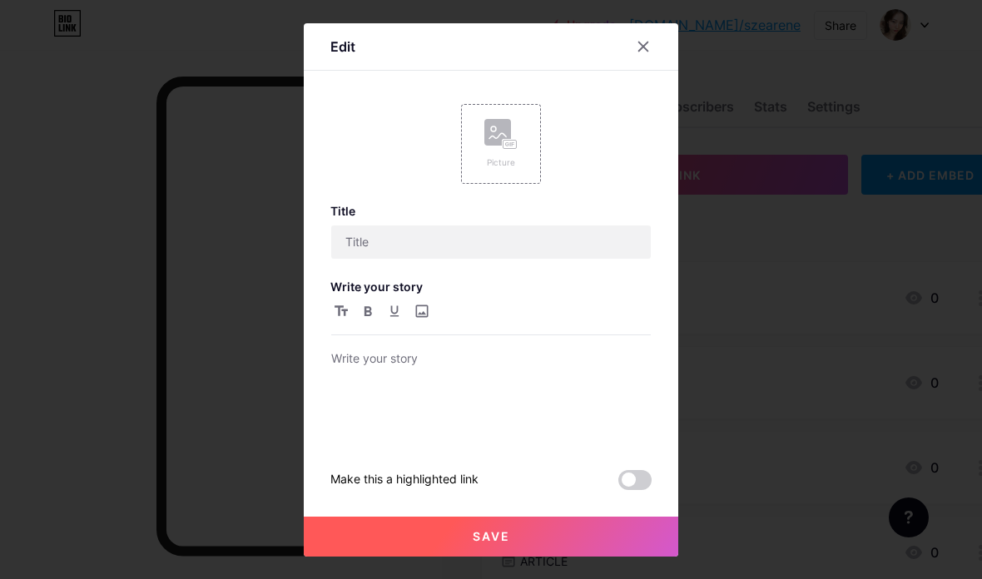
type input "about me"
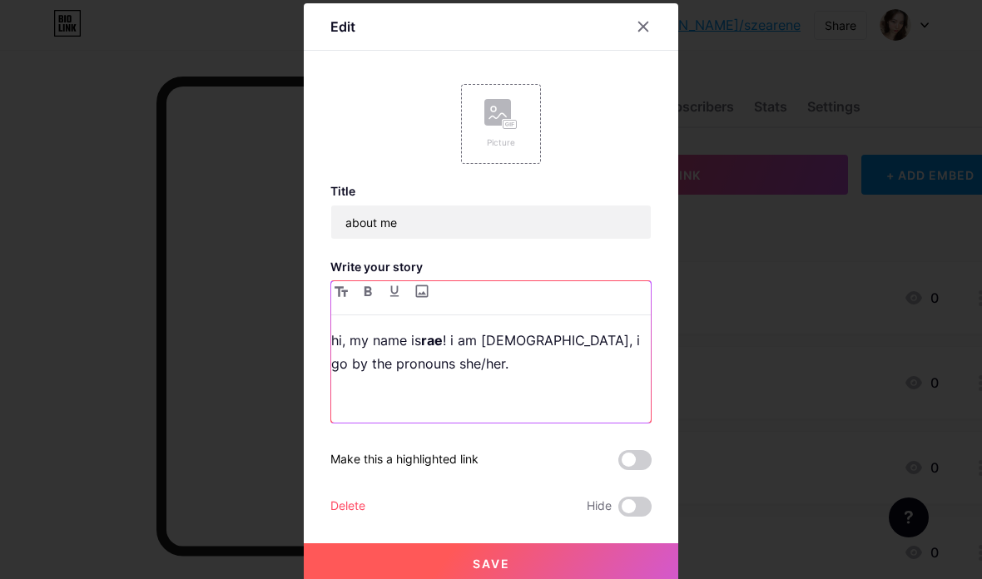
click at [354, 371] on p "hi, my name is rae ! i am 22 years old, i go by the pronouns she/her." at bounding box center [491, 352] width 320 height 47
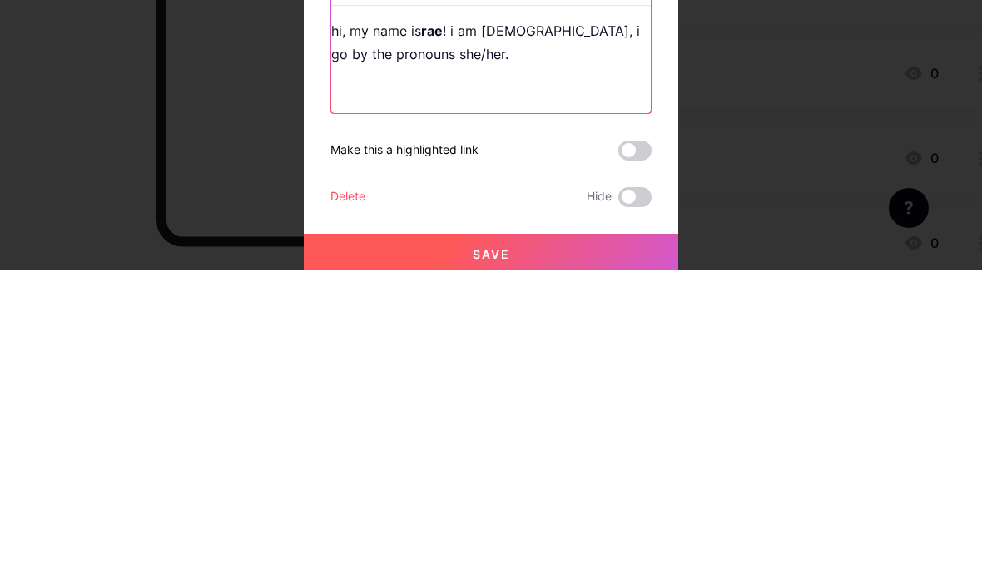
click at [344, 329] on p "hi, my name is rae ! i am 22 years old, i go by the pronouns she/her." at bounding box center [491, 352] width 320 height 47
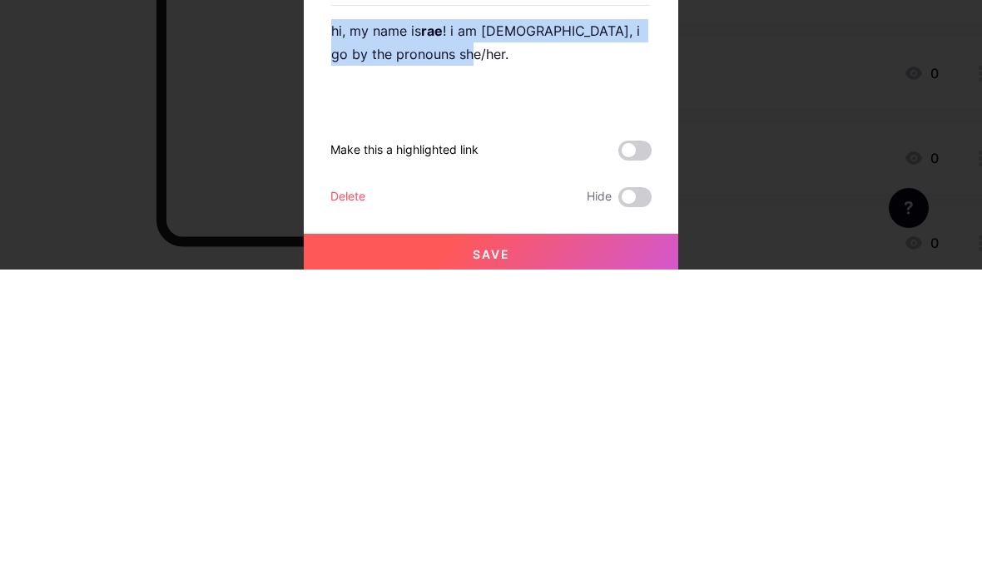
click at [339, 286] on icon "button" at bounding box center [340, 291] width 13 height 10
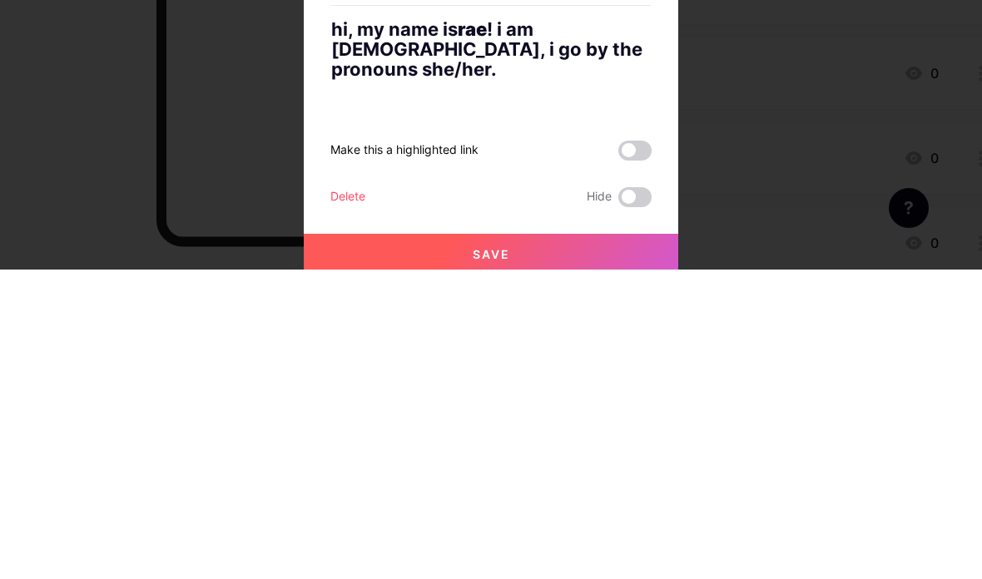
scroll to position [202, 0]
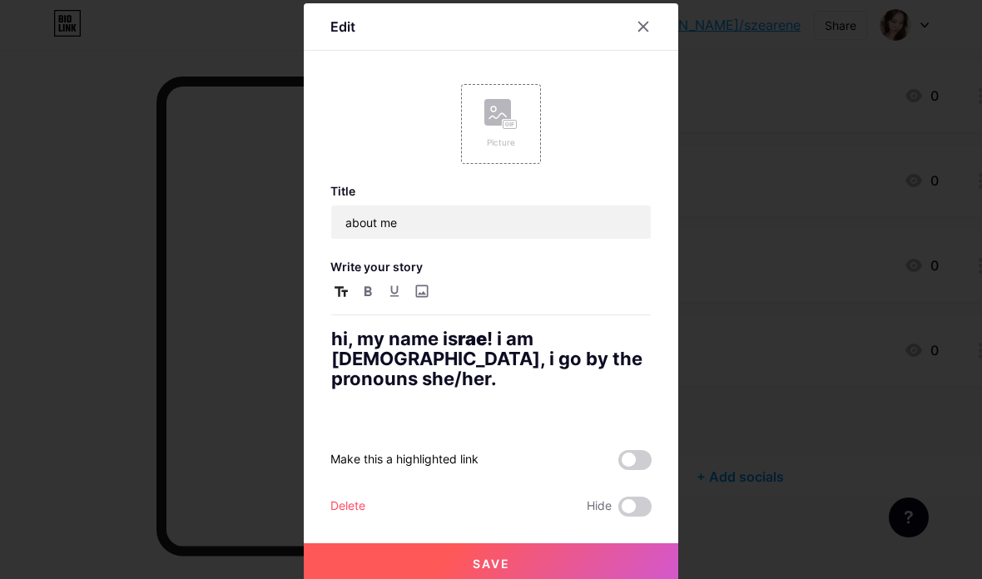
click at [342, 297] on icon "button" at bounding box center [340, 291] width 13 height 11
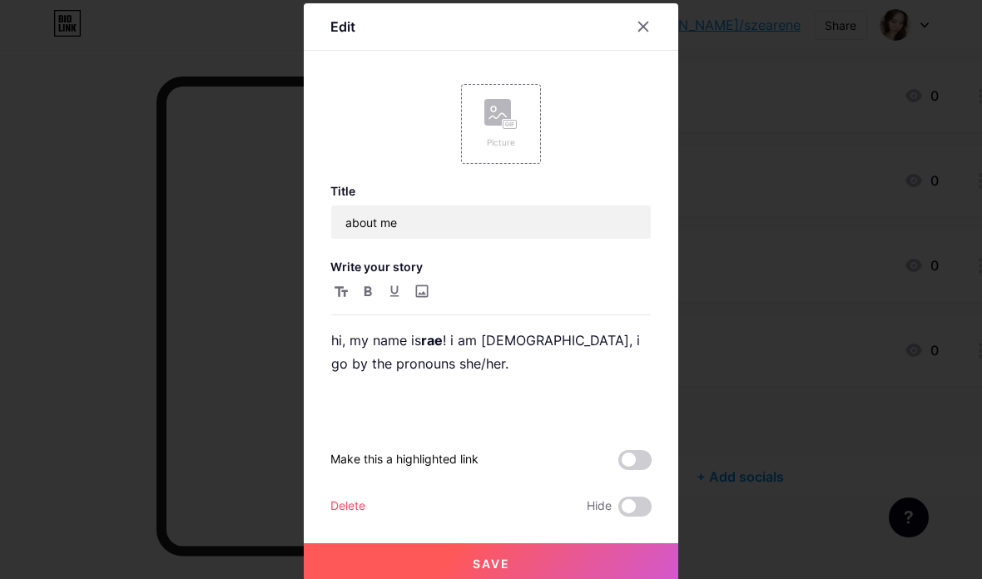
click at [364, 301] on button "button" at bounding box center [368, 291] width 20 height 20
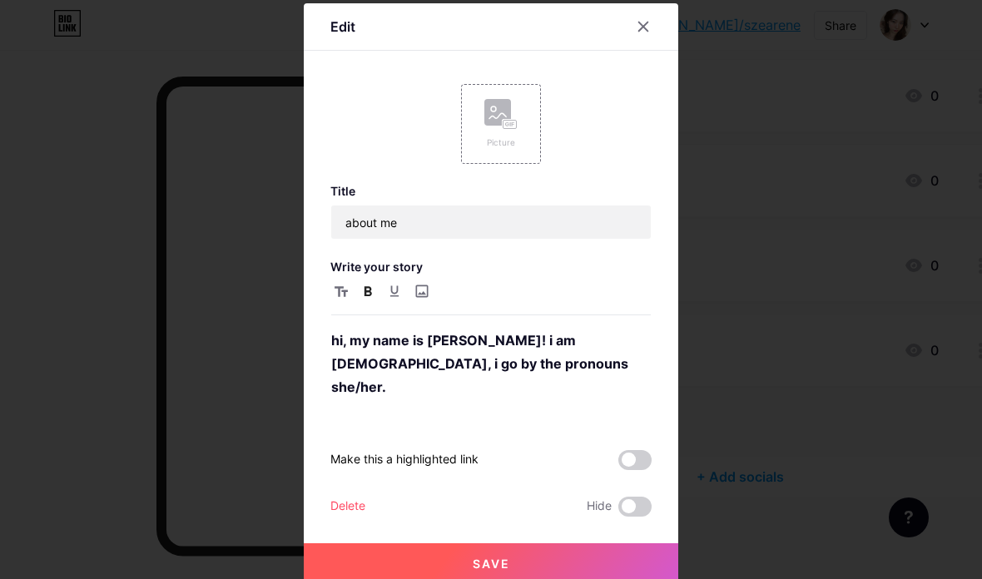
click at [371, 296] on icon "button" at bounding box center [367, 291] width 7 height 10
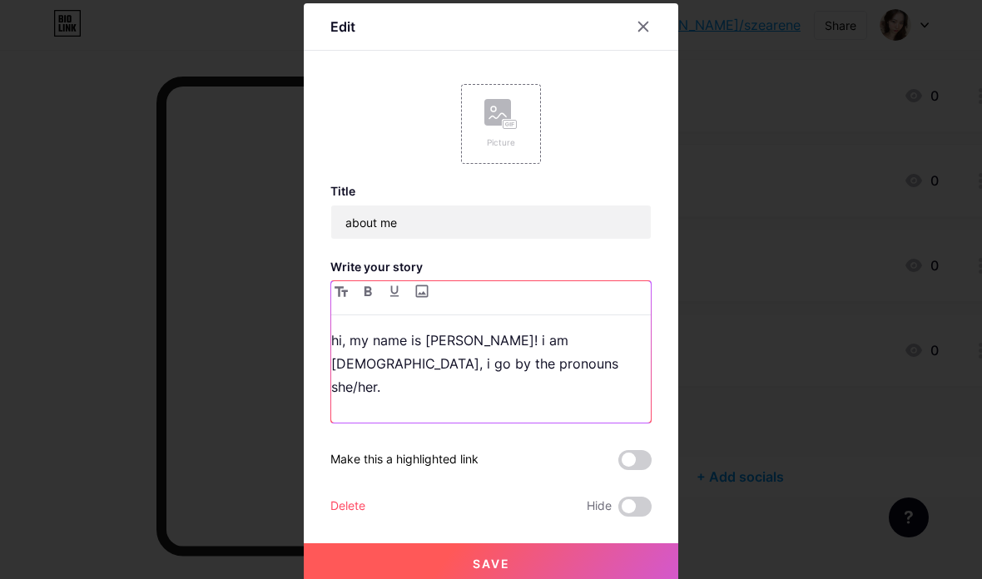
click at [432, 367] on p "hi, my name is rae! i am 22 years old, i go by the pronouns she/her." at bounding box center [491, 364] width 320 height 70
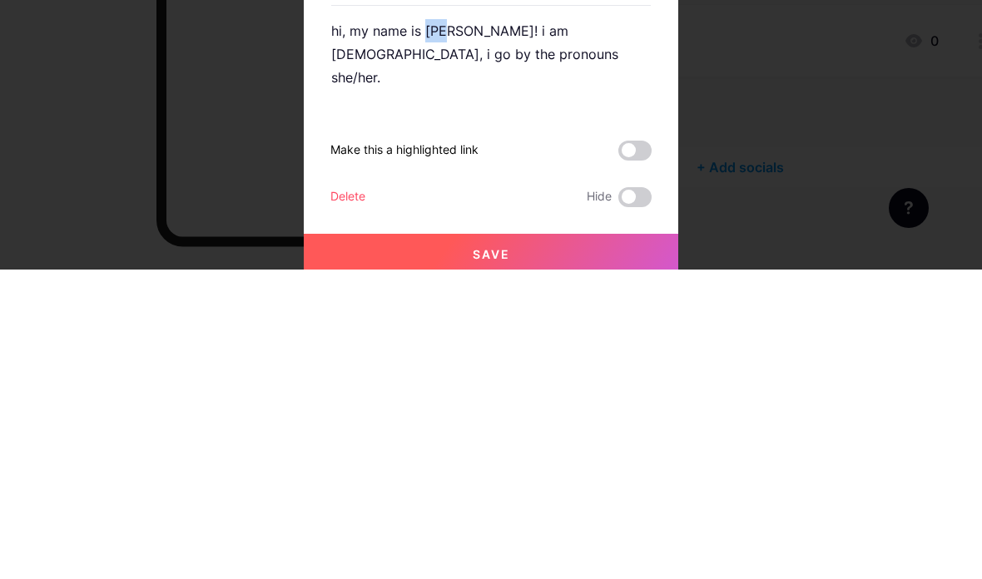
click at [365, 286] on icon "button" at bounding box center [367, 291] width 7 height 10
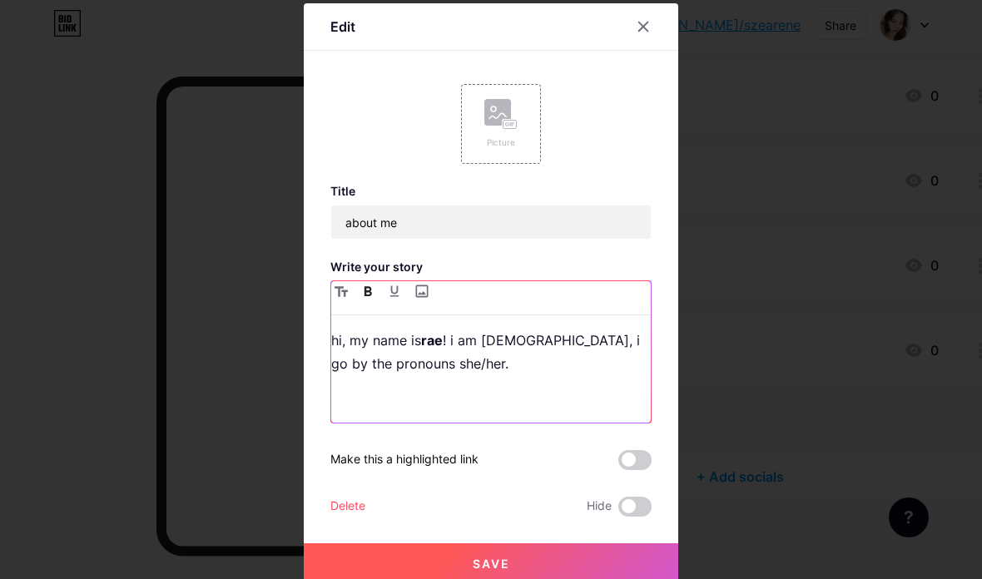
click at [463, 375] on p "hi, my name is rae ! i am 22 years old, i go by the pronouns she/her." at bounding box center [491, 352] width 320 height 47
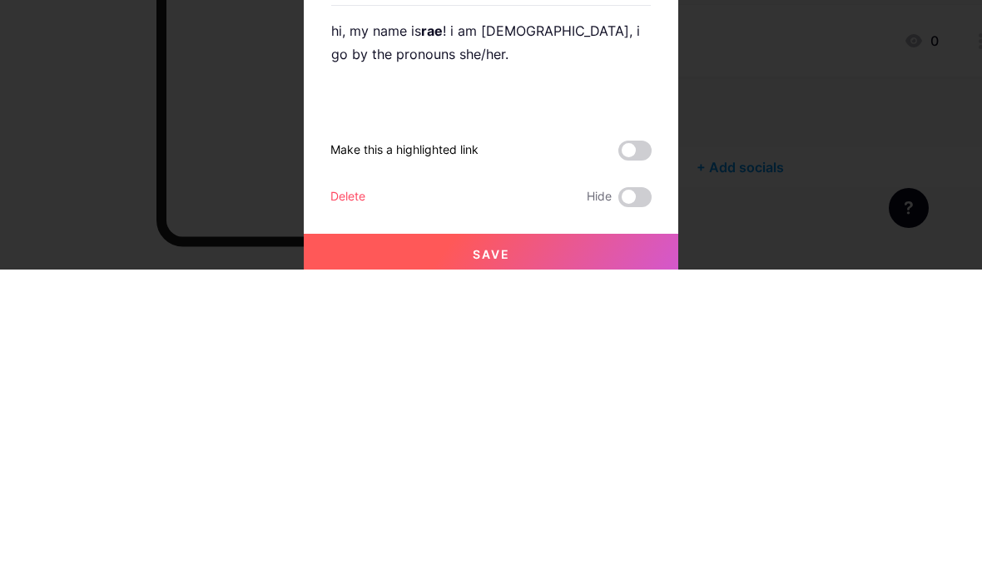
click at [429, 281] on input "file" at bounding box center [421, 291] width 20 height 20
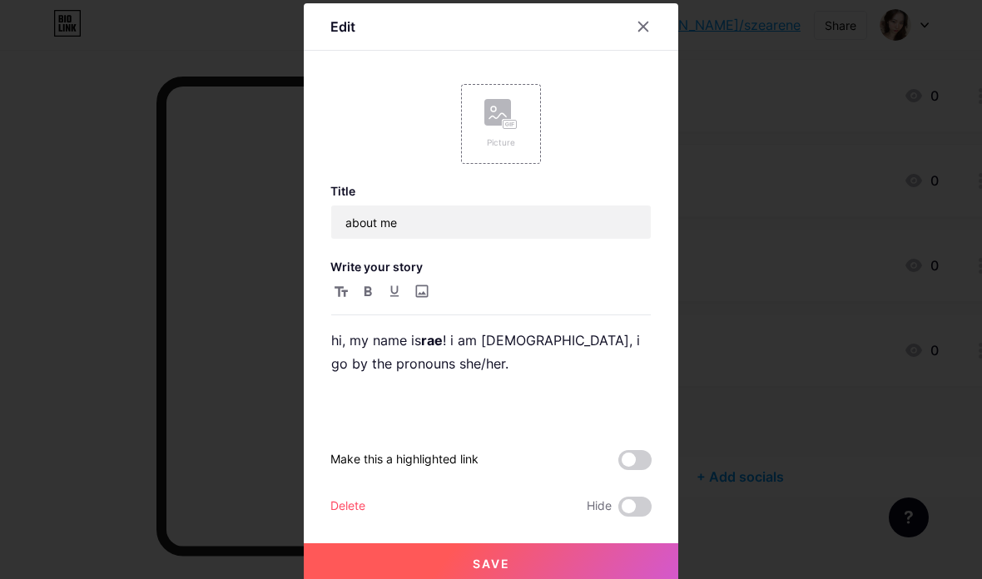
click at [648, 33] on icon at bounding box center [643, 26] width 13 height 13
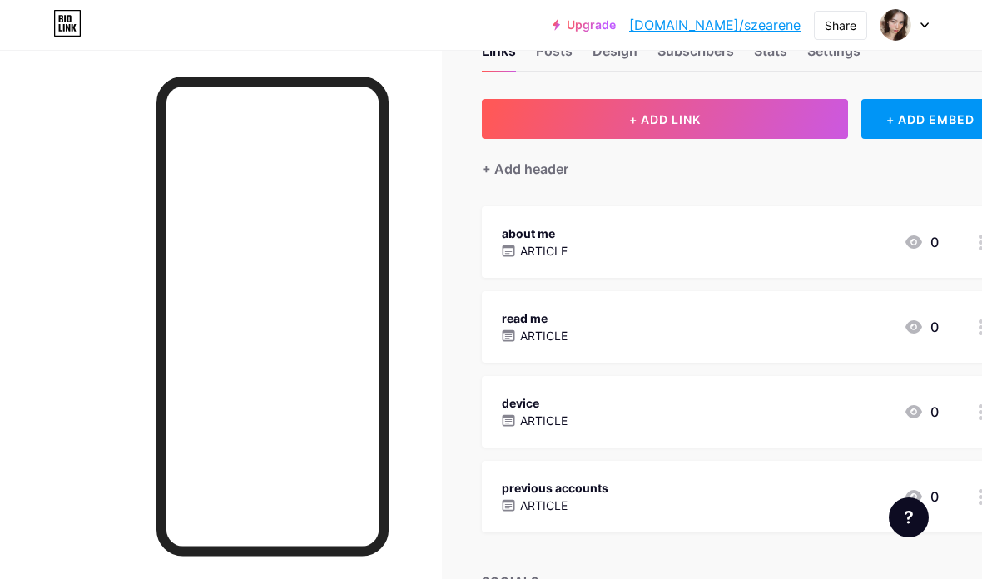
scroll to position [0, 0]
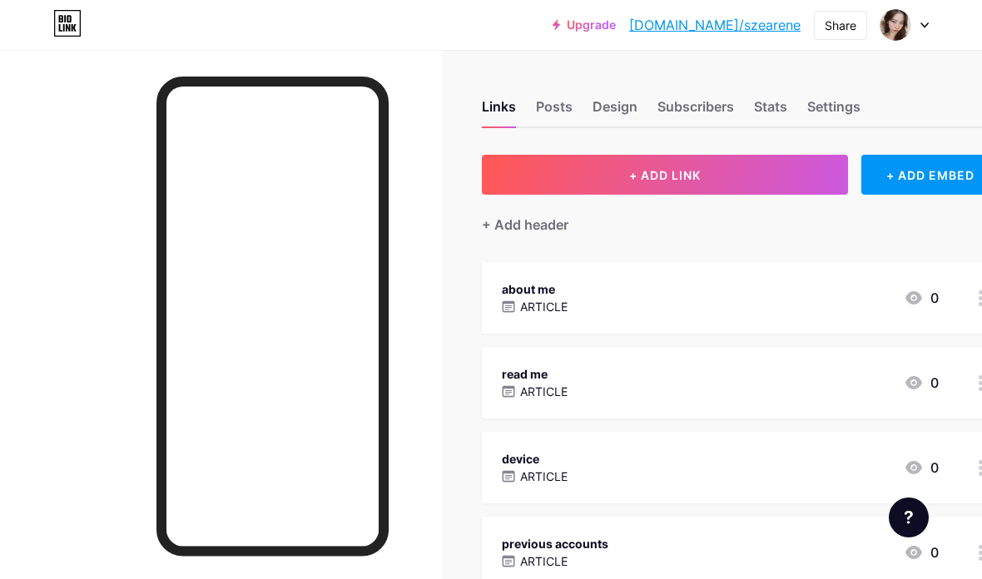
click at [562, 108] on div "Posts" at bounding box center [554, 112] width 37 height 30
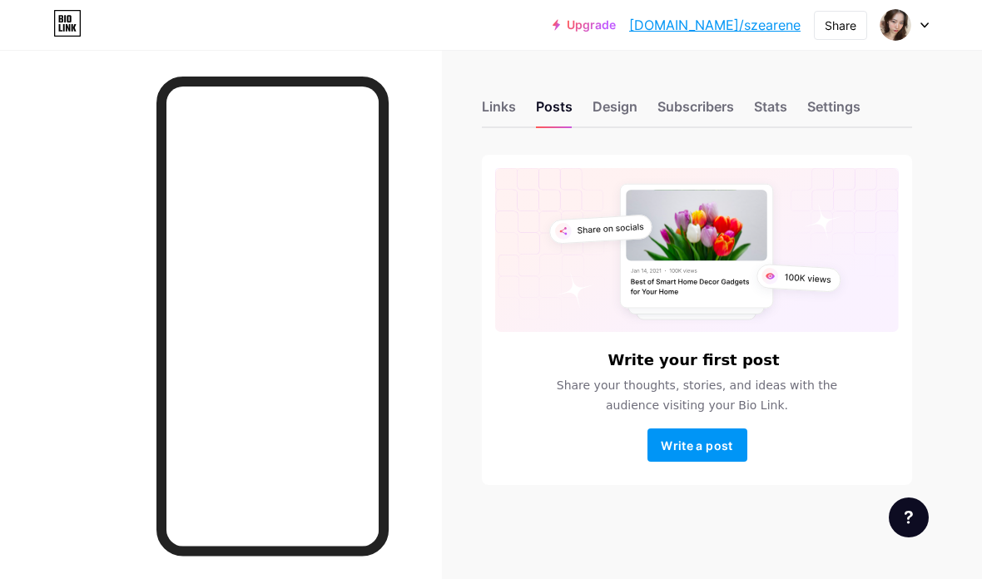
click at [630, 93] on div "Links Posts Design Subscribers Stats Settings" at bounding box center [697, 99] width 430 height 58
click at [632, 112] on div "Design" at bounding box center [614, 112] width 45 height 30
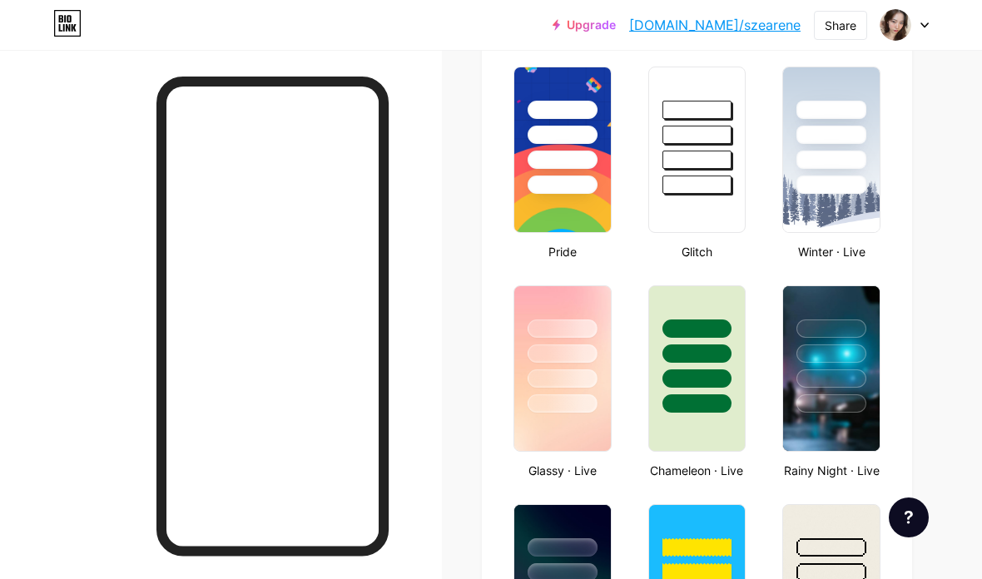
type input "#000000"
type input "#b92d5d"
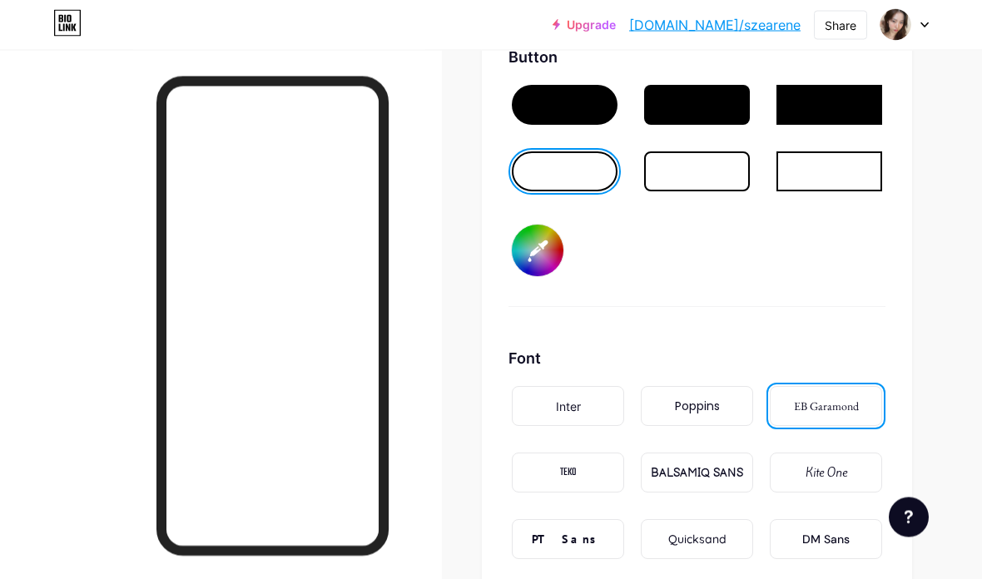
scroll to position [2566, 0]
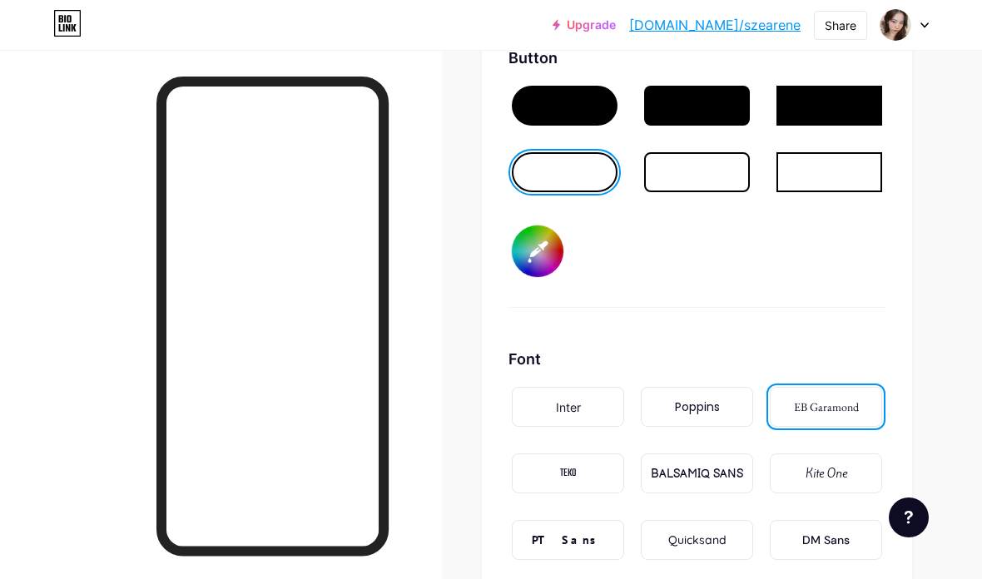
click at [536, 244] on input "#000000" at bounding box center [538, 251] width 52 height 52
type input "#f9d3e0"
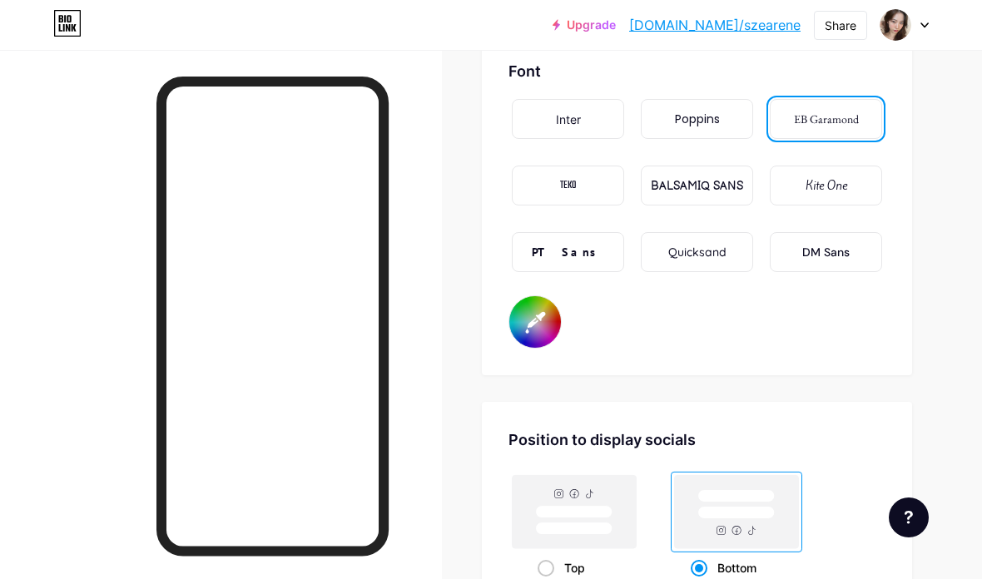
scroll to position [2857, 0]
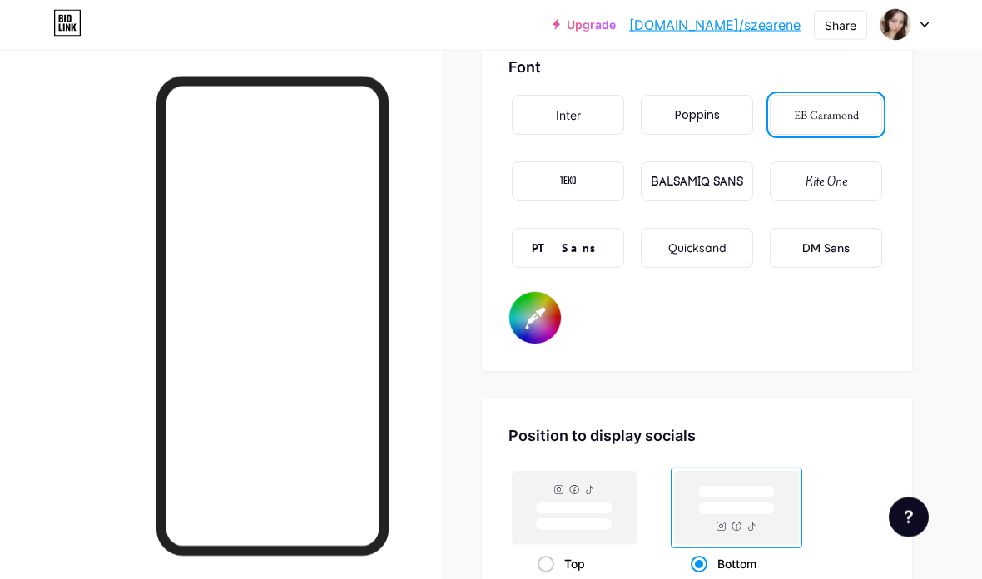
click at [545, 314] on input "#b92d5d" at bounding box center [535, 319] width 52 height 52
click at [540, 325] on input "#000000" at bounding box center [535, 318] width 52 height 52
type input "#b92d5d"
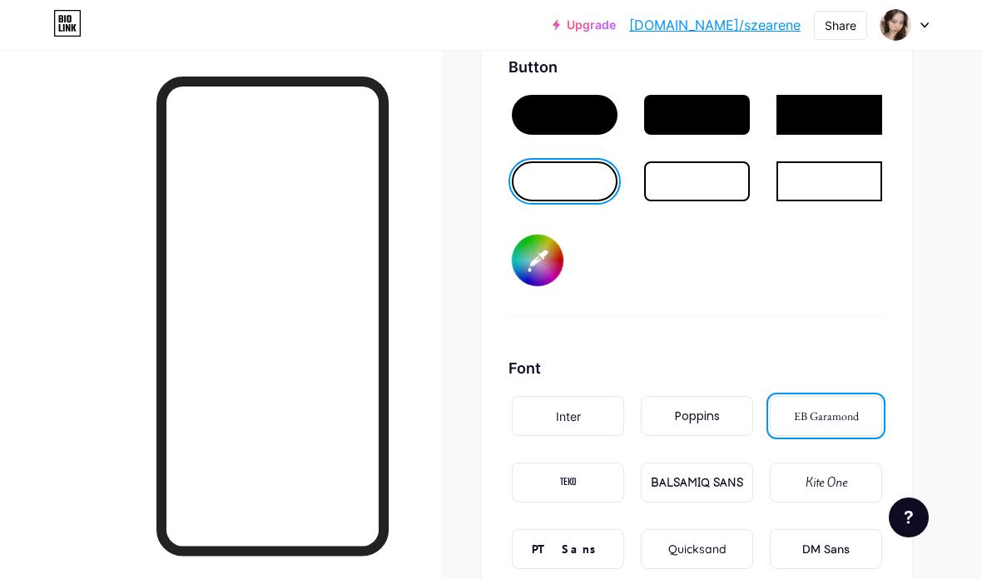
scroll to position [2443, 0]
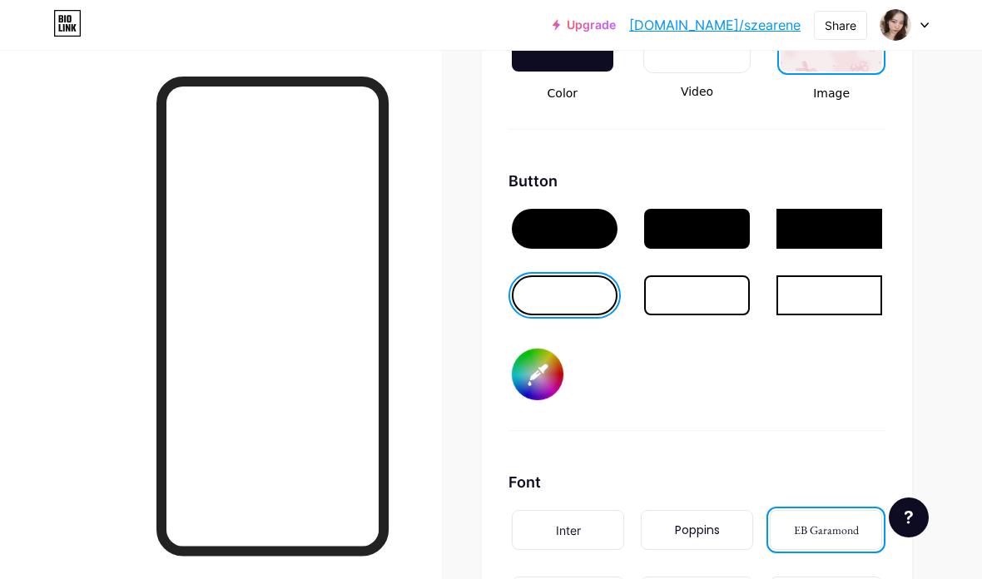
click at [725, 285] on div at bounding box center [697, 295] width 106 height 40
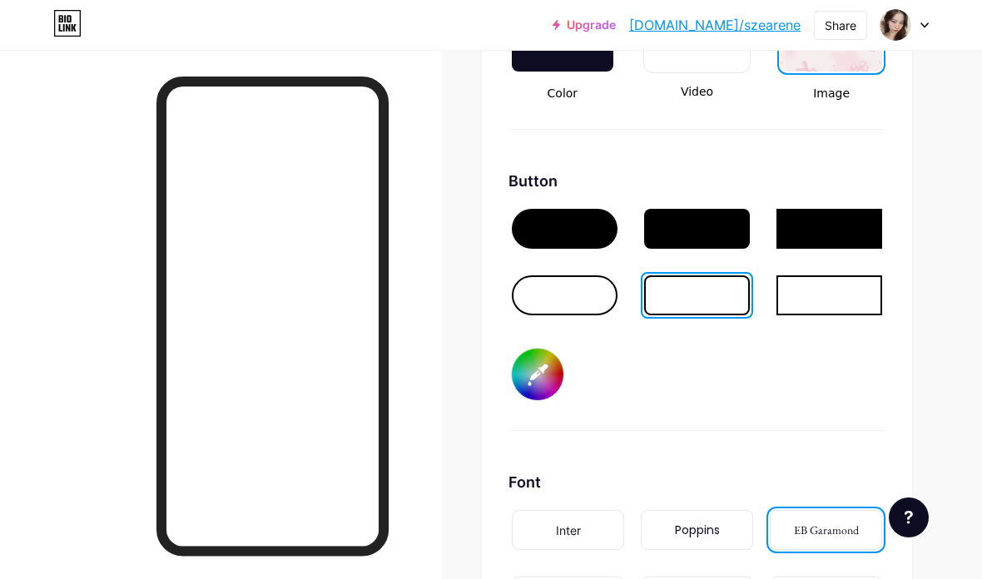
click at [546, 370] on input "#f9d3e0" at bounding box center [538, 375] width 52 height 52
type input "#99244f"
click at [600, 286] on div at bounding box center [565, 295] width 106 height 40
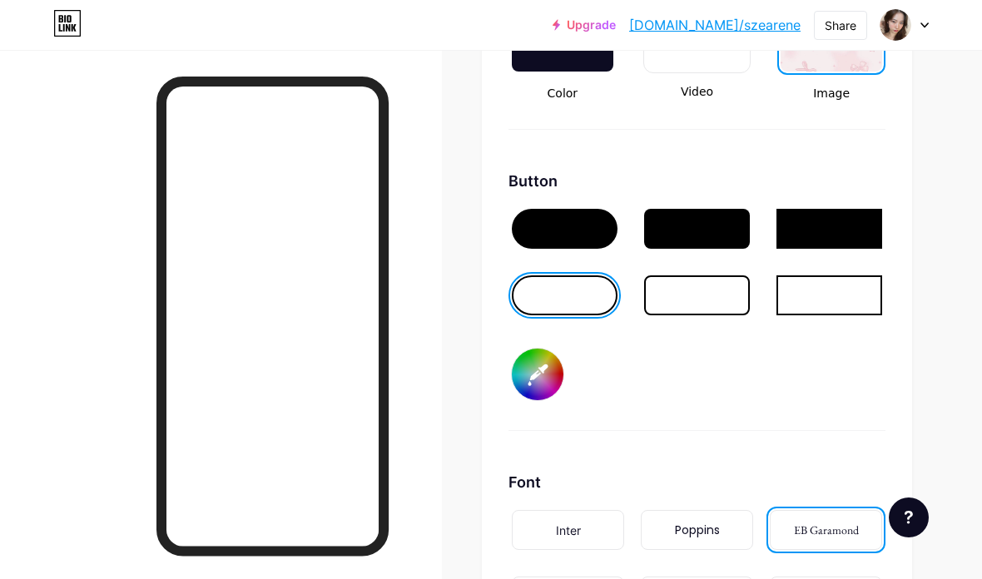
click at [547, 365] on input "#99244f" at bounding box center [538, 375] width 52 height 52
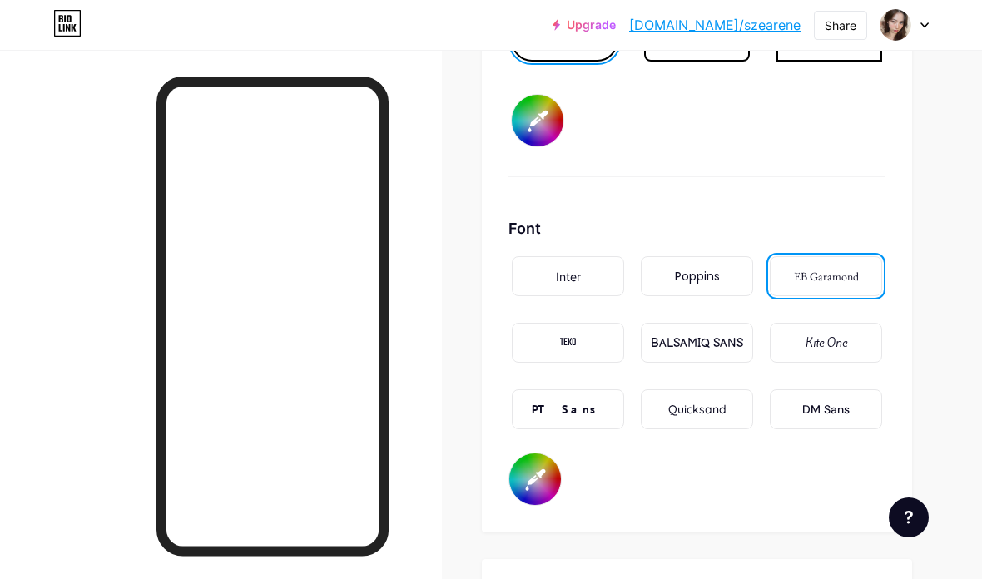
scroll to position [2720, 0]
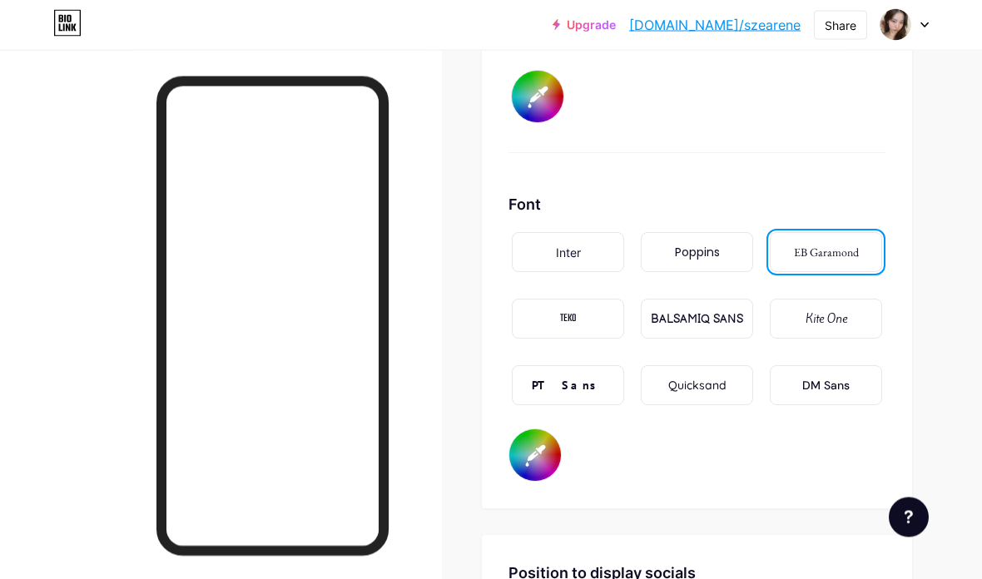
click at [549, 457] on input "#b92d5d" at bounding box center [535, 456] width 52 height 52
type input "#b92d5d"
click at [523, 436] on input "#b92d5d" at bounding box center [535, 455] width 52 height 52
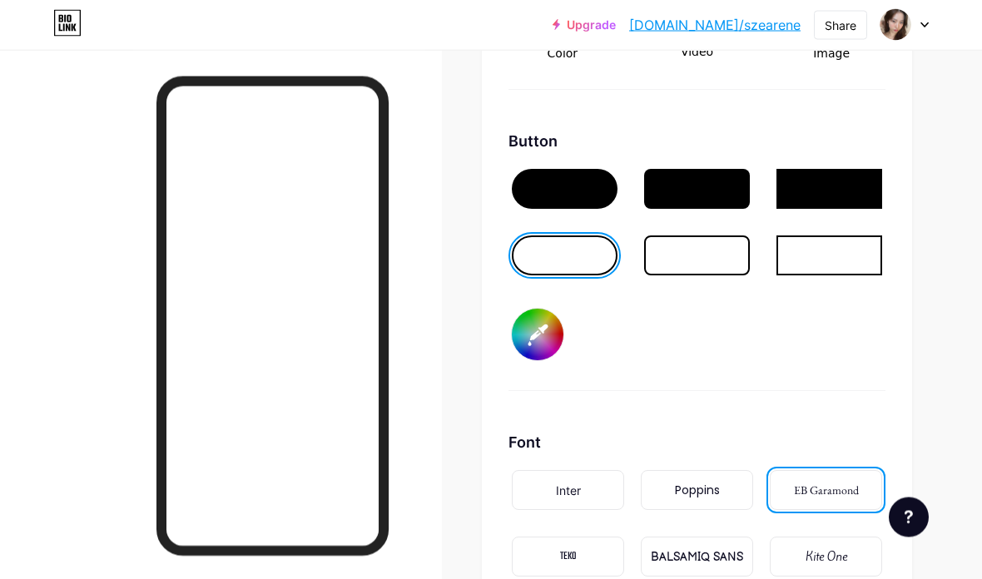
scroll to position [2470, 0]
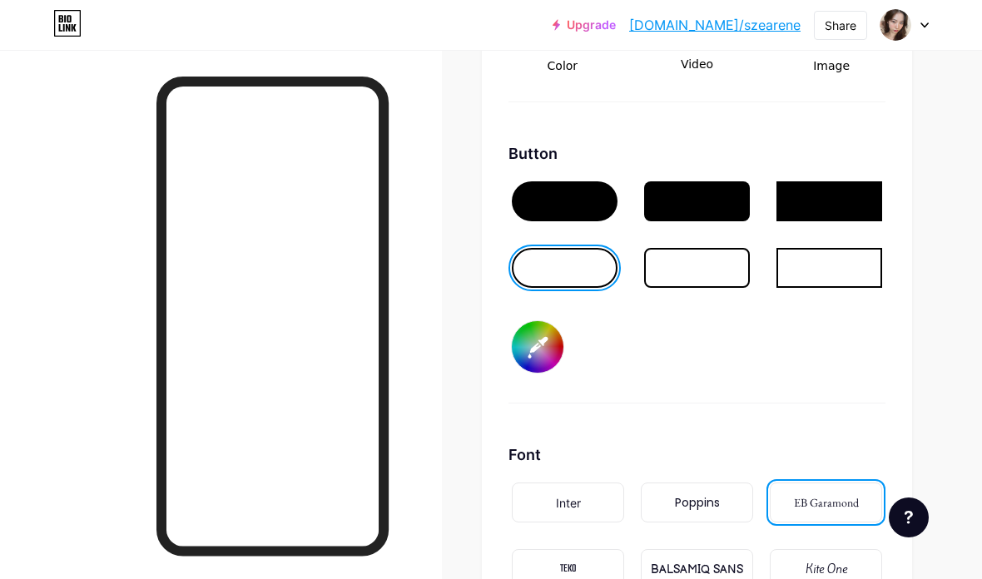
click at [537, 339] on input "#99244f" at bounding box center [538, 347] width 52 height 52
type input "#f4a4c0"
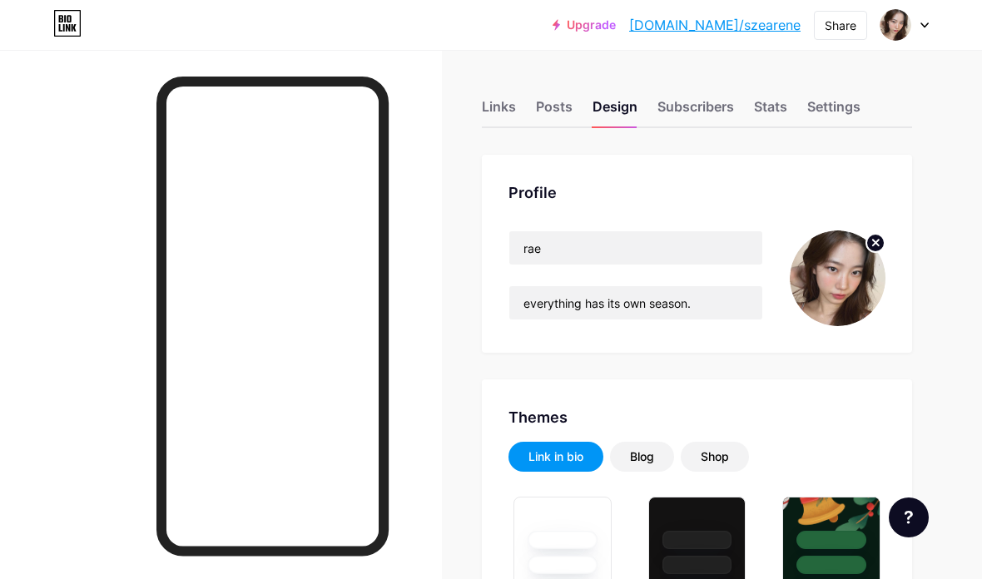
type input "#000000"
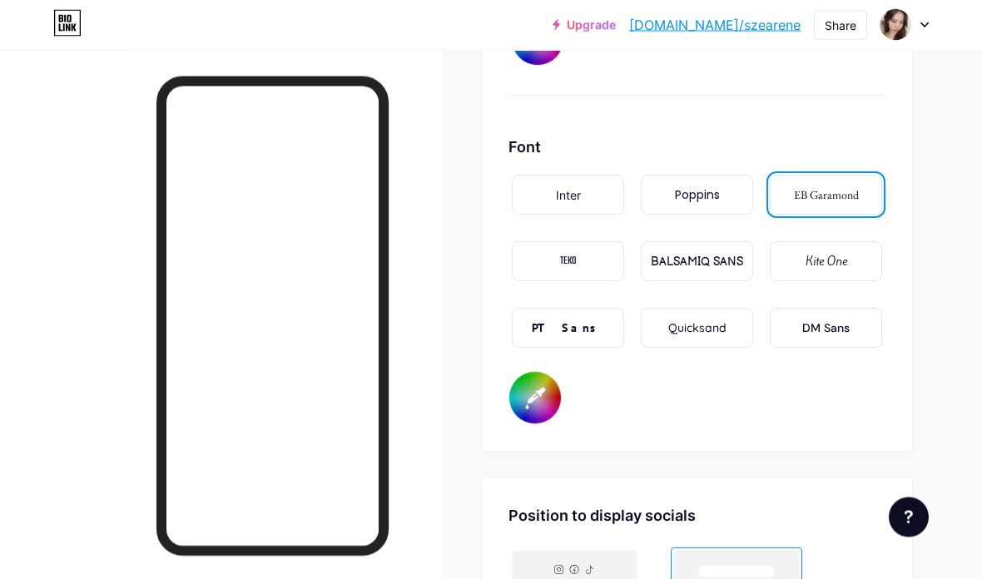
scroll to position [2794, 0]
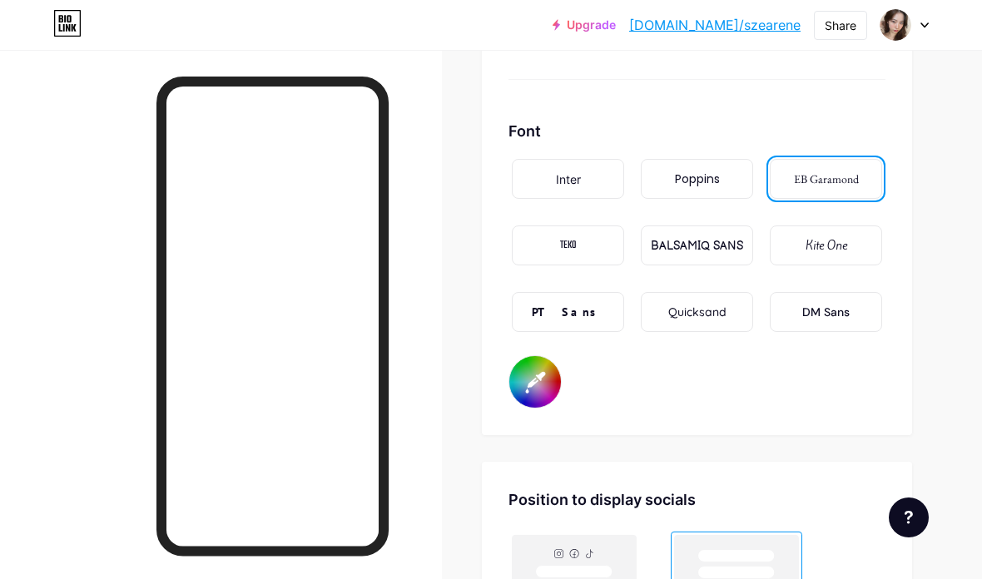
click at [535, 398] on input "#b92d5d" at bounding box center [535, 382] width 52 height 52
type input "#e63b7a"
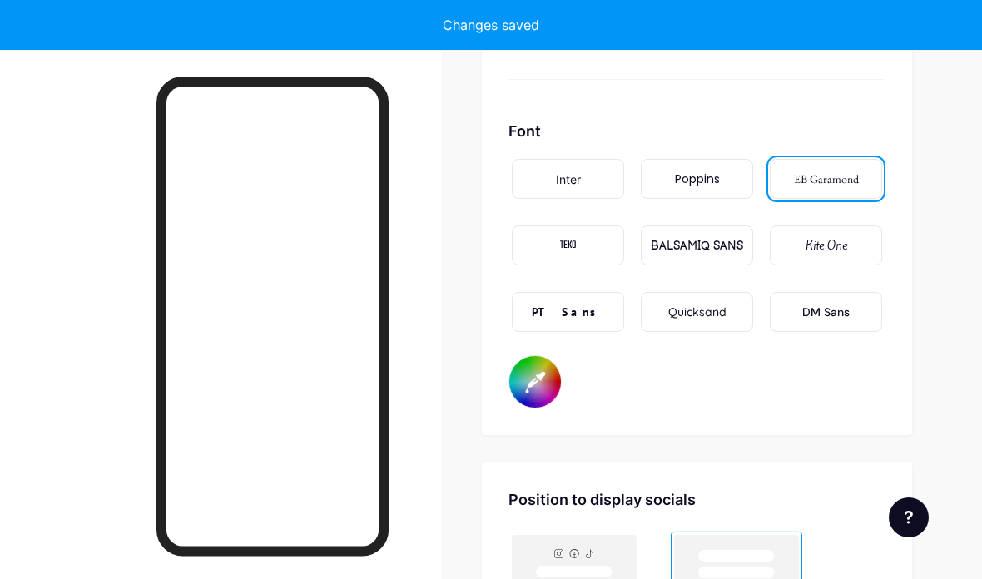
type input "#000000"
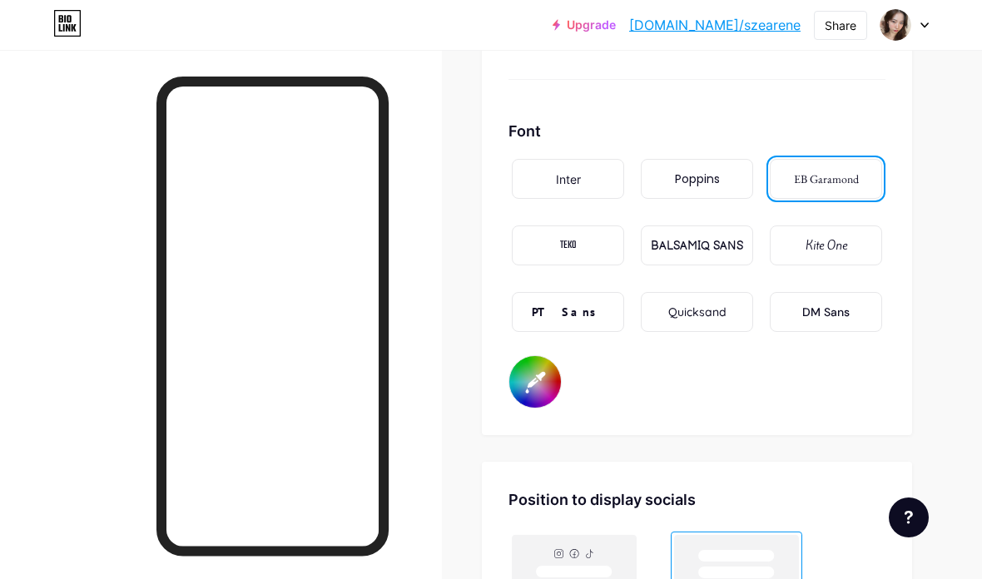
click at [552, 380] on input "#e63b7a" at bounding box center [535, 382] width 52 height 52
type input "#000000"
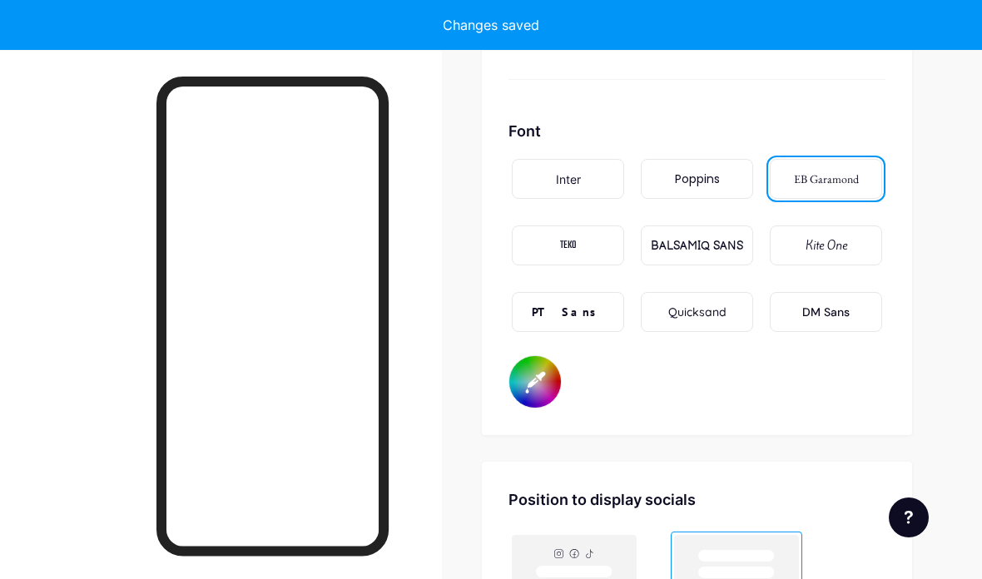
type input "#000000"
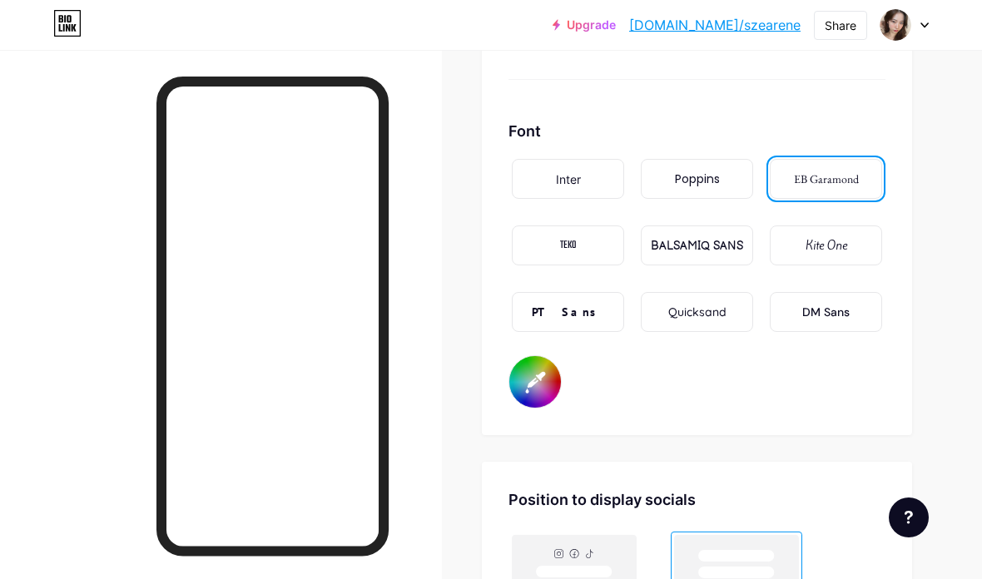
click at [545, 391] on input "#000000" at bounding box center [535, 382] width 52 height 52
type input "#ee719e"
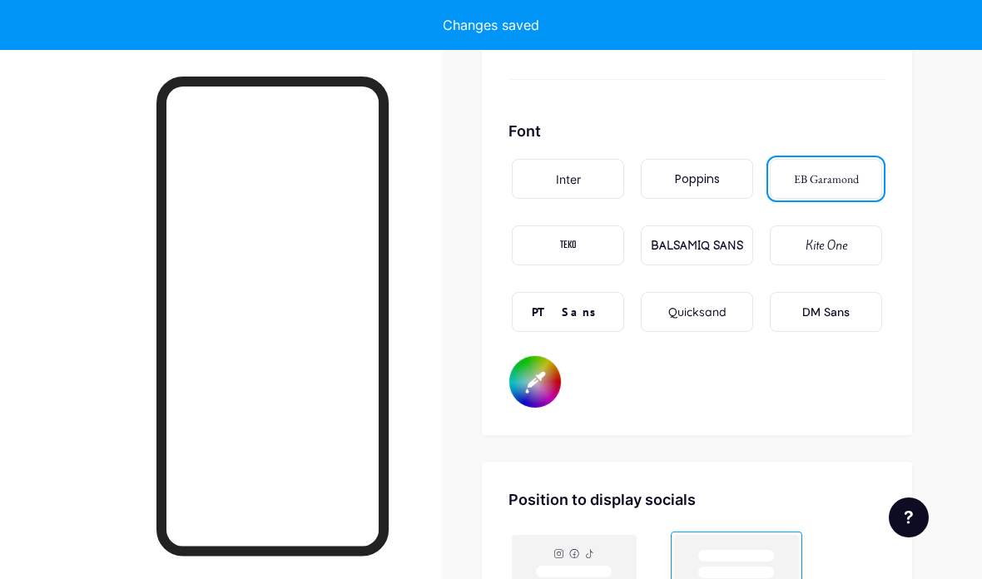
type input "#000000"
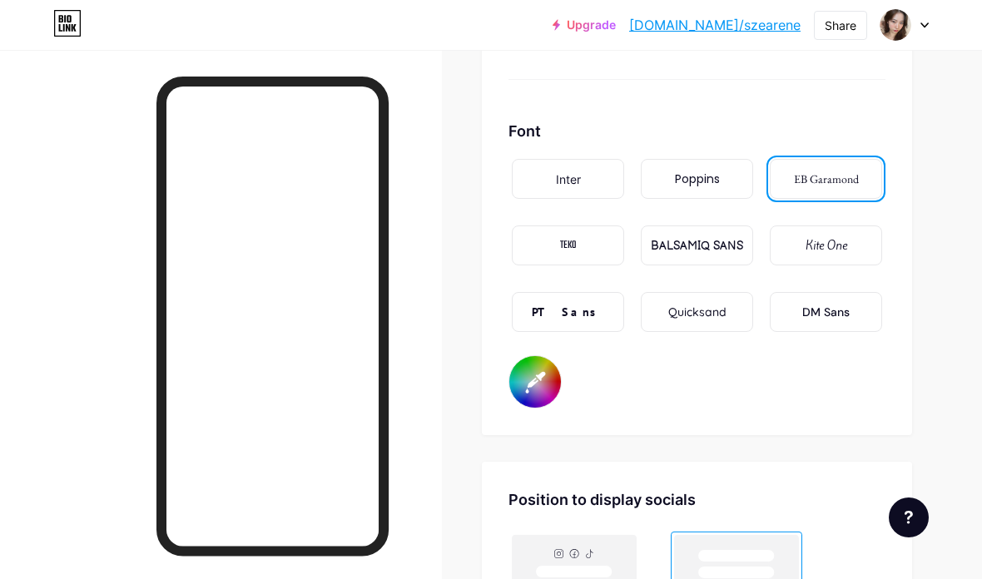
type input "#3c071b"
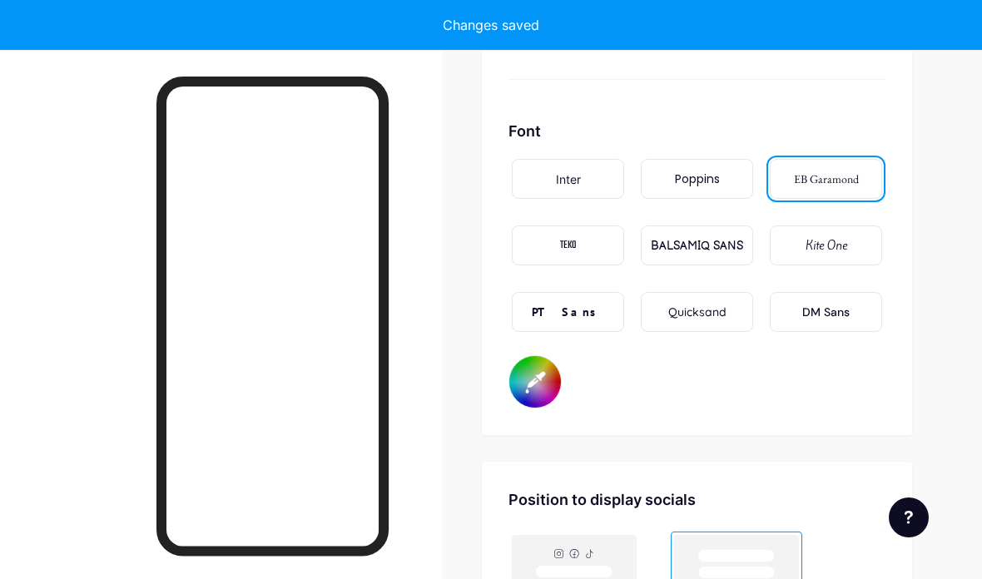
type input "#000000"
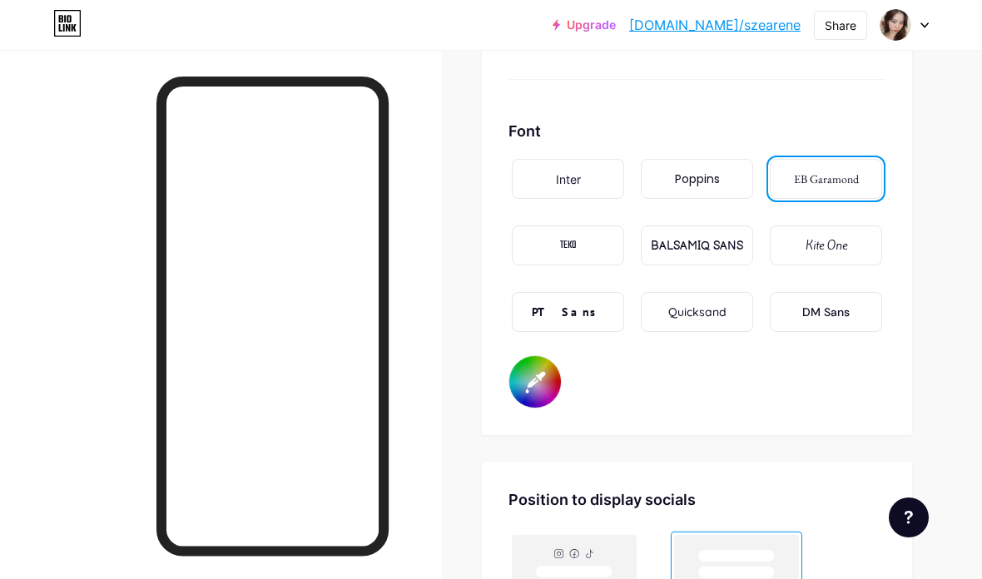
type input "#551029"
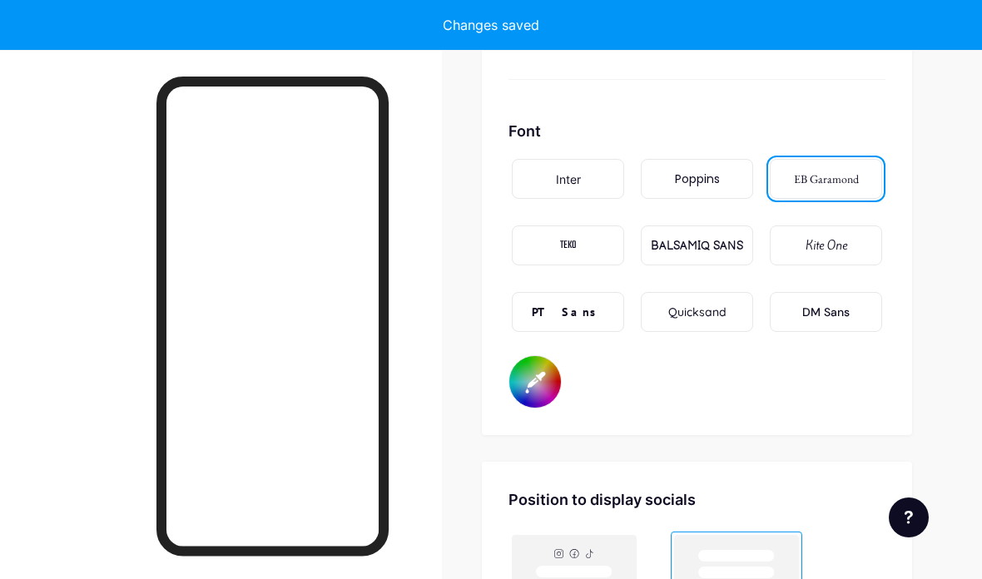
type input "#000000"
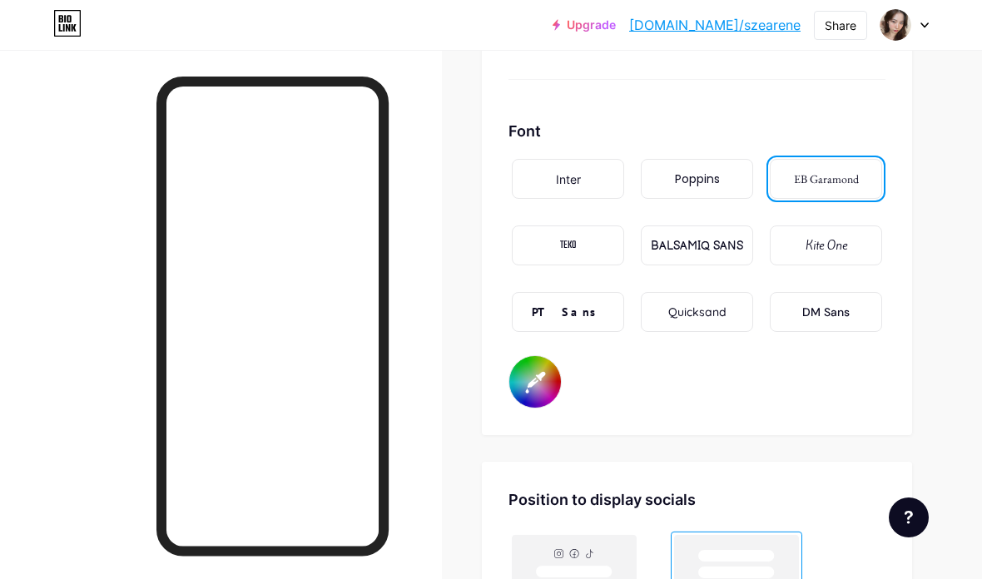
type input "#99244f"
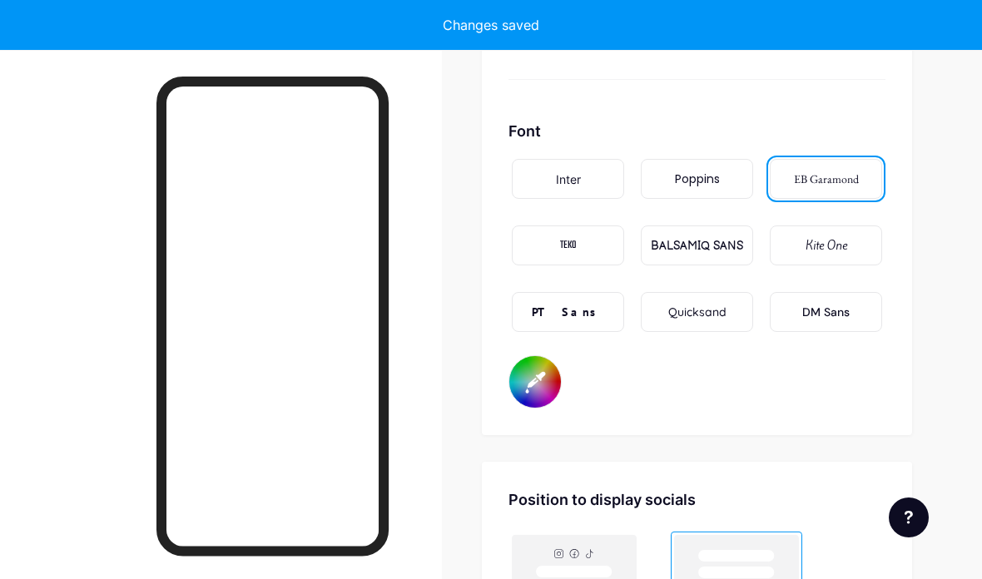
type input "#000000"
